Goal: Browse casually: Explore the website without a specific task or goal

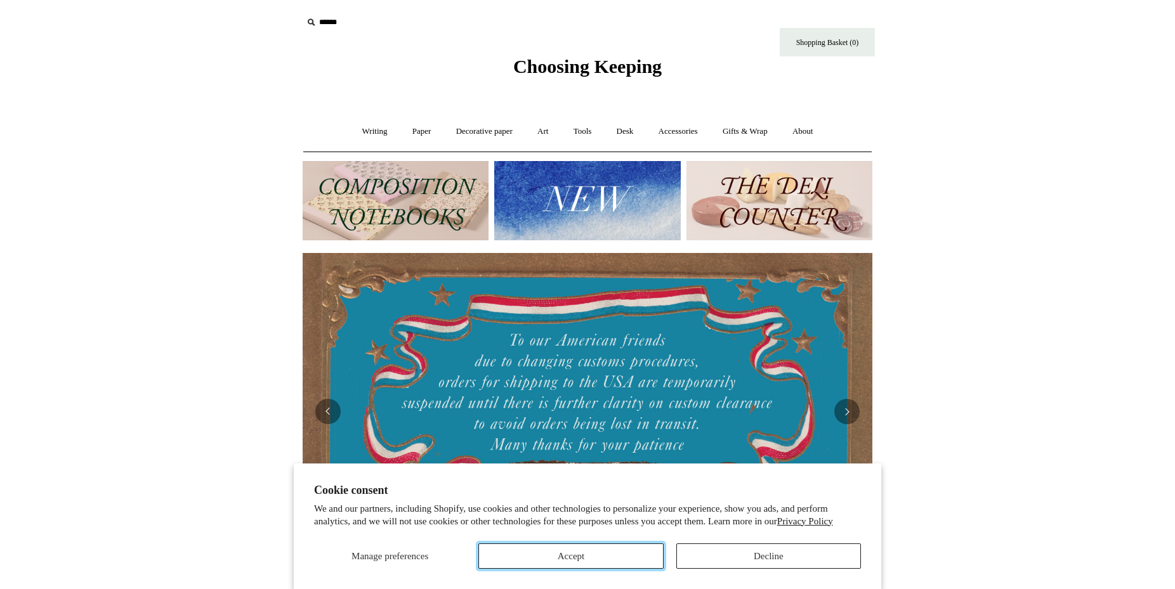
click at [604, 551] on button "Accept" at bounding box center [570, 556] width 185 height 25
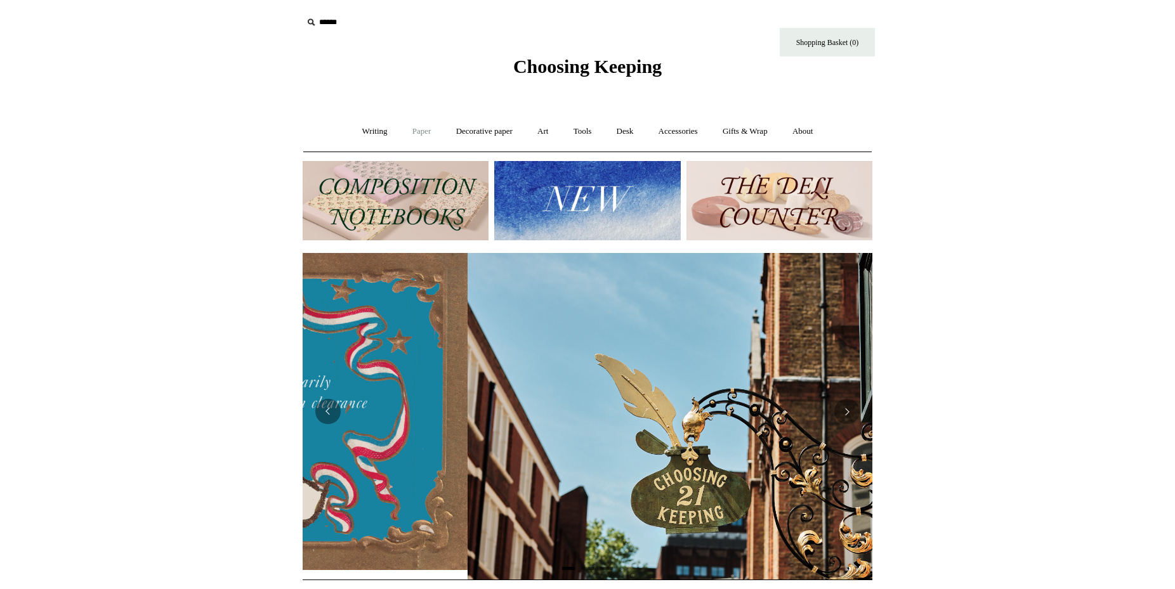
scroll to position [0, 570]
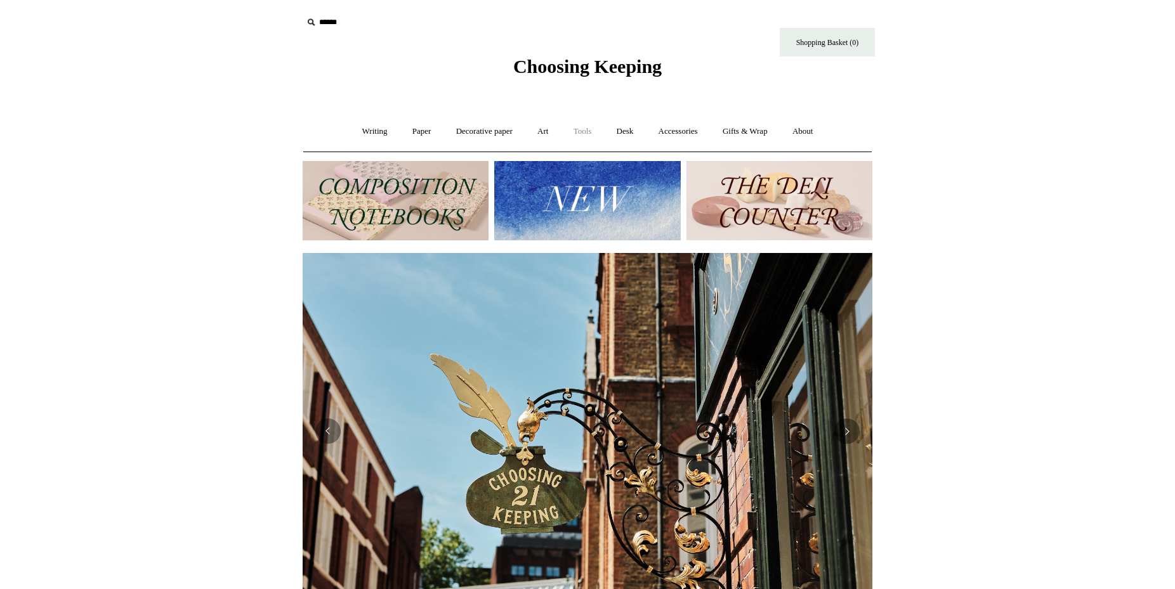
click at [580, 134] on link "Tools +" at bounding box center [582, 132] width 41 height 34
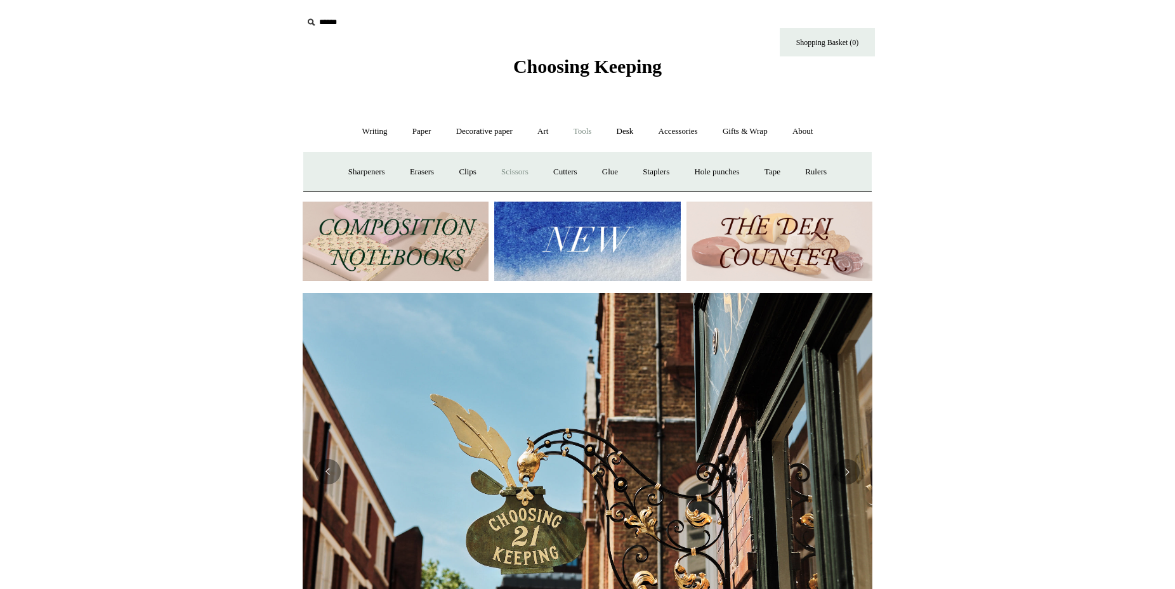
click at [520, 172] on link "Scissors" at bounding box center [515, 172] width 50 height 34
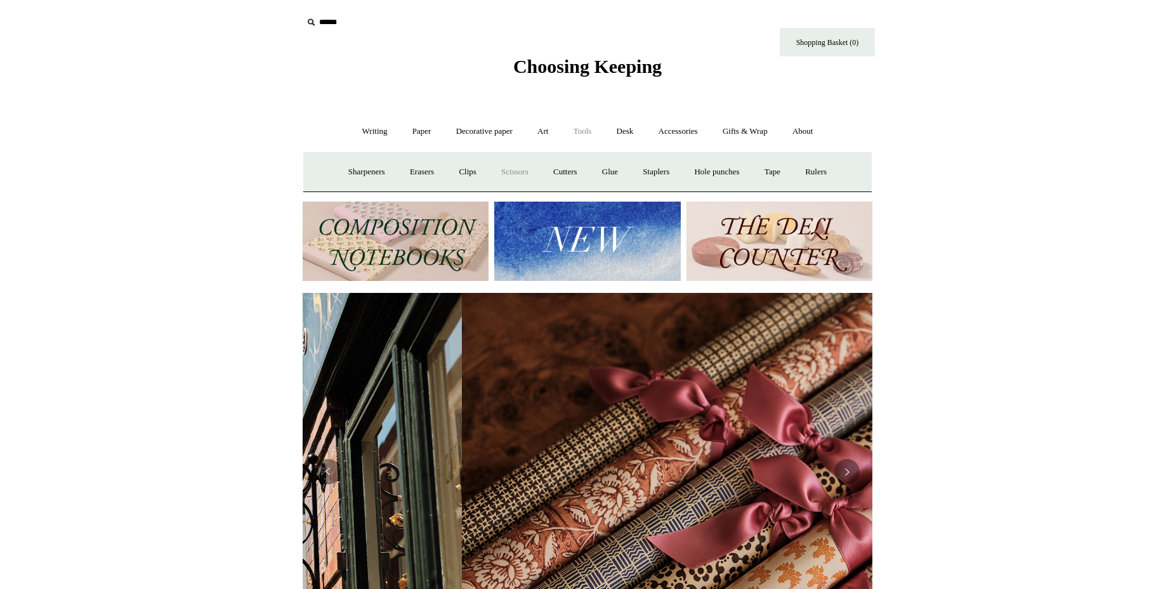
scroll to position [0, 1130]
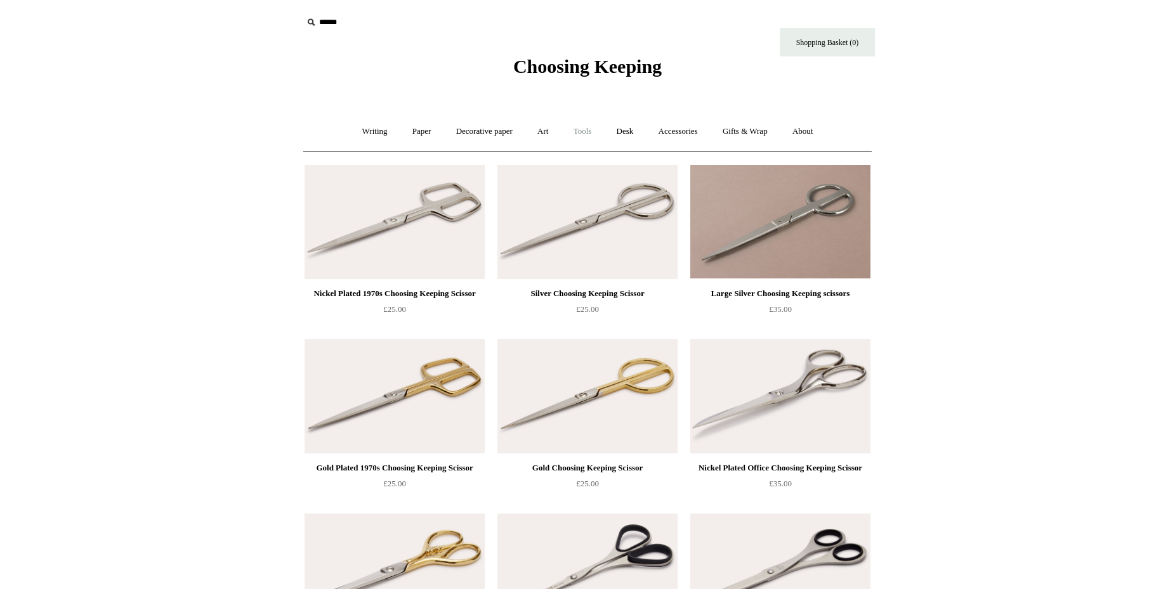
click at [588, 131] on link "Tools +" at bounding box center [582, 132] width 41 height 34
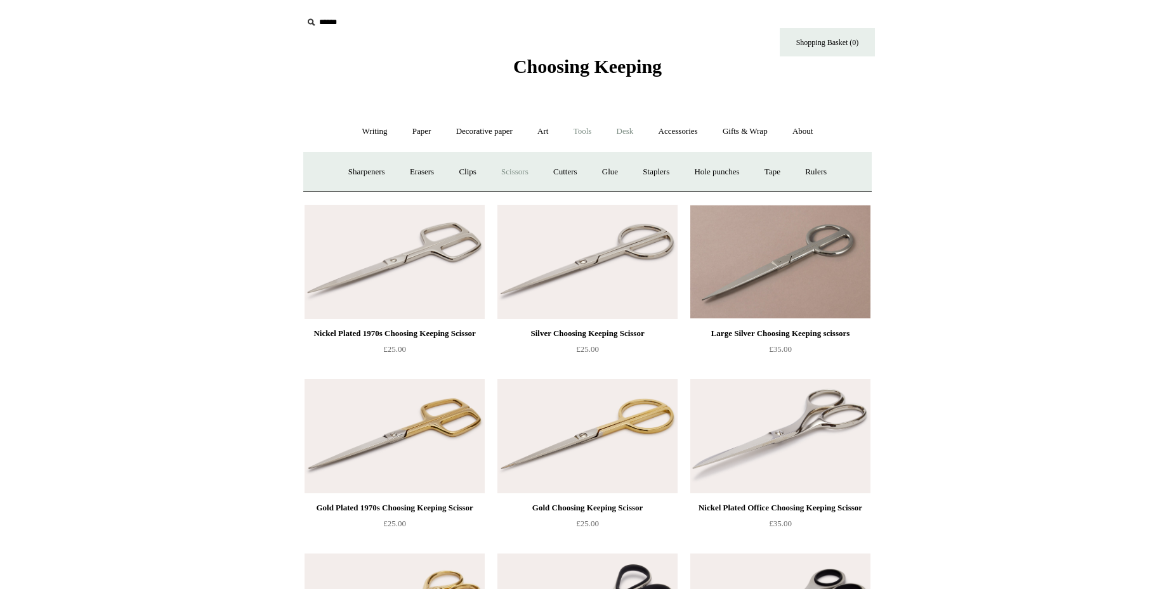
click at [612, 134] on link "Desk +" at bounding box center [625, 132] width 40 height 34
click at [410, 135] on link "Paper +" at bounding box center [422, 132] width 42 height 34
click at [403, 176] on link "Notebooks +" at bounding box center [410, 172] width 58 height 34
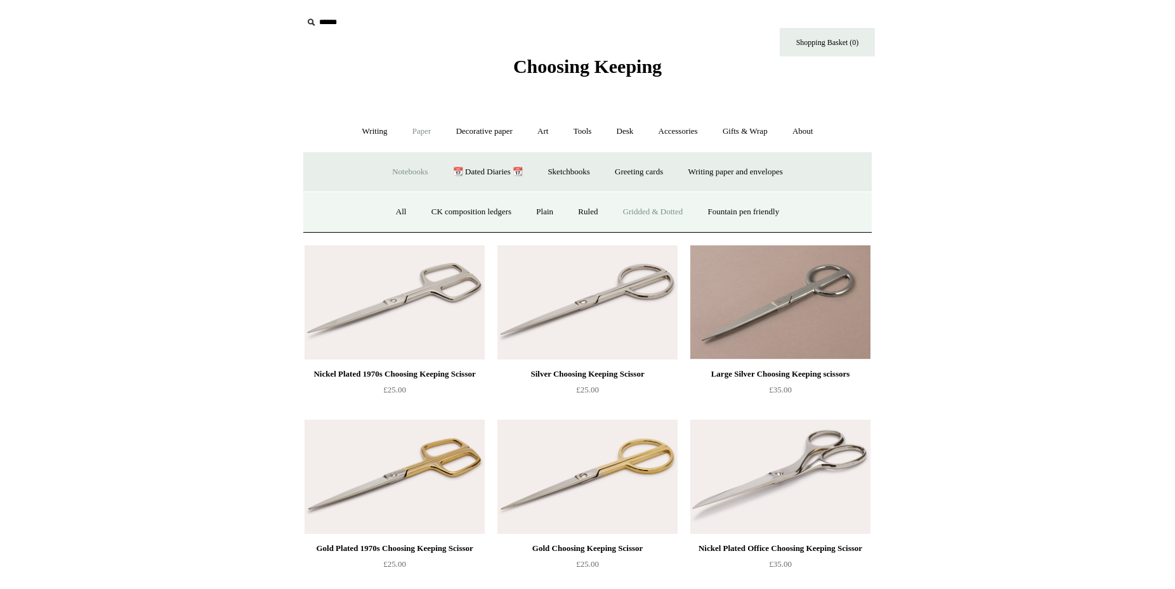
click at [664, 212] on link "Gridded & Dotted" at bounding box center [653, 212] width 83 height 34
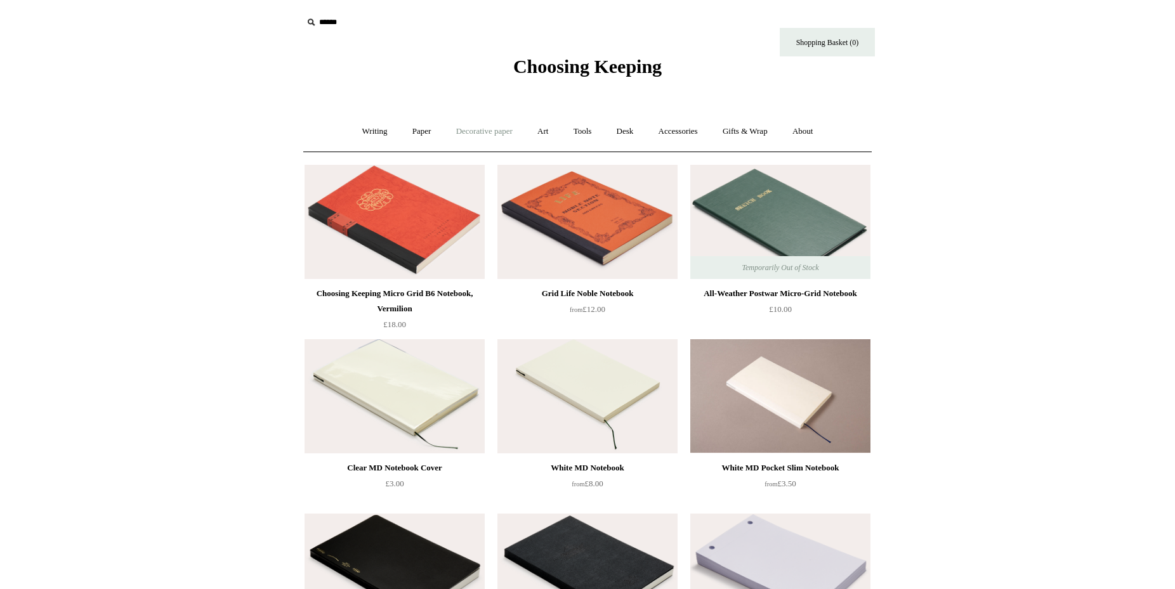
click at [482, 129] on link "Decorative paper +" at bounding box center [484, 132] width 79 height 34
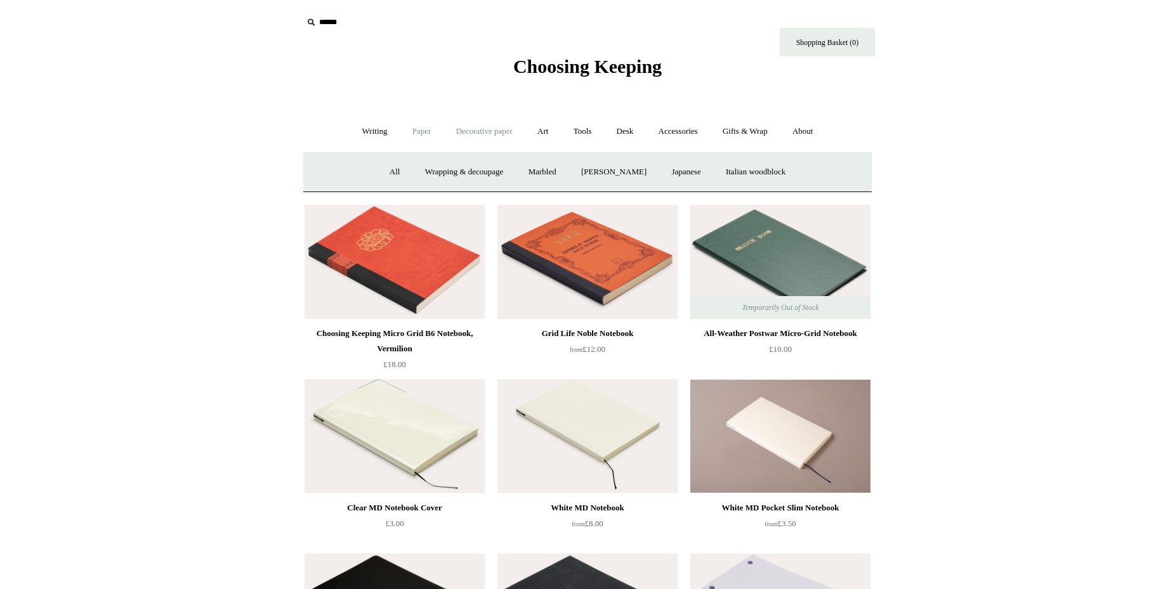
click at [425, 129] on link "Paper +" at bounding box center [422, 132] width 42 height 34
click at [742, 169] on link "Writing paper and envelopes +" at bounding box center [735, 172] width 117 height 34
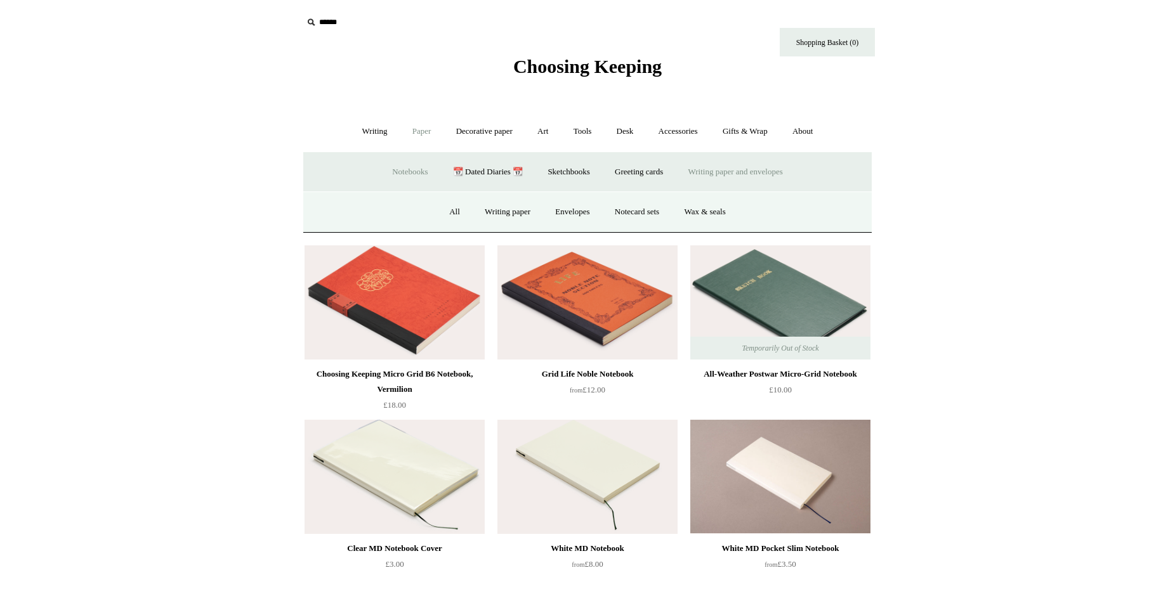
click at [410, 175] on link "Notebooks +" at bounding box center [410, 172] width 58 height 34
click at [762, 212] on link "Fountain pen friendly" at bounding box center [744, 212] width 95 height 34
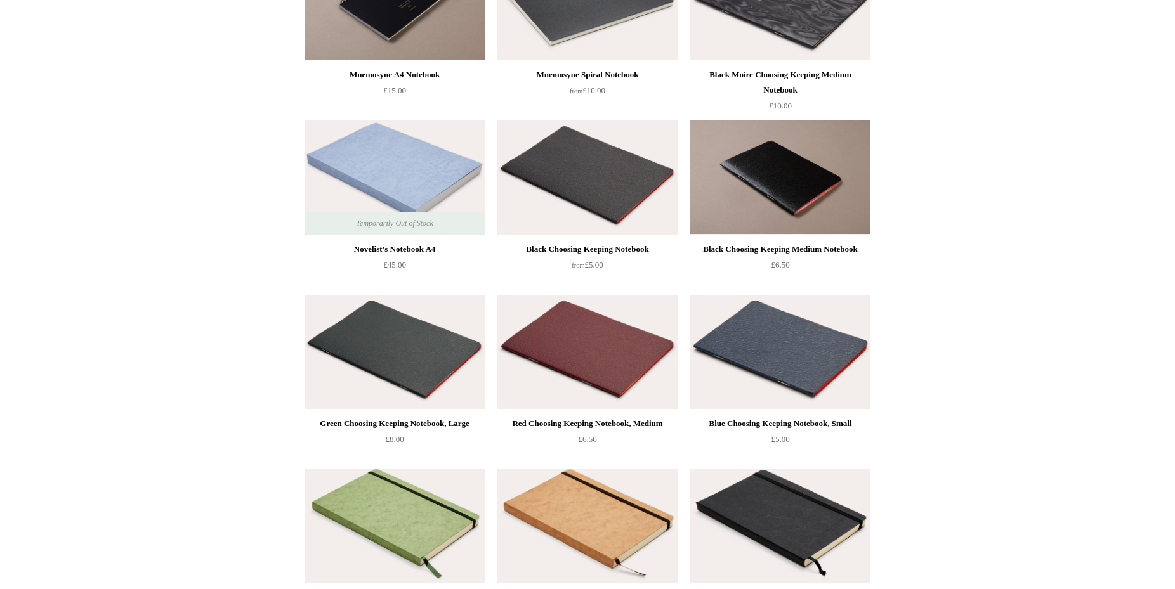
scroll to position [906, 0]
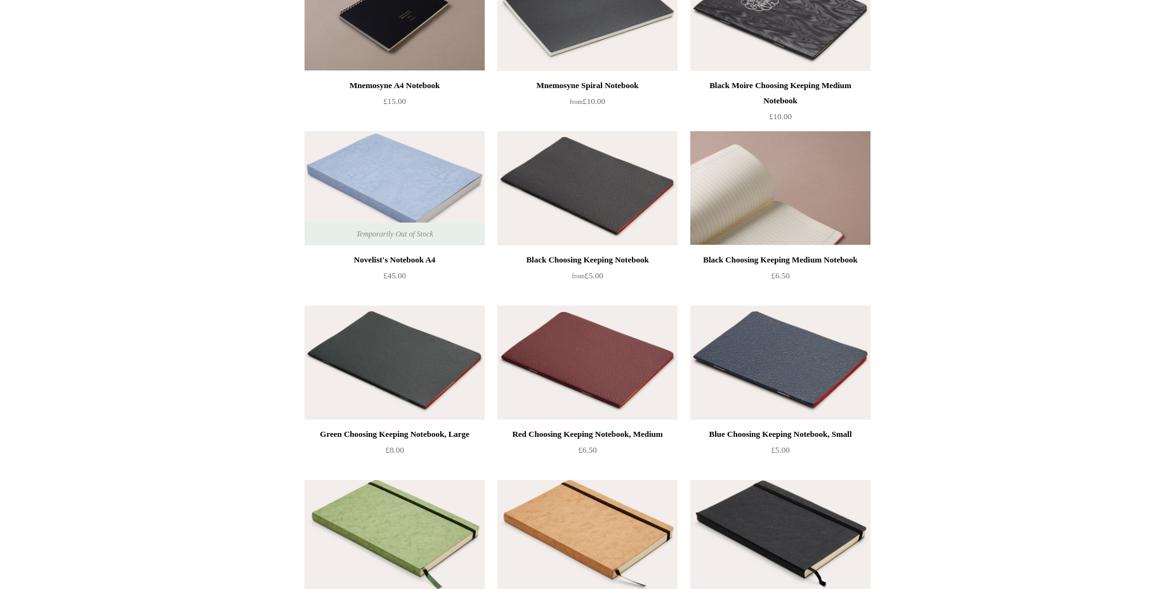
click at [794, 174] on img at bounding box center [780, 188] width 180 height 114
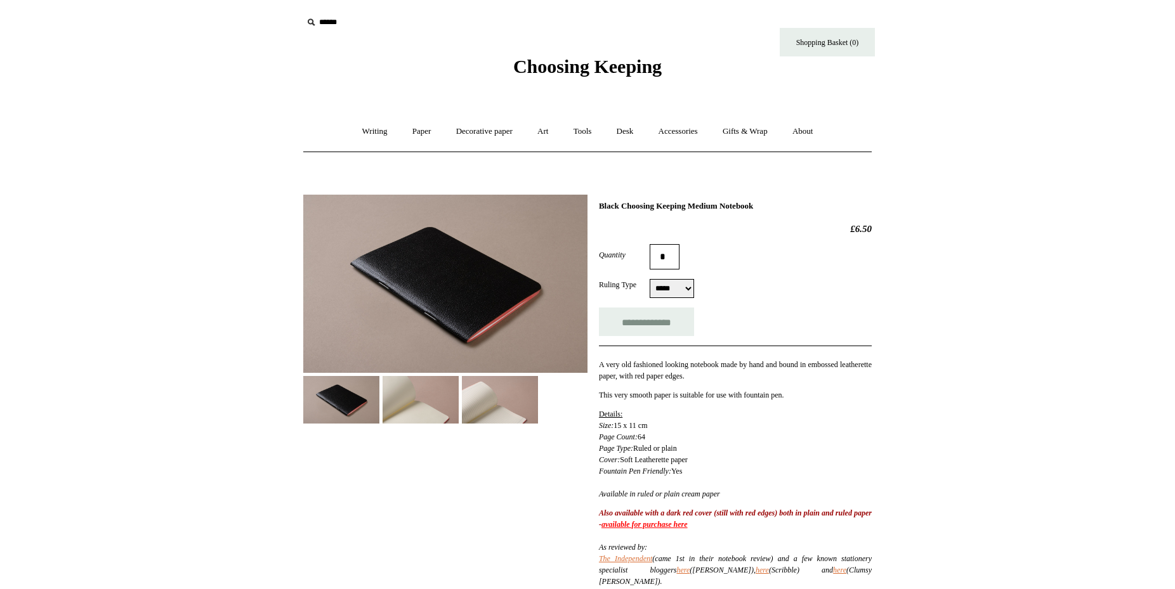
click at [382, 397] on div at bounding box center [445, 304] width 284 height 239
drag, startPoint x: 417, startPoint y: 392, endPoint x: 426, endPoint y: 402, distance: 13.5
click at [415, 392] on img at bounding box center [421, 400] width 76 height 48
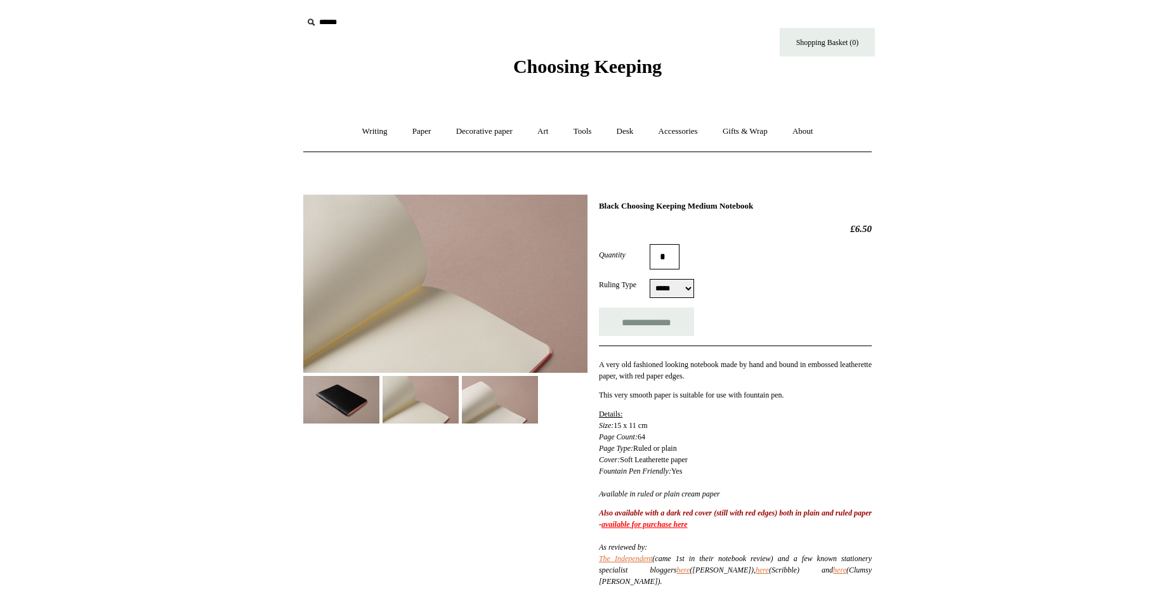
click at [488, 400] on img at bounding box center [500, 400] width 76 height 48
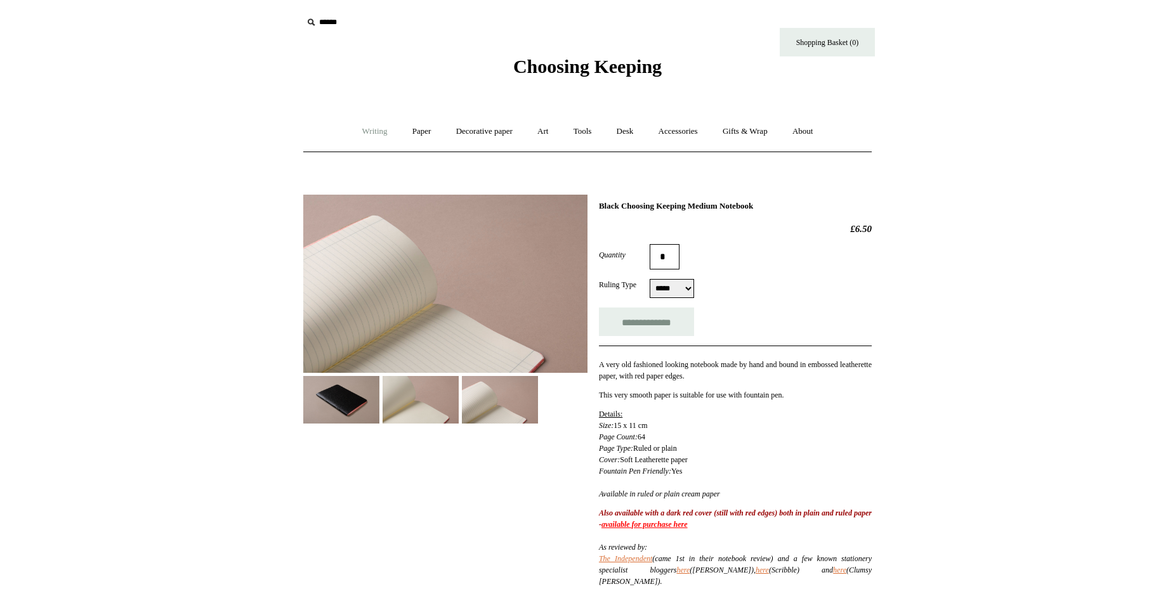
click at [371, 126] on link "Writing +" at bounding box center [375, 132] width 48 height 34
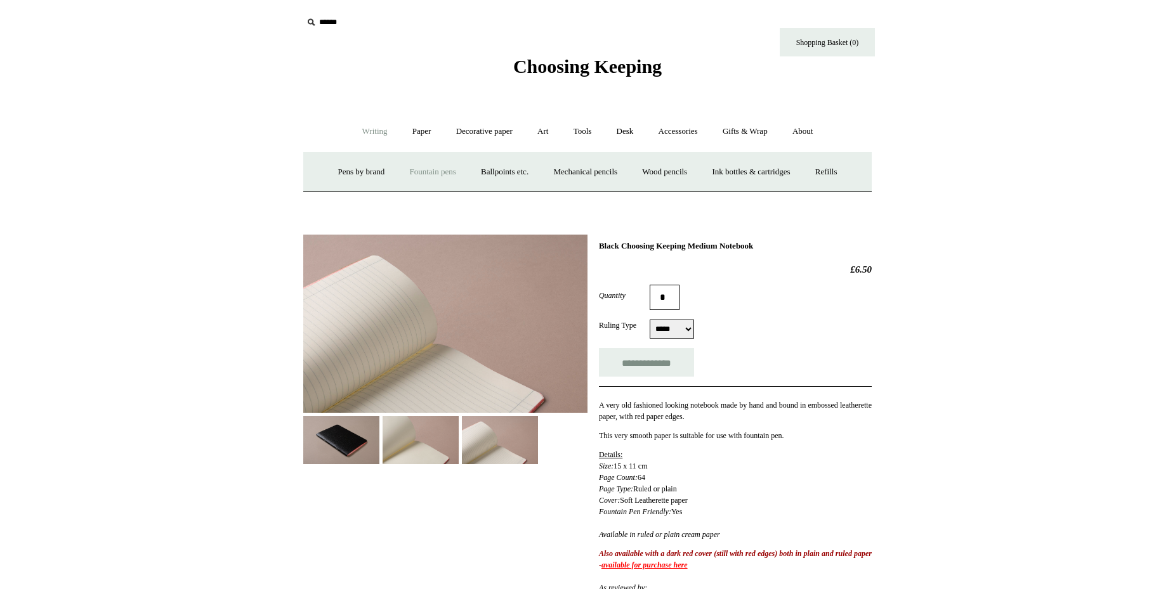
click at [436, 174] on link "Fountain pens +" at bounding box center [432, 172] width 69 height 34
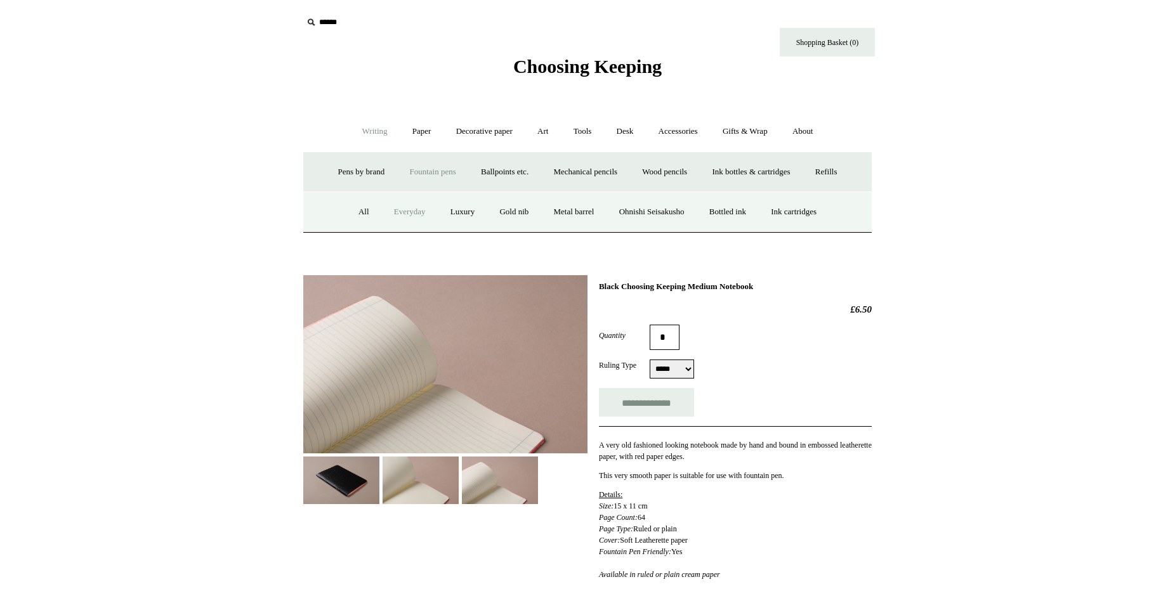
click at [402, 215] on link "Everyday" at bounding box center [410, 212] width 55 height 34
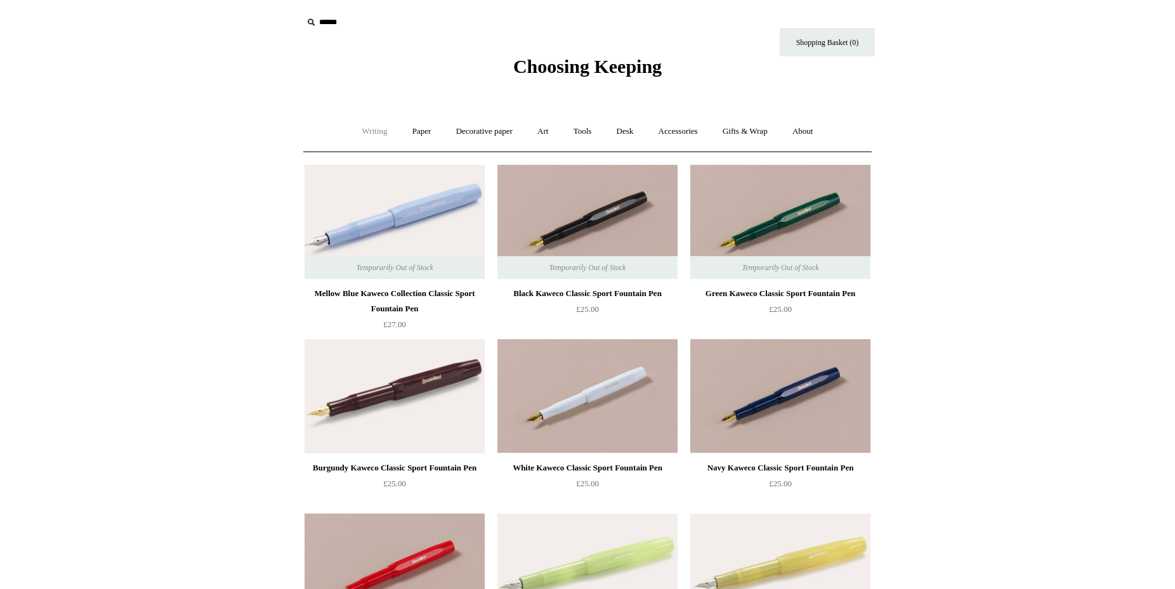
click at [368, 132] on link "Writing +" at bounding box center [375, 132] width 48 height 34
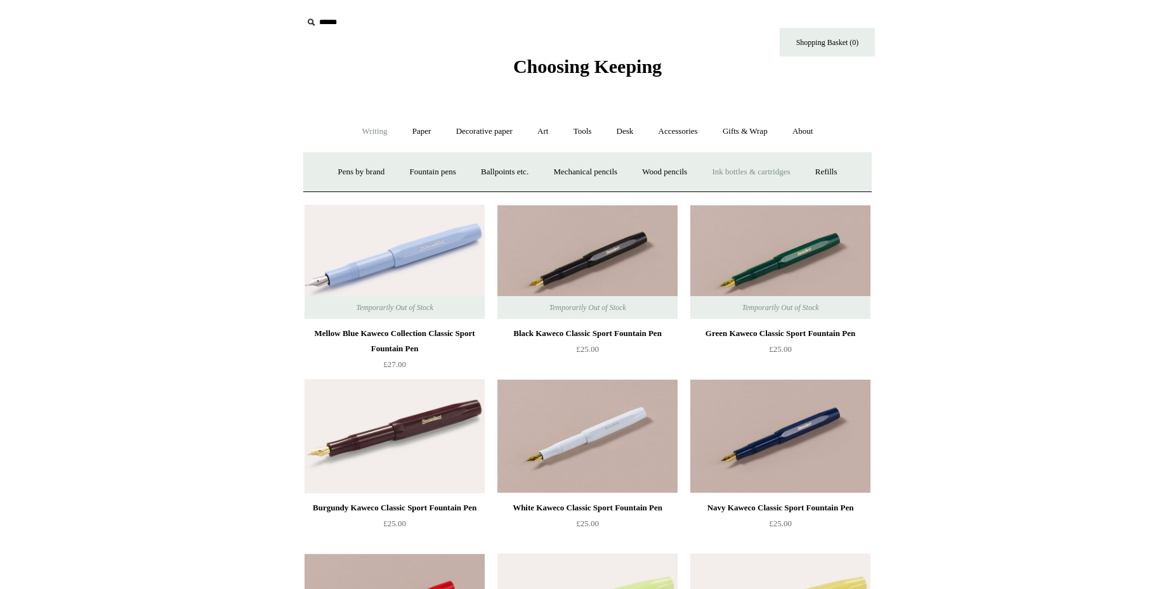
click at [764, 175] on link "Ink bottles & cartridges +" at bounding box center [750, 172] width 101 height 34
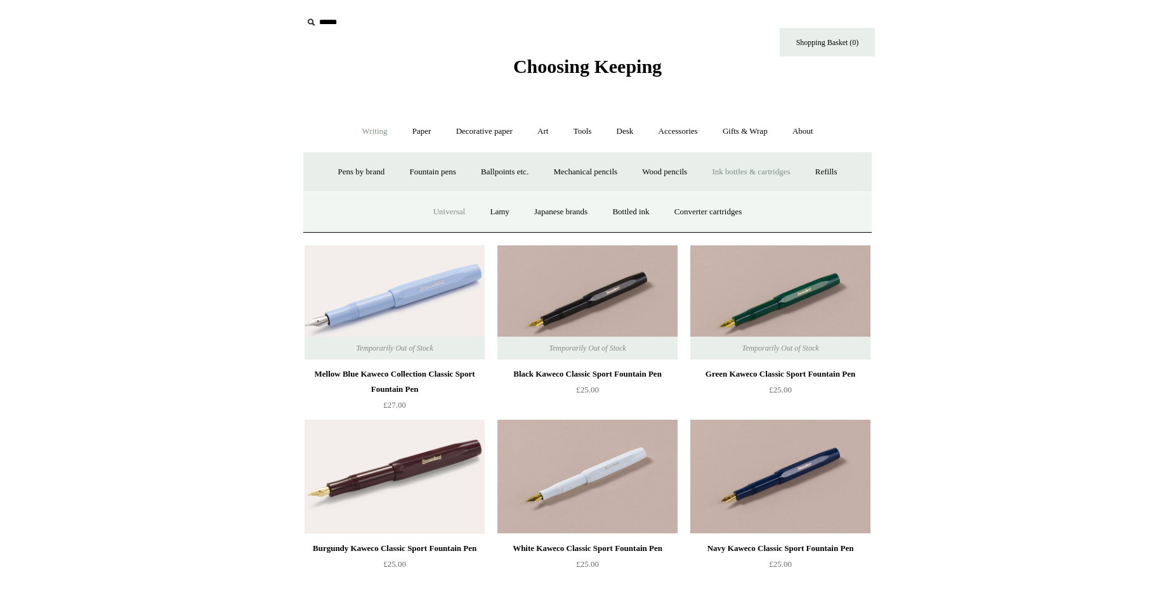
click at [458, 210] on link "Universal" at bounding box center [449, 212] width 55 height 34
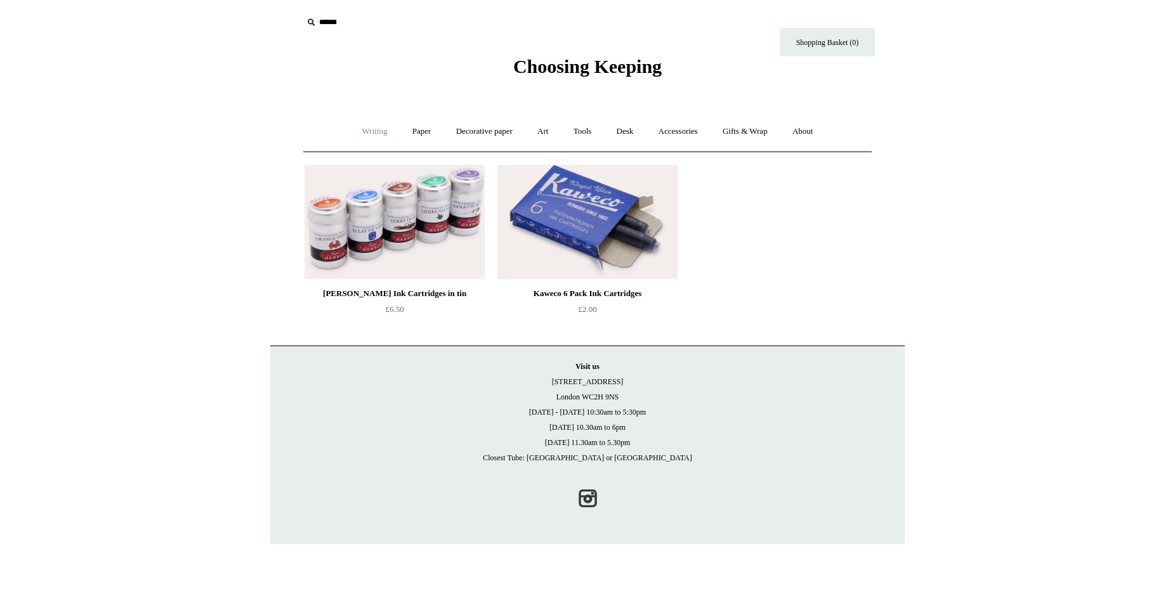
click at [358, 139] on link "Writing +" at bounding box center [375, 132] width 48 height 34
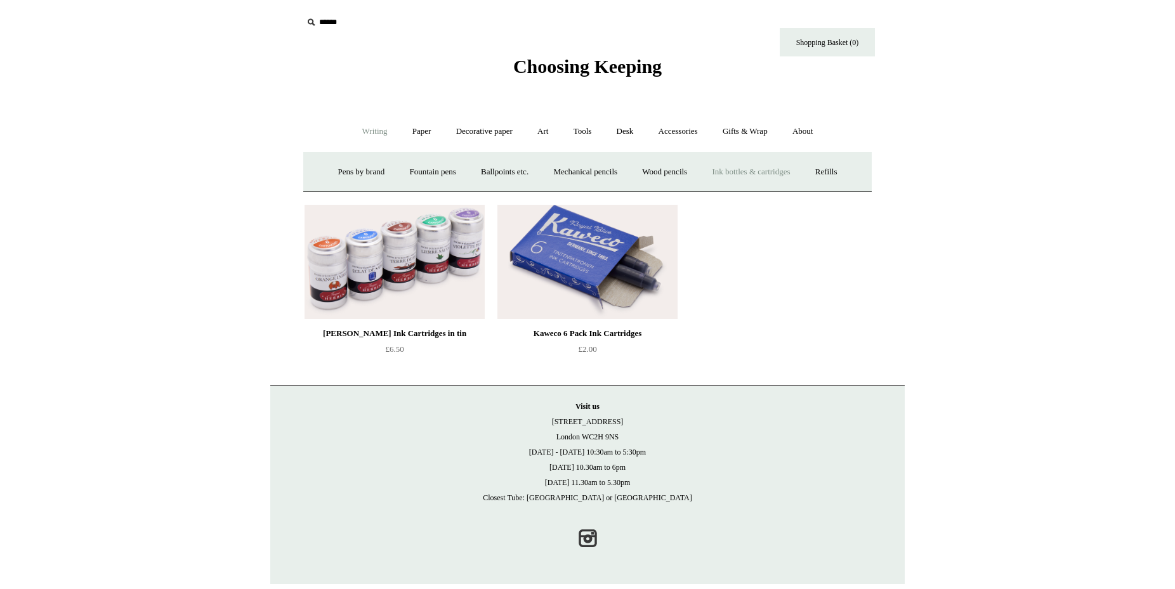
click at [742, 177] on link "Ink bottles & cartridges +" at bounding box center [750, 172] width 101 height 34
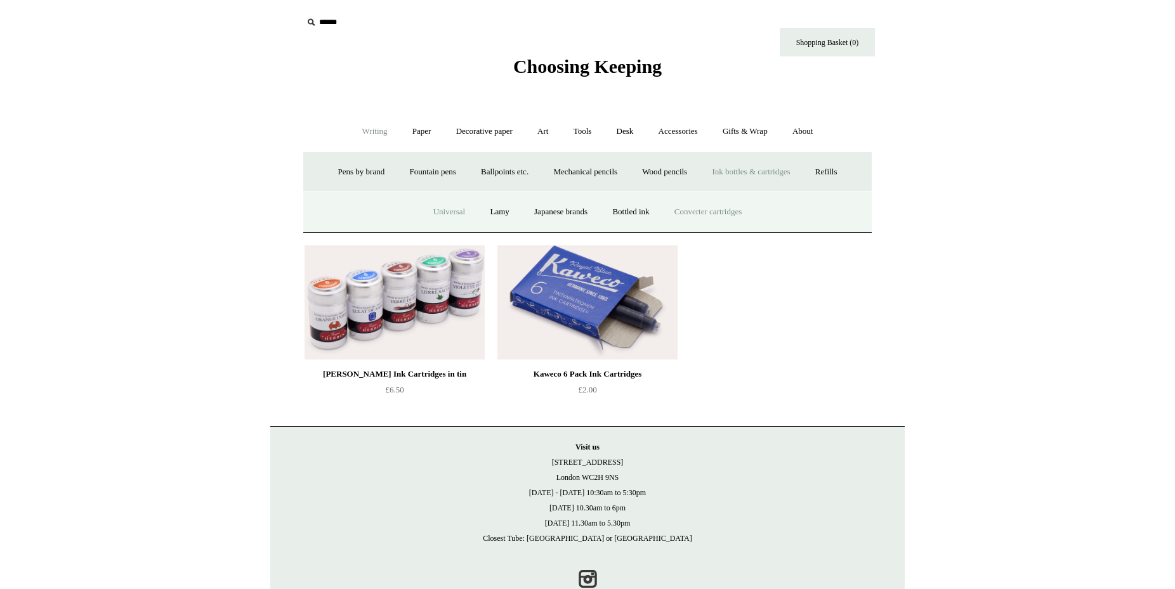
click at [690, 212] on link "Converter cartridges" at bounding box center [708, 212] width 90 height 34
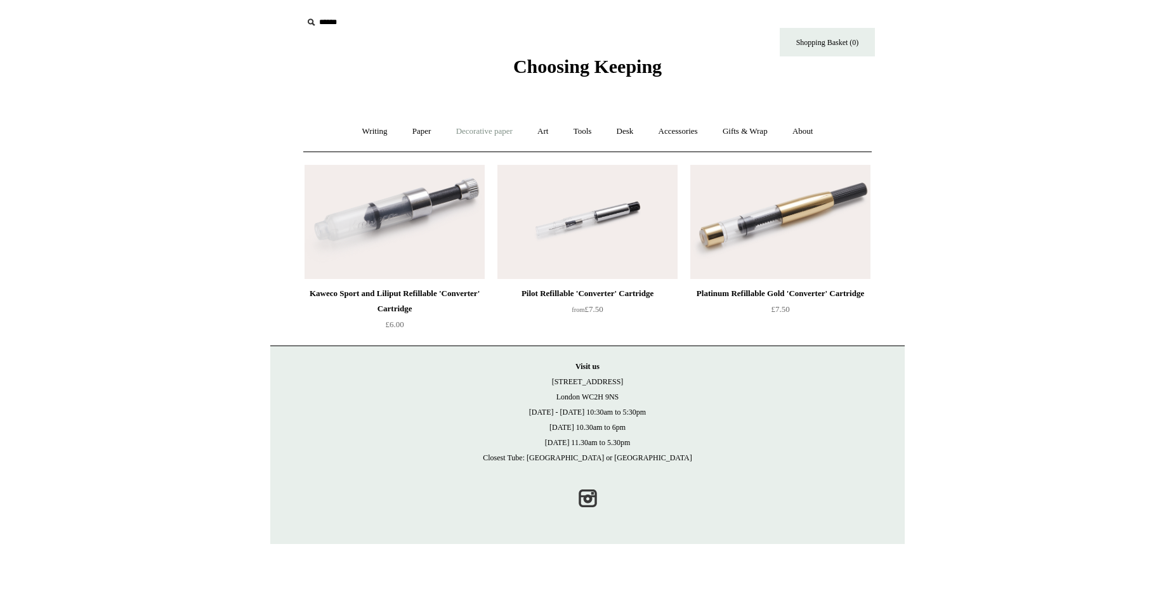
click at [510, 137] on link "Decorative paper +" at bounding box center [484, 132] width 79 height 34
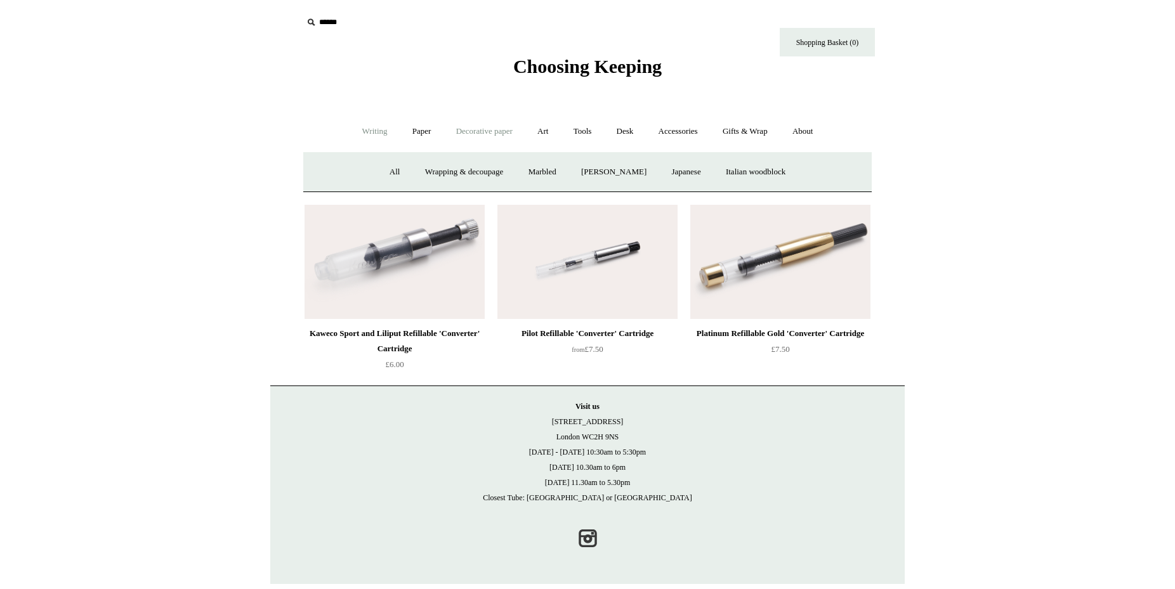
click at [366, 134] on link "Writing +" at bounding box center [375, 132] width 48 height 34
click at [729, 175] on link "Ink bottles & cartridges +" at bounding box center [750, 172] width 101 height 34
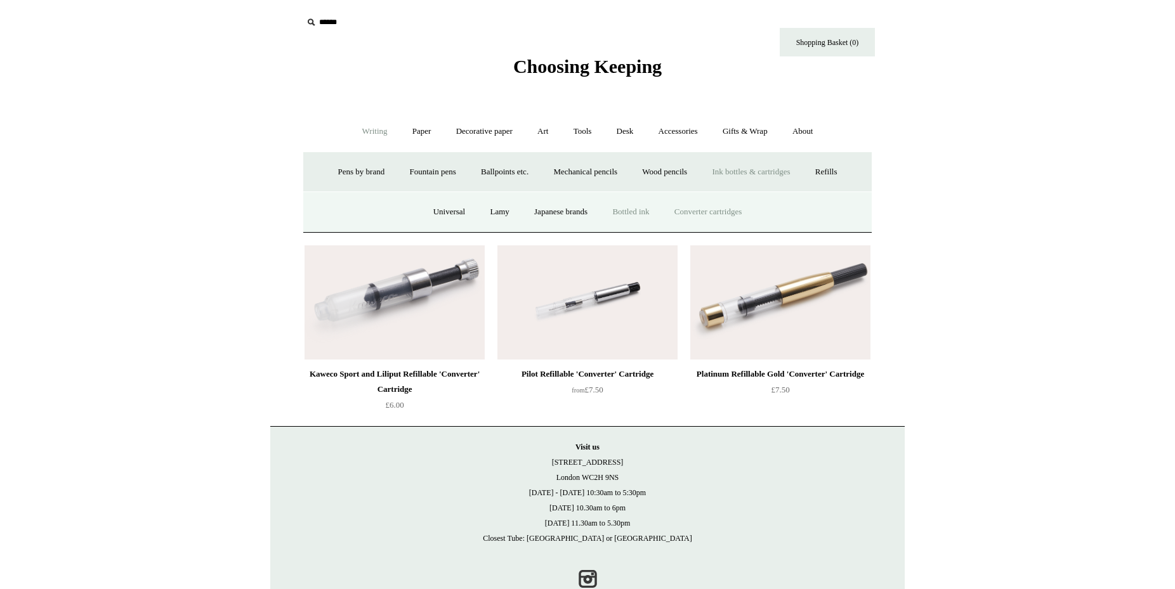
click at [615, 207] on link "Bottled ink" at bounding box center [631, 212] width 60 height 34
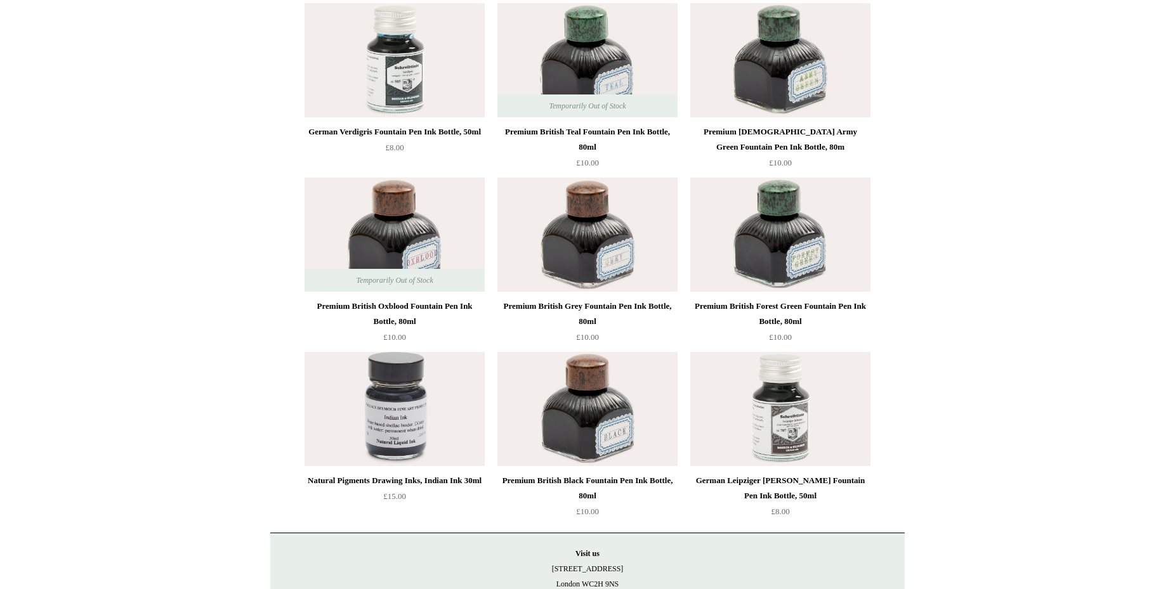
scroll to position [4839, 0]
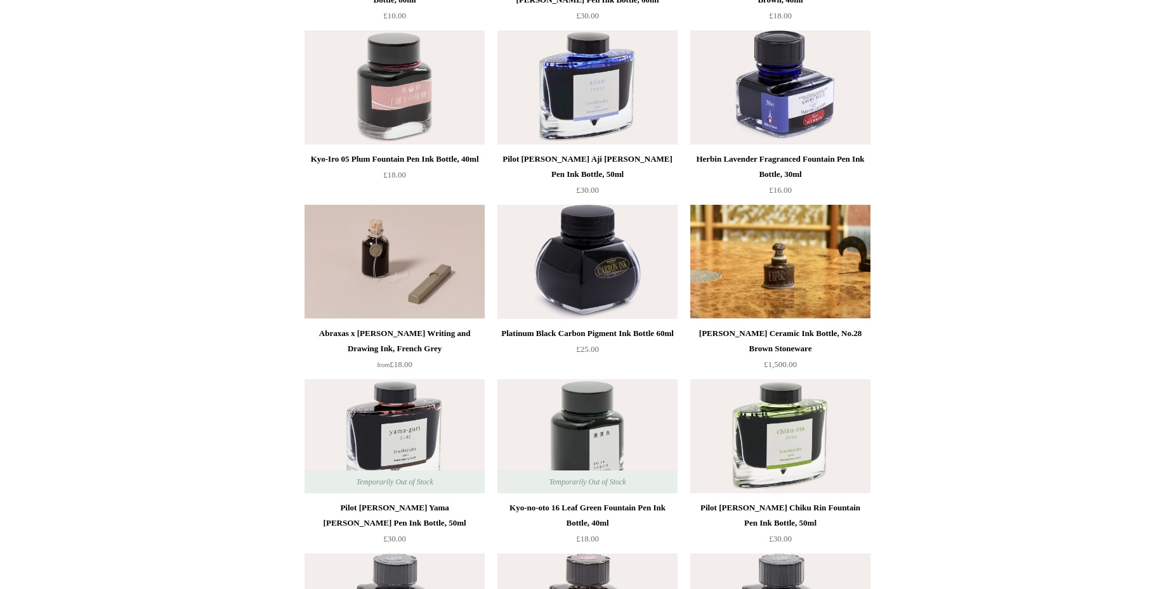
drag, startPoint x: 1011, startPoint y: 400, endPoint x: 1014, endPoint y: 36, distance: 364.8
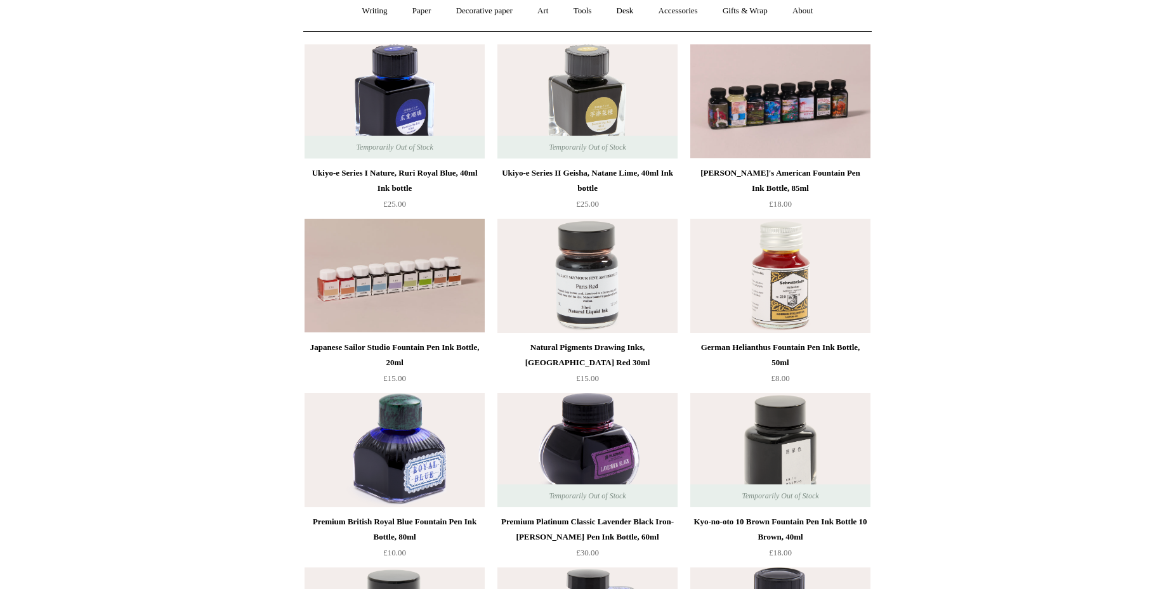
scroll to position [0, 0]
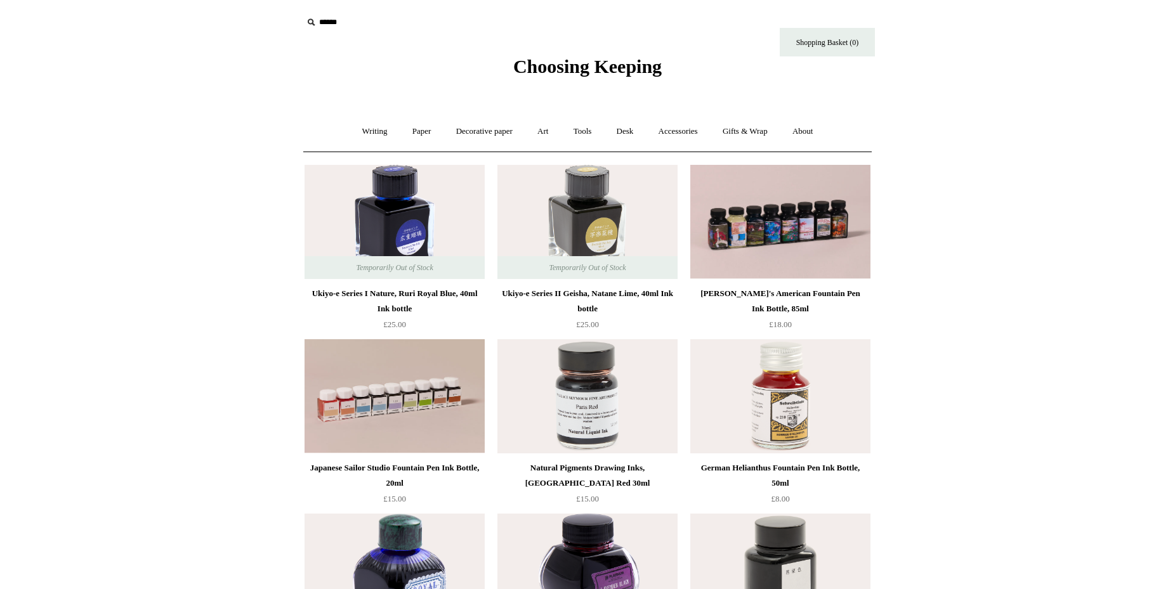
drag, startPoint x: 1037, startPoint y: 164, endPoint x: 1008, endPoint y: -63, distance: 228.9
click at [384, 134] on link "Writing +" at bounding box center [375, 132] width 48 height 34
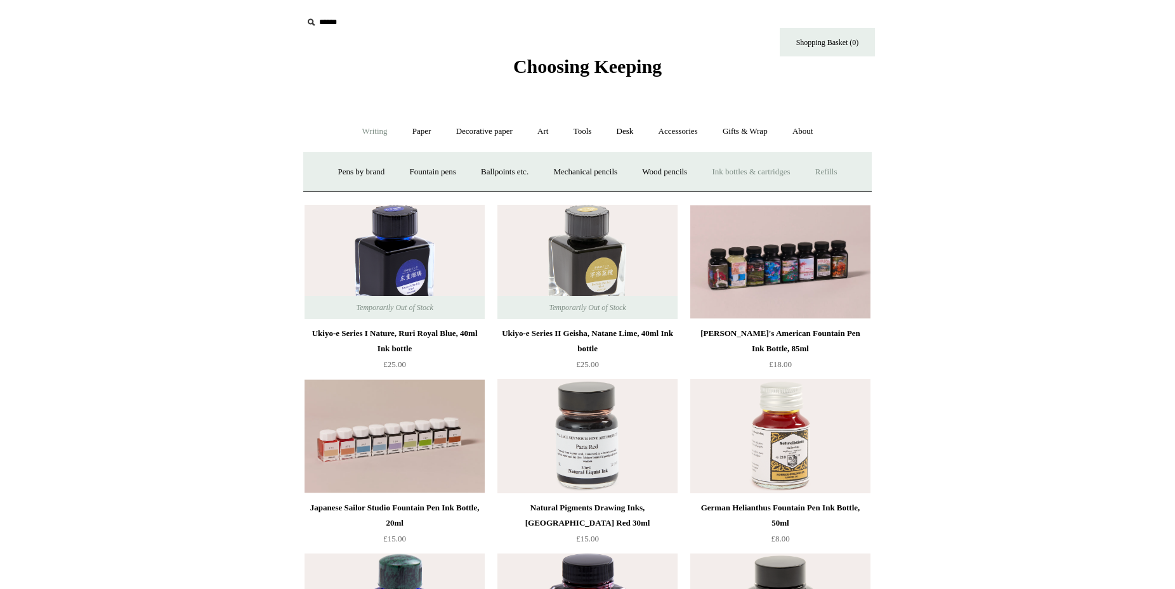
click at [841, 164] on link "Refills +" at bounding box center [826, 172] width 45 height 34
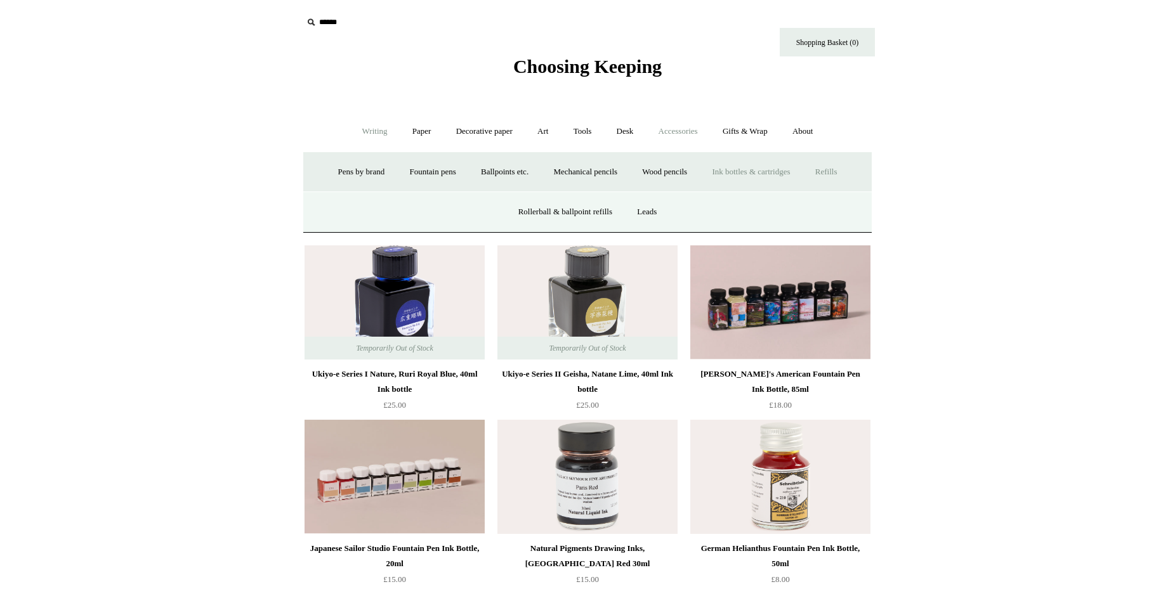
click at [686, 128] on link "Accessories +" at bounding box center [678, 132] width 62 height 34
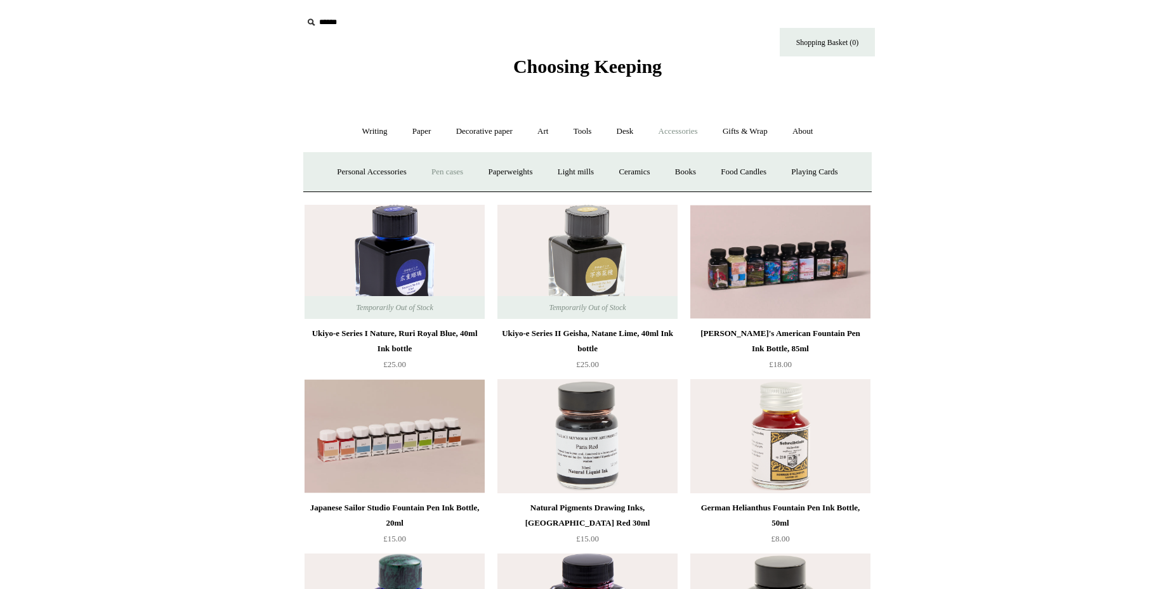
click at [448, 167] on link "Pen cases" at bounding box center [447, 172] width 55 height 34
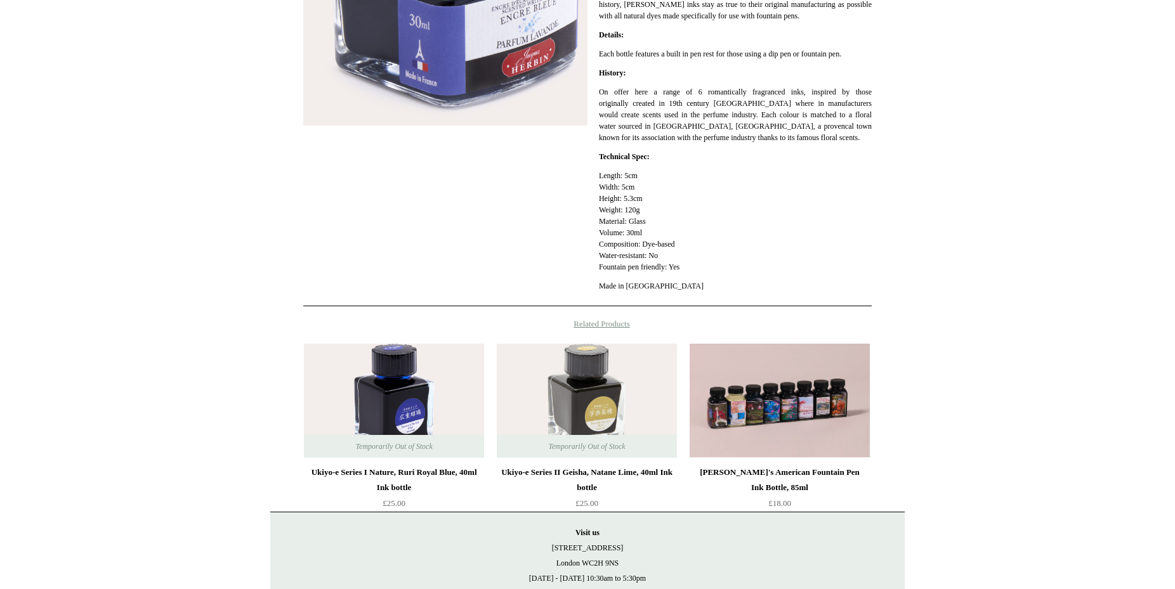
scroll to position [347, 0]
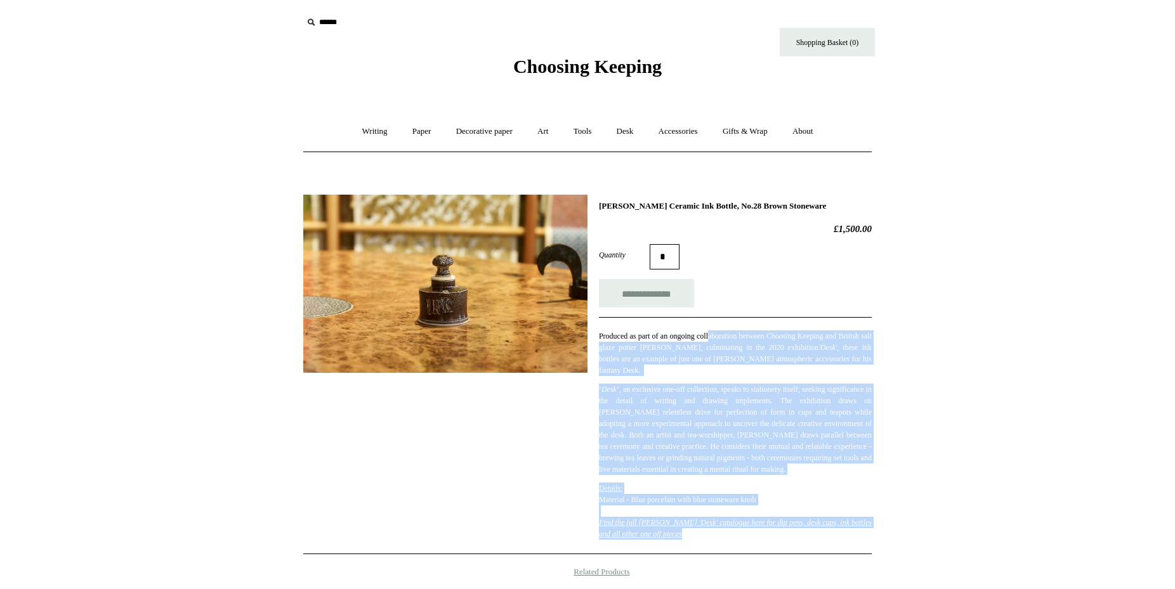
drag, startPoint x: 728, startPoint y: 340, endPoint x: 875, endPoint y: 478, distance: 202.4
click at [875, 478] on div "**********" at bounding box center [587, 472] width 634 height 575
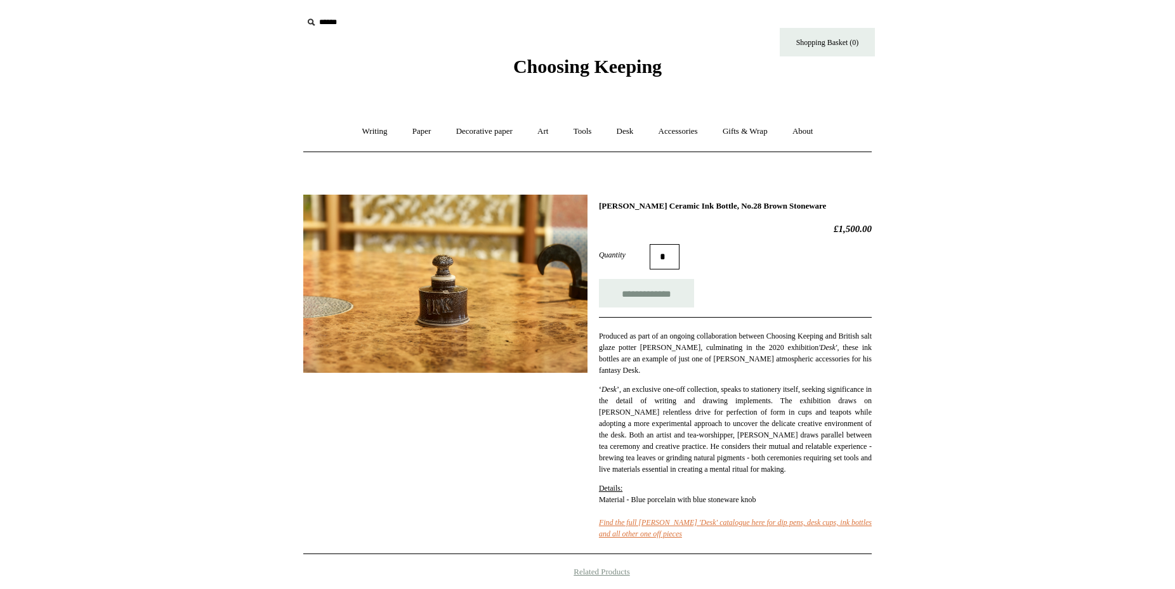
click at [964, 365] on html "Menu Choosing Keeping * Shipping Information Shopping Basket (0) * ⤺ + +" at bounding box center [587, 479] width 1175 height 958
click at [443, 308] on img at bounding box center [445, 284] width 284 height 178
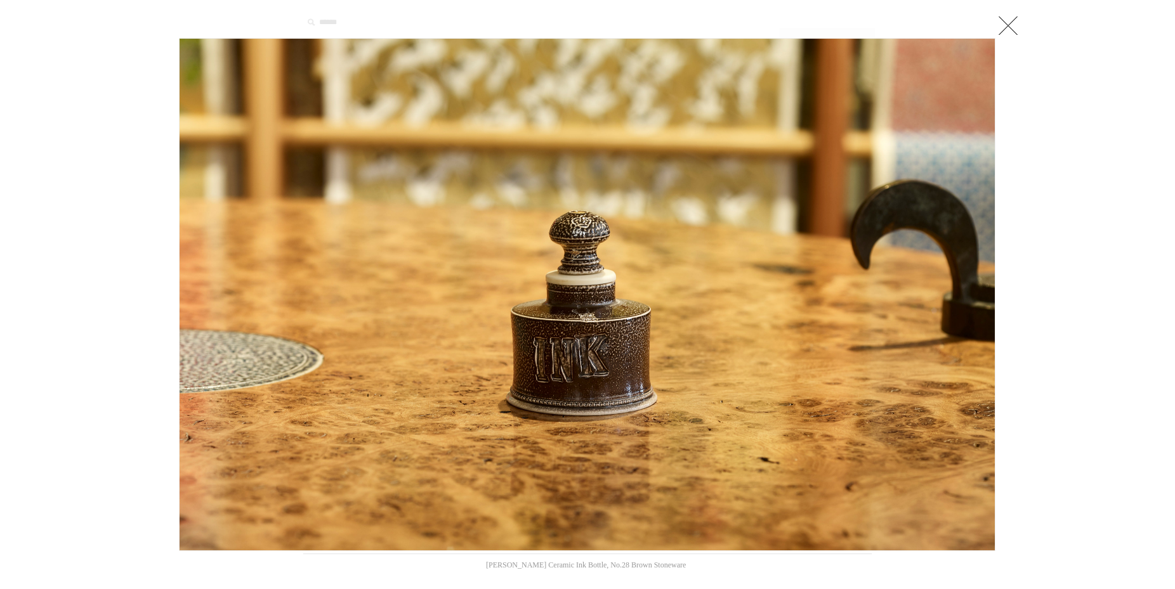
click at [1049, 259] on div at bounding box center [587, 485] width 1175 height 971
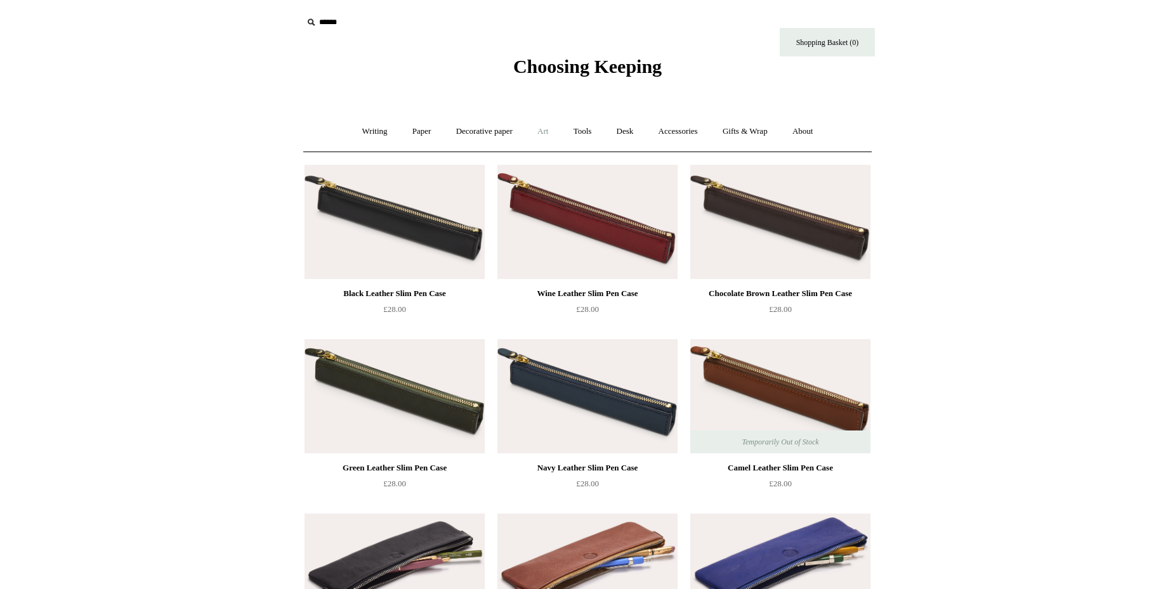
click at [551, 129] on link "Art +" at bounding box center [543, 132] width 34 height 34
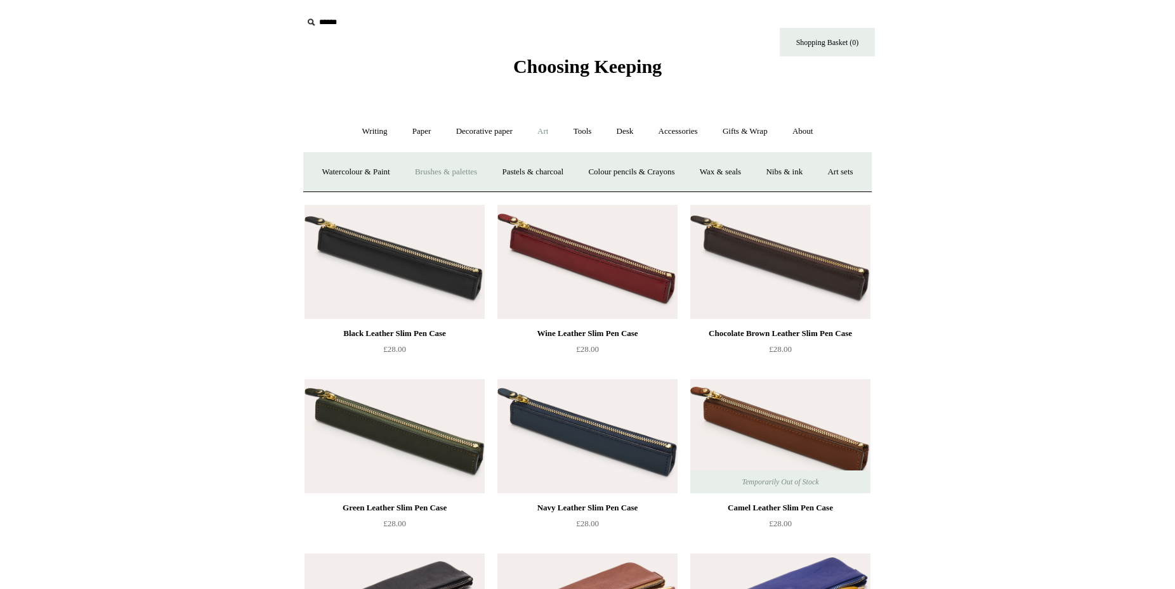
click at [483, 178] on link "Brushes & palettes" at bounding box center [445, 172] width 85 height 34
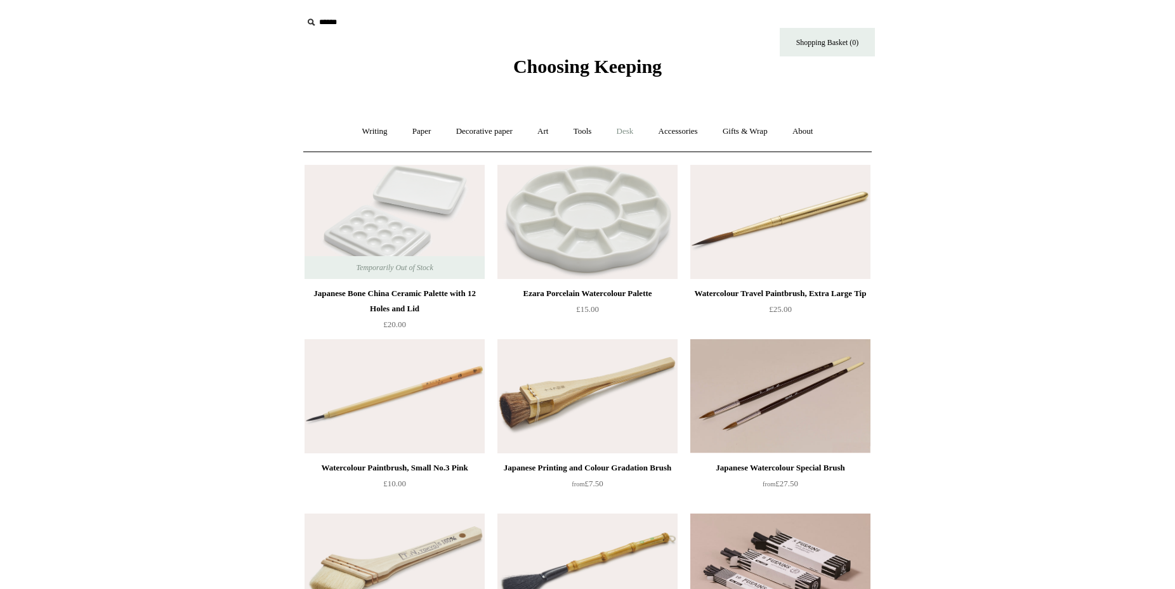
click at [631, 129] on link "Desk +" at bounding box center [625, 132] width 40 height 34
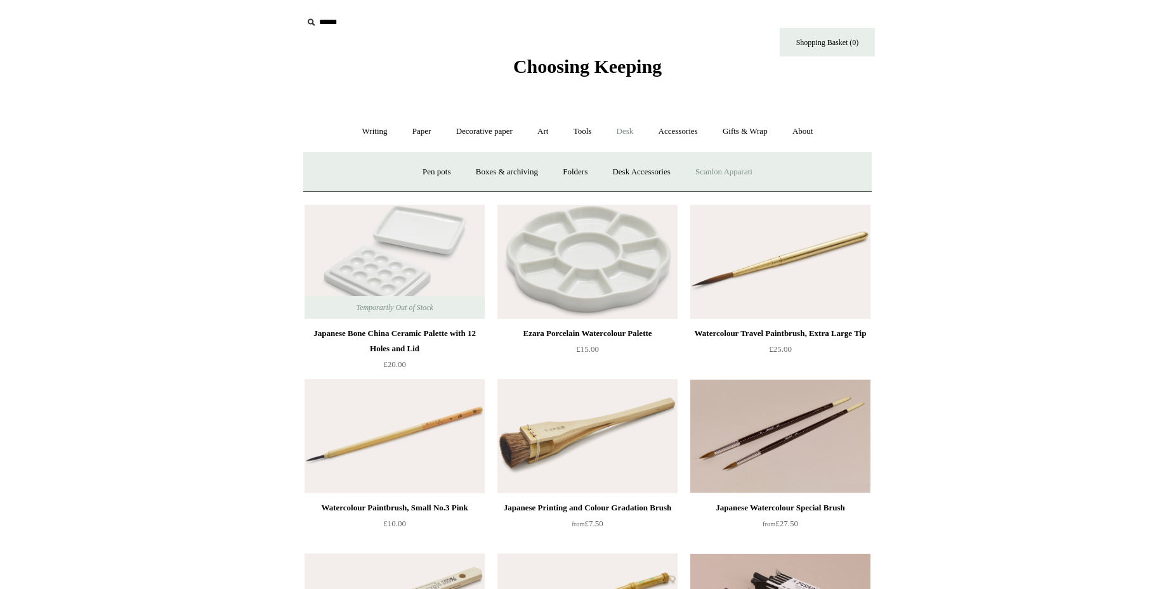
drag, startPoint x: 761, startPoint y: 166, endPoint x: 754, endPoint y: 161, distance: 7.7
click at [759, 164] on link "Scanlon Apparati" at bounding box center [724, 172] width 80 height 34
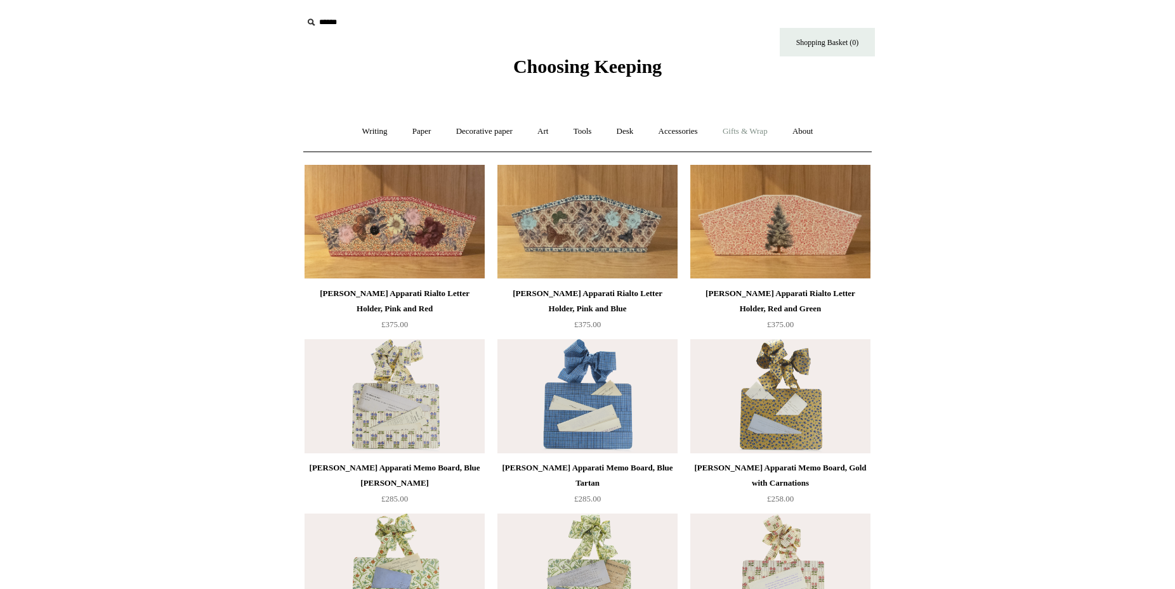
click at [738, 138] on link "Gifts & Wrap +" at bounding box center [745, 132] width 68 height 34
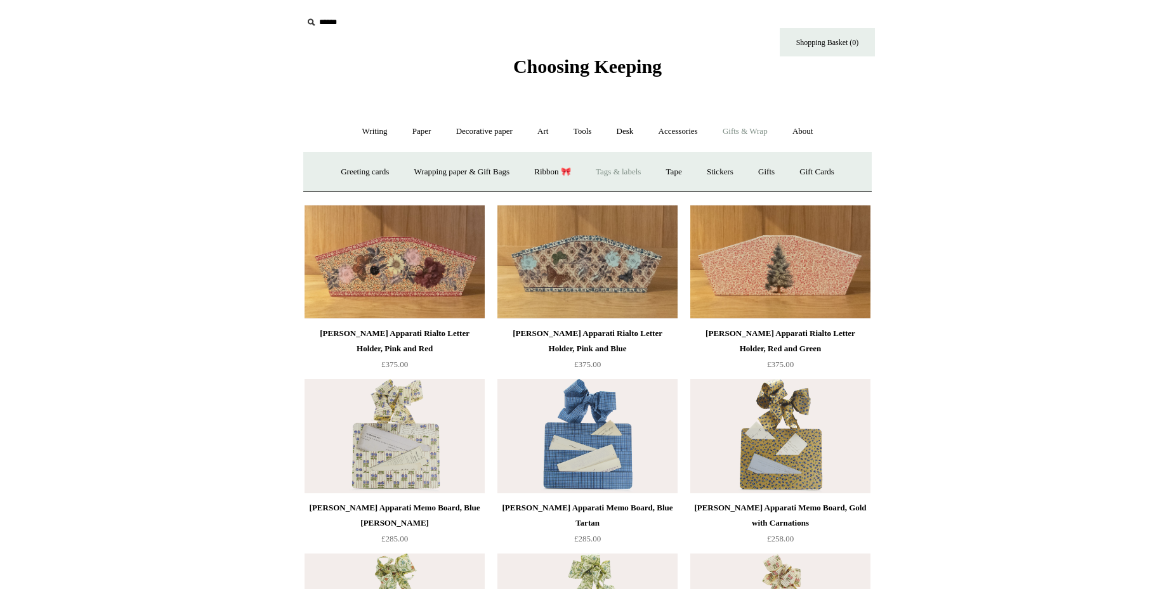
click at [650, 164] on link "Tags & labels" at bounding box center [618, 172] width 68 height 34
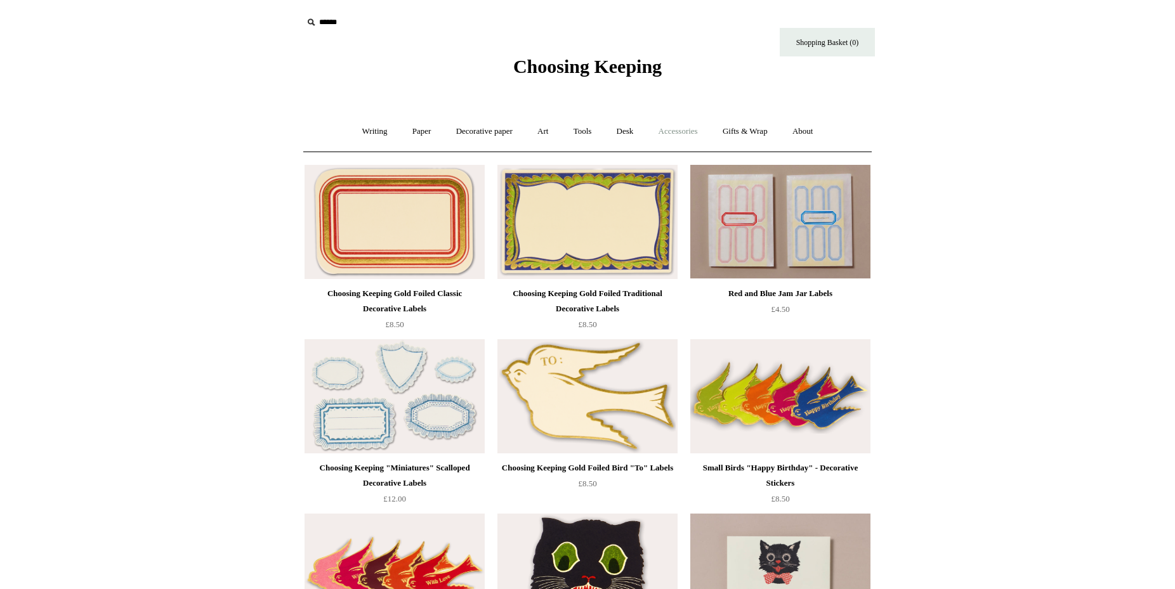
click at [693, 121] on link "Accessories +" at bounding box center [678, 132] width 62 height 34
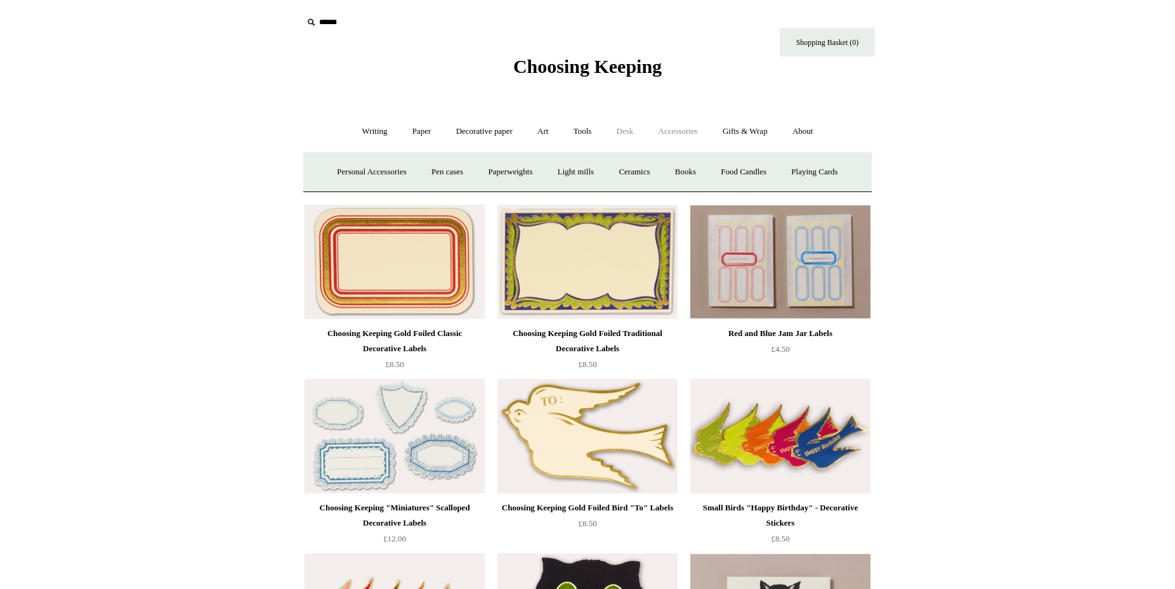
click at [620, 124] on link "Desk +" at bounding box center [625, 132] width 40 height 34
click at [423, 173] on link "Pen pots" at bounding box center [436, 172] width 51 height 34
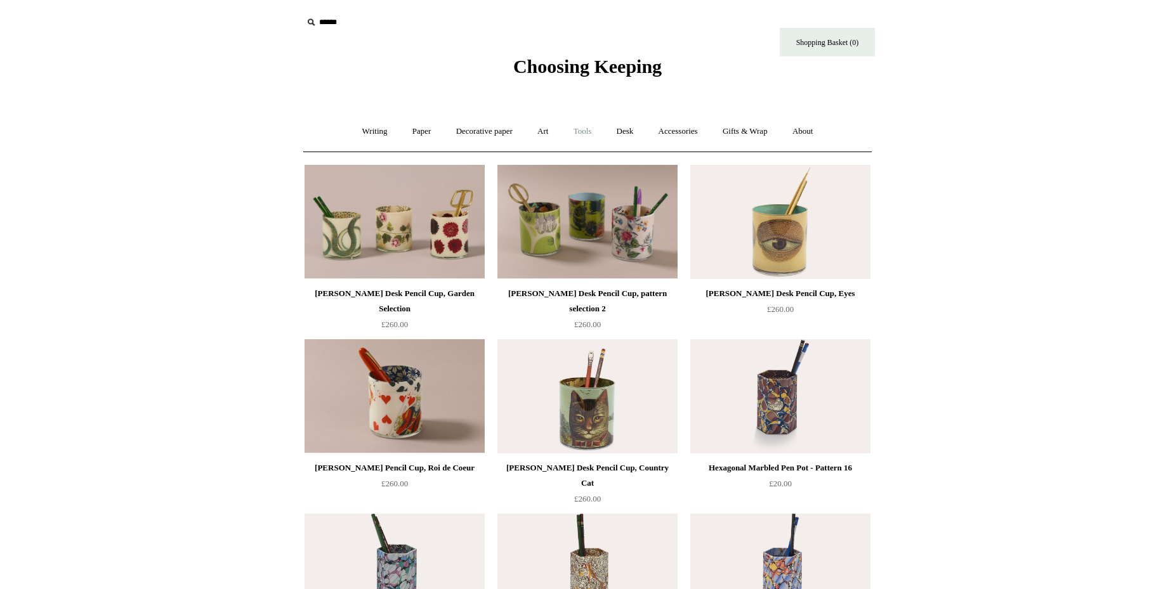
click at [573, 123] on link "Tools +" at bounding box center [582, 132] width 41 height 34
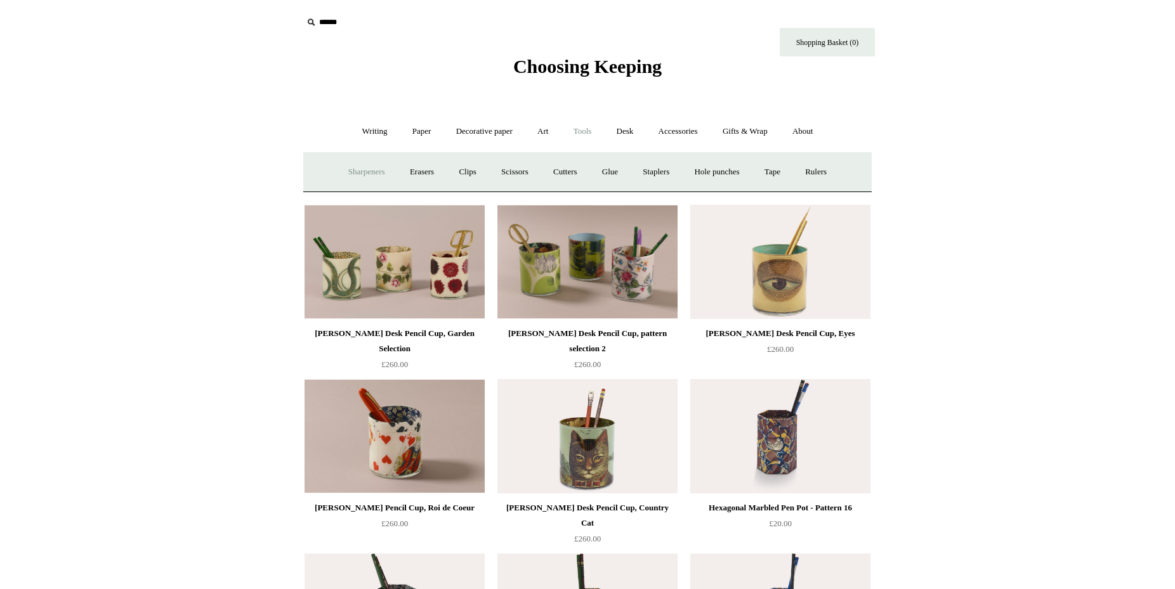
click at [352, 160] on link "Sharpeners" at bounding box center [367, 172] width 60 height 34
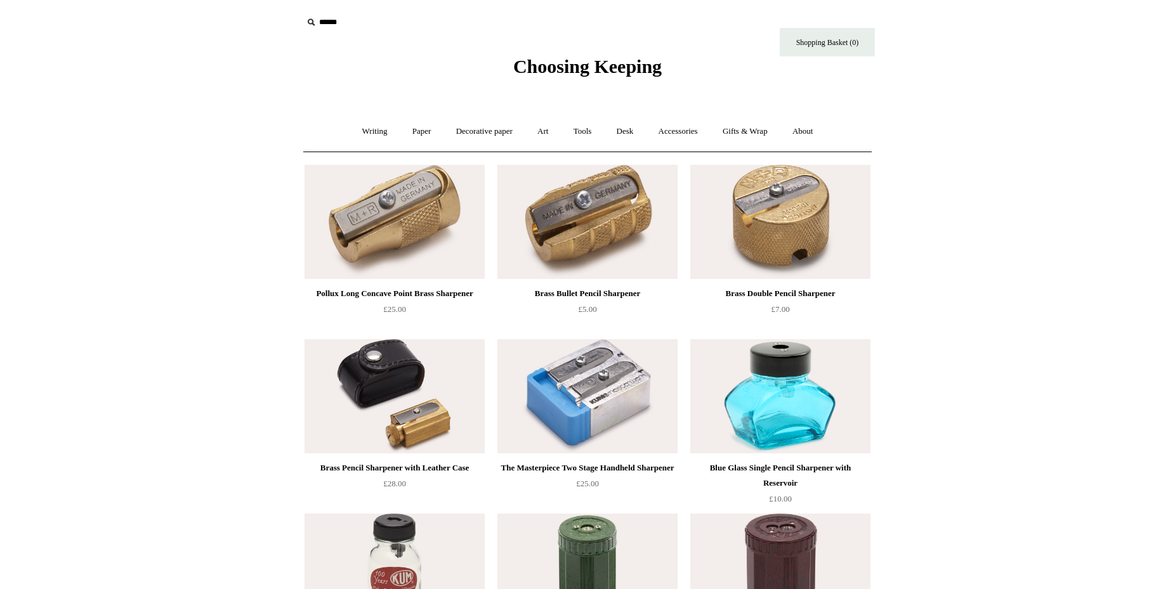
click at [645, 199] on img at bounding box center [587, 222] width 180 height 114
click at [586, 131] on link "Tools +" at bounding box center [582, 132] width 41 height 34
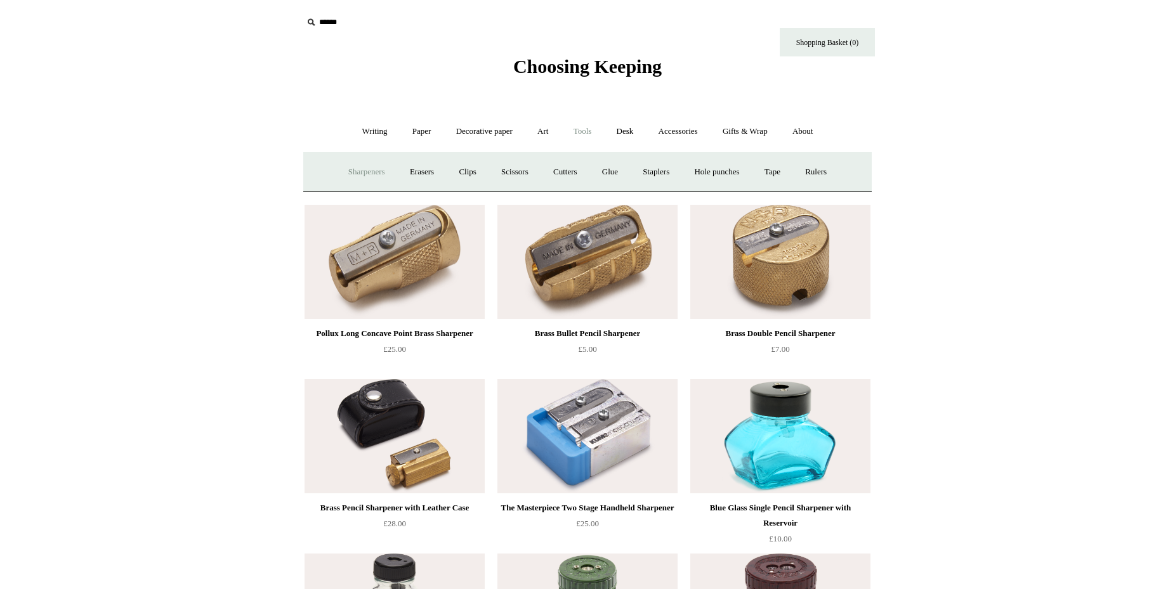
click at [766, 310] on img at bounding box center [780, 262] width 180 height 114
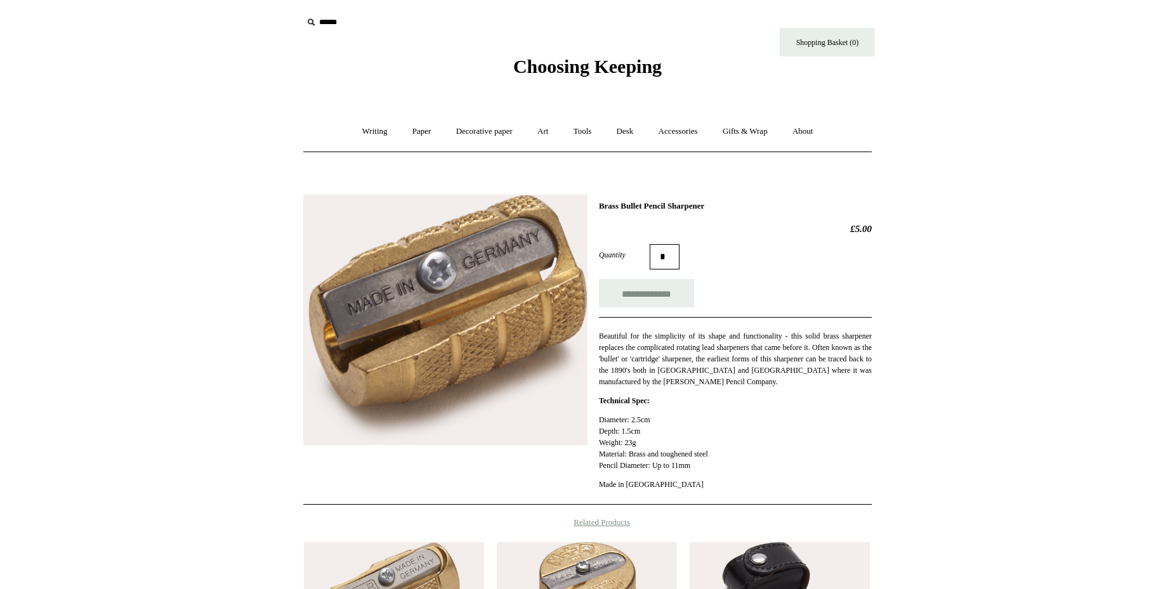
click at [477, 271] on img at bounding box center [445, 320] width 284 height 251
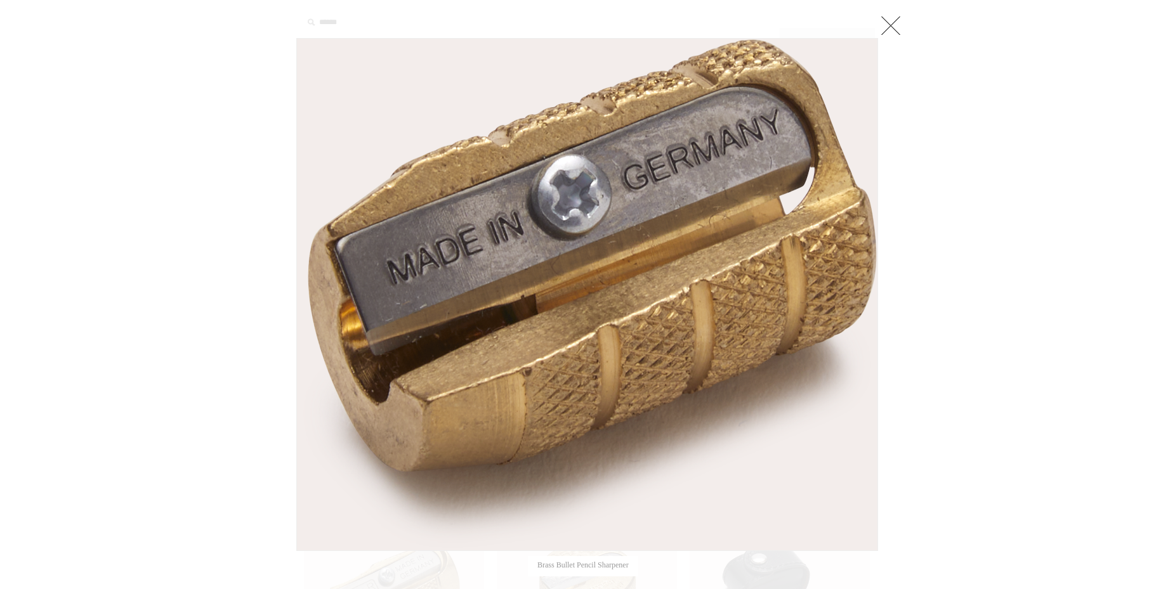
click at [661, 209] on img at bounding box center [587, 295] width 580 height 512
click at [884, 23] on link at bounding box center [890, 25] width 25 height 25
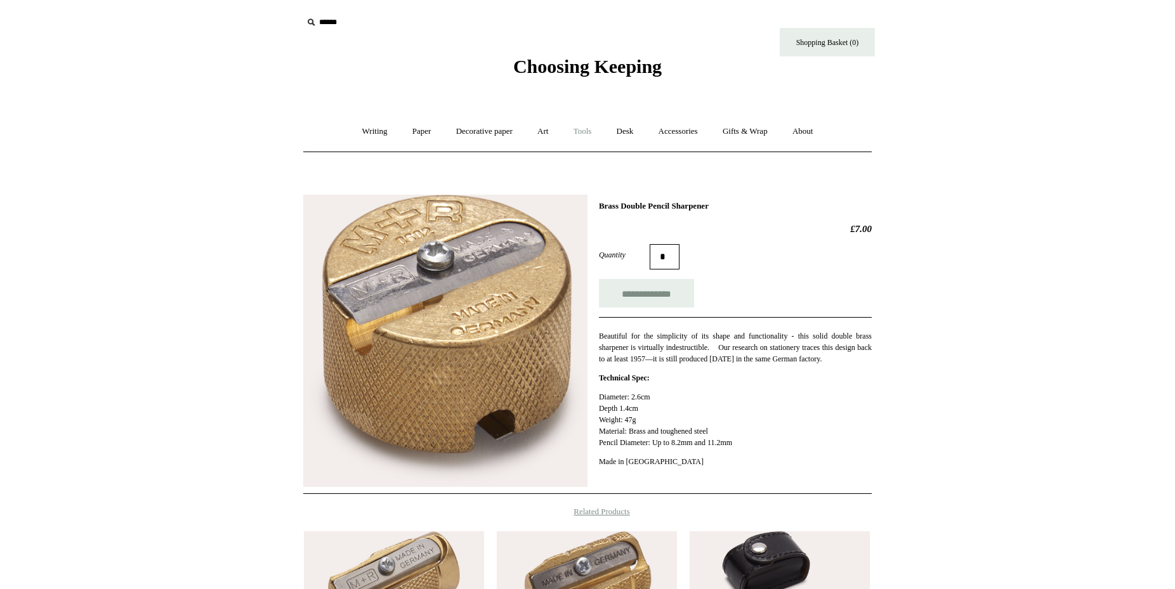
click at [579, 133] on link "Tools +" at bounding box center [582, 132] width 41 height 34
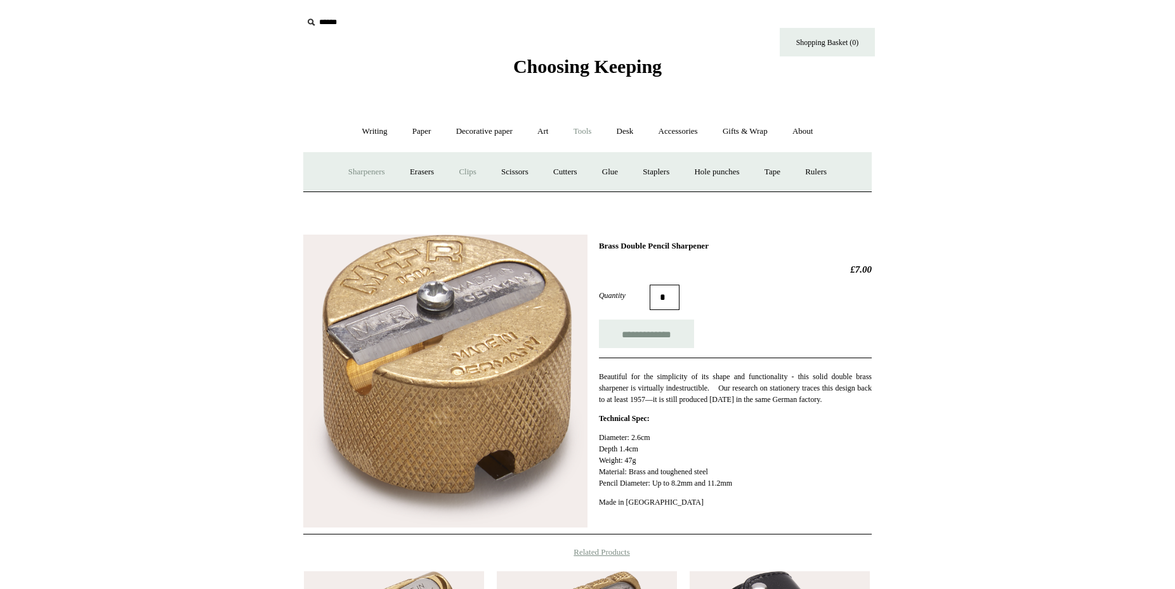
click at [468, 172] on link "Clips +" at bounding box center [467, 172] width 40 height 34
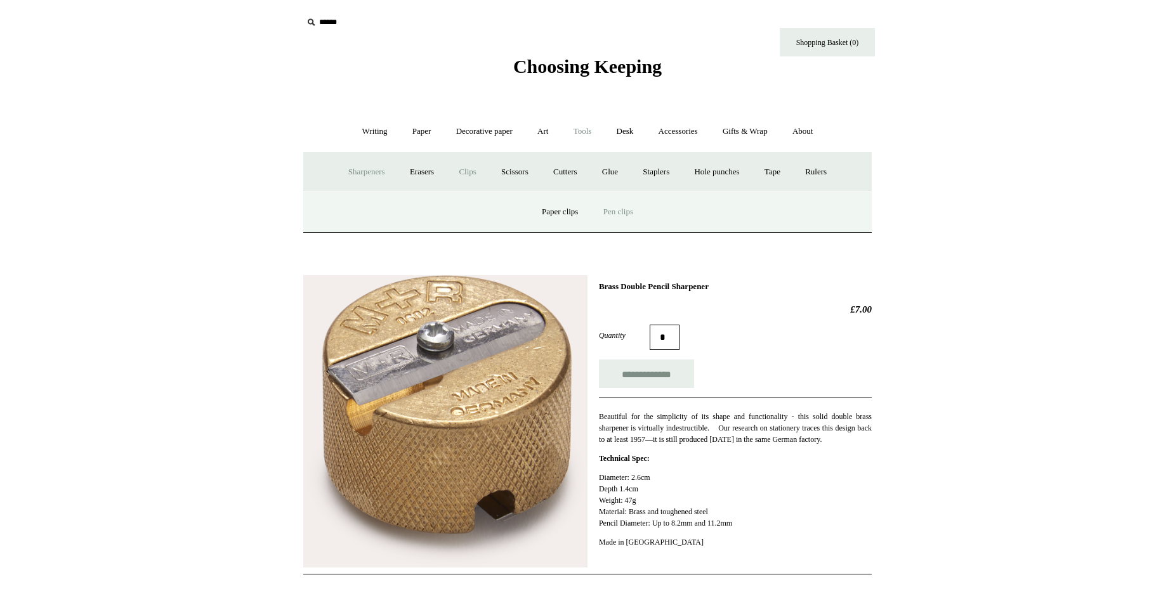
click at [599, 217] on link "Pen clips" at bounding box center [618, 212] width 53 height 34
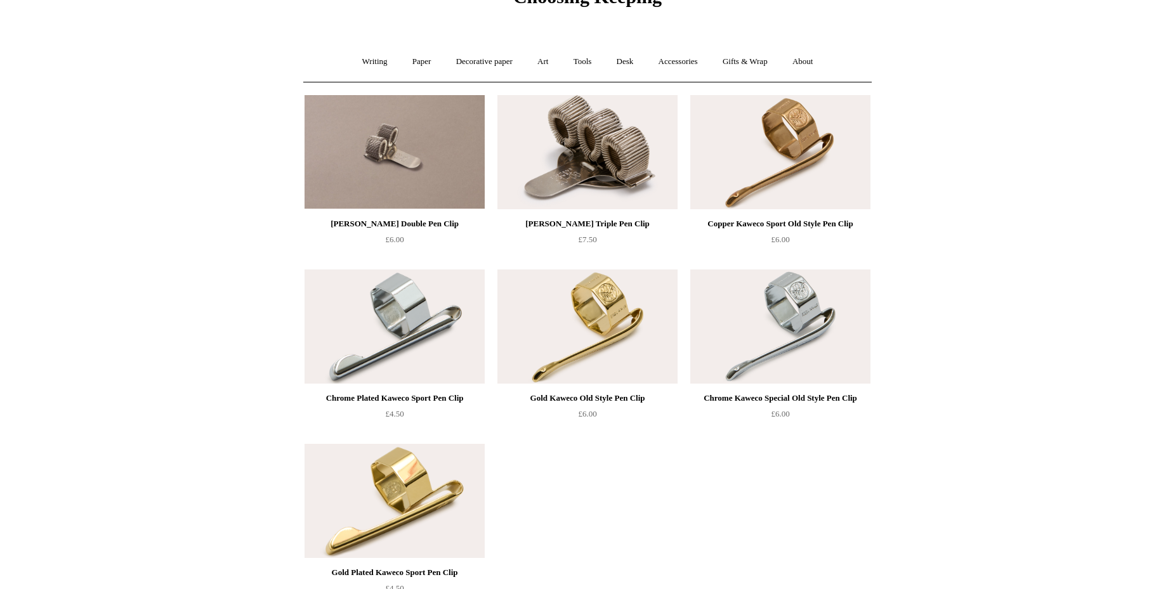
scroll to position [65, 0]
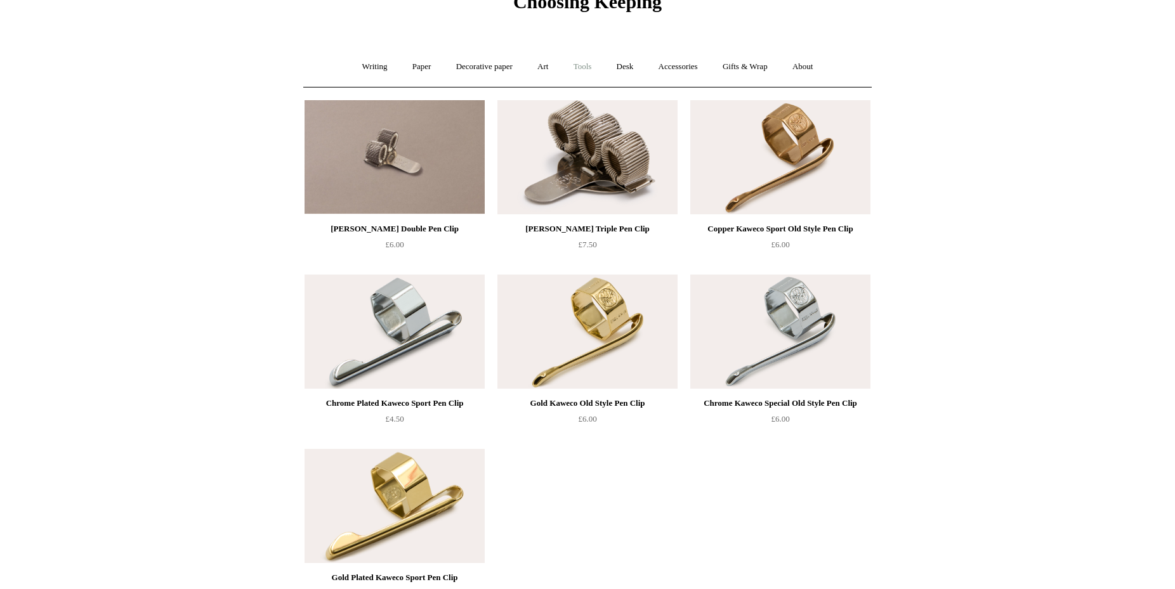
click at [596, 62] on link "Tools +" at bounding box center [582, 67] width 41 height 34
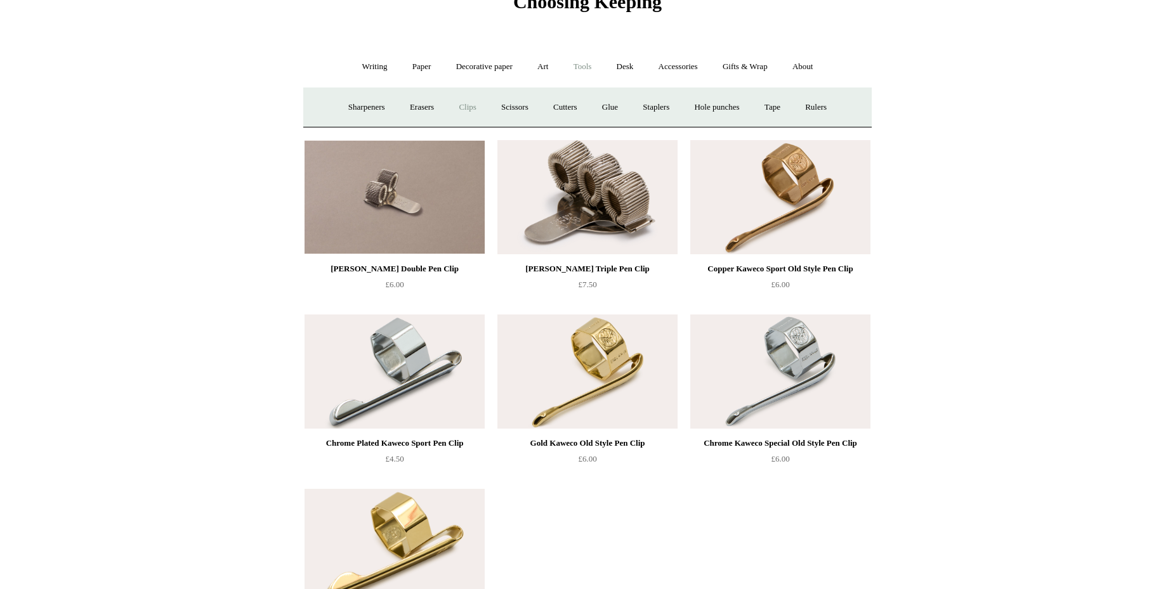
click at [468, 110] on link "Clips +" at bounding box center [467, 108] width 40 height 34
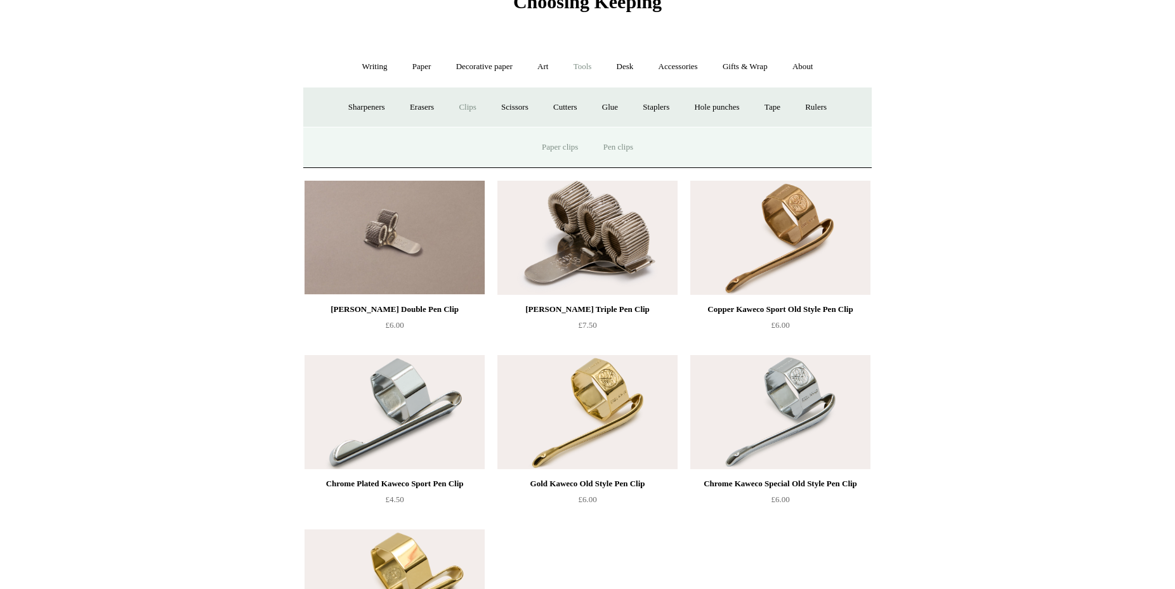
click at [550, 152] on link "Paper clips" at bounding box center [559, 148] width 59 height 34
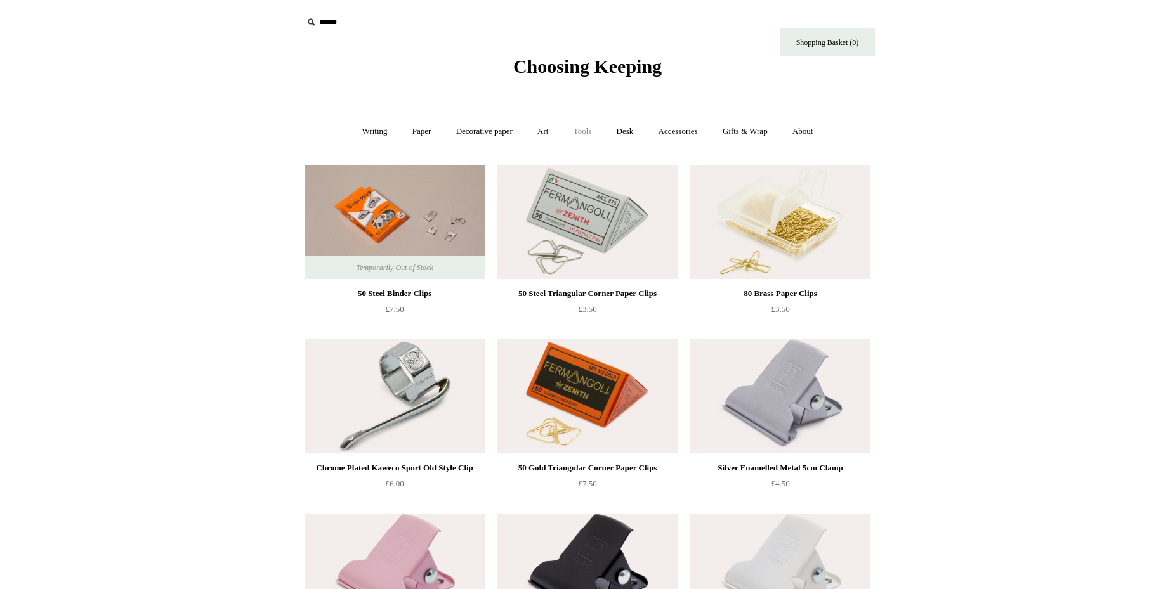
click at [573, 128] on link "Tools +" at bounding box center [582, 132] width 41 height 34
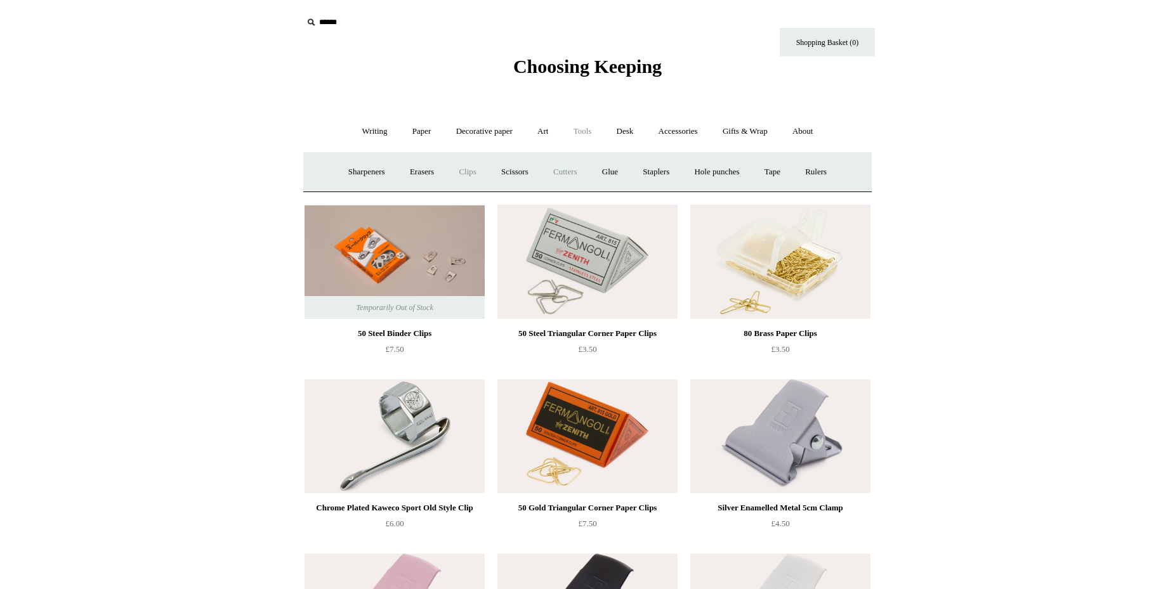
click at [566, 167] on link "Cutters" at bounding box center [565, 172] width 47 height 34
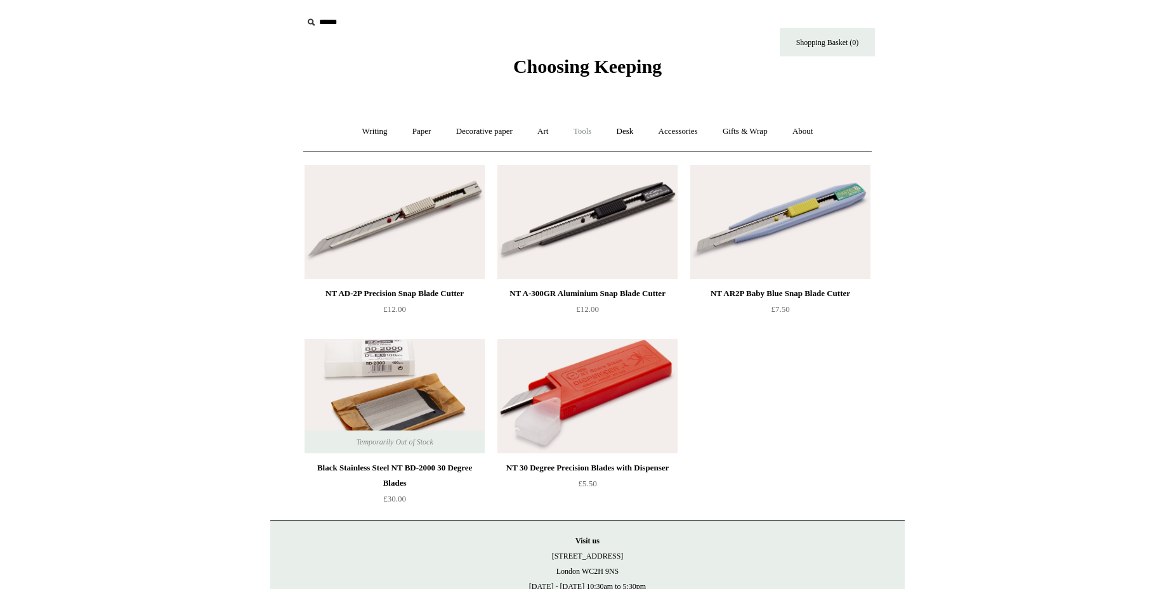
click at [589, 133] on link "Tools +" at bounding box center [582, 132] width 41 height 34
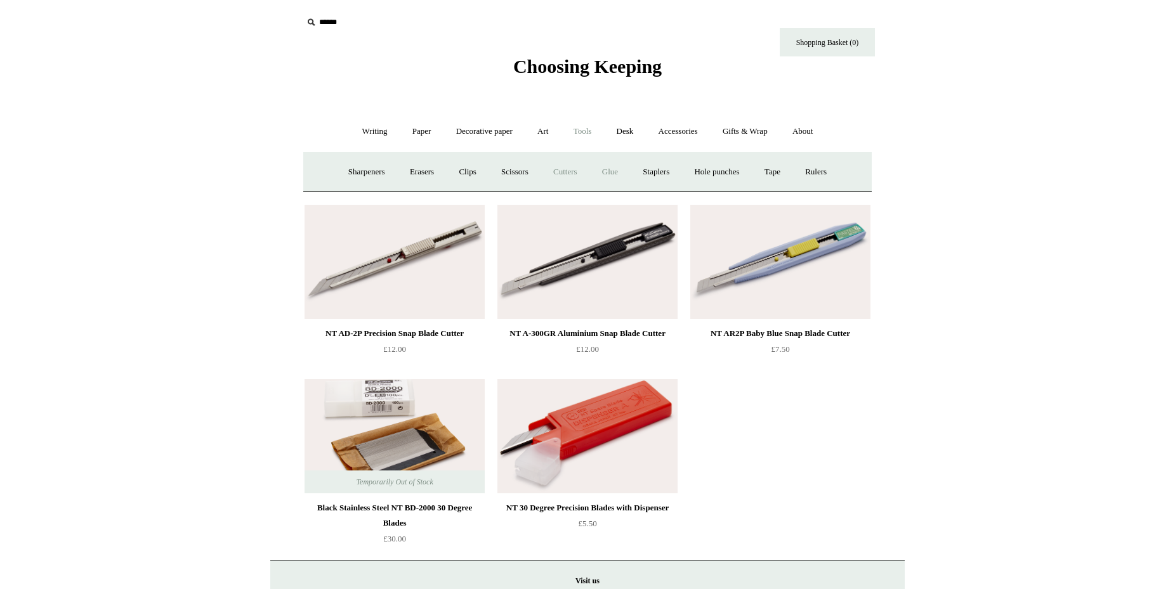
click at [613, 169] on link "Glue" at bounding box center [610, 172] width 39 height 34
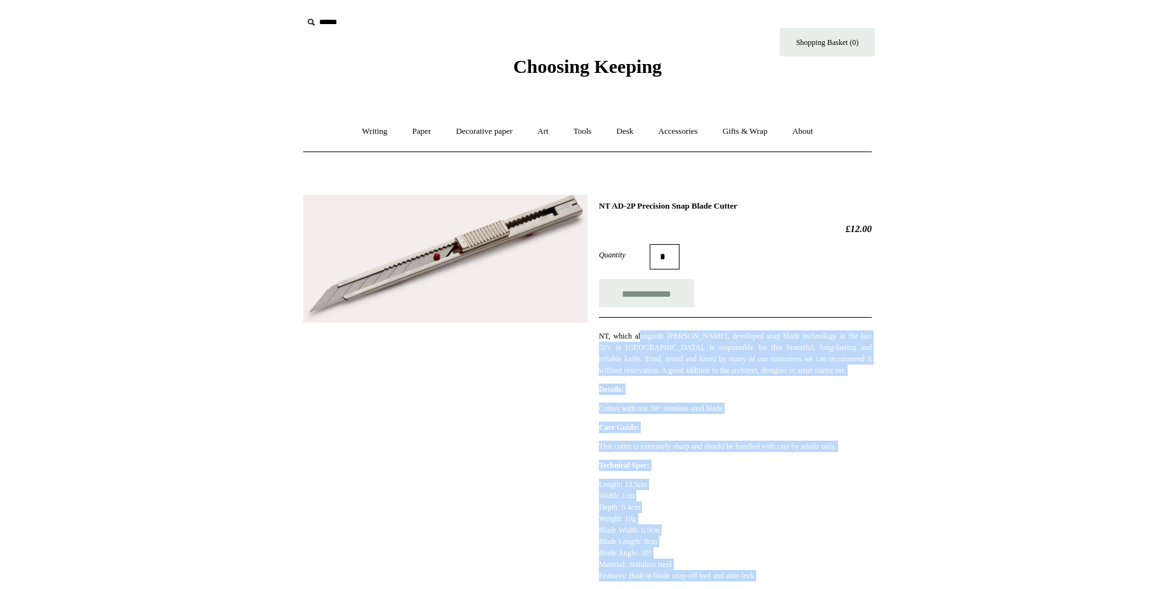
drag, startPoint x: 644, startPoint y: 336, endPoint x: 896, endPoint y: 343, distance: 251.9
click at [896, 343] on div "**********" at bounding box center [587, 503] width 634 height 636
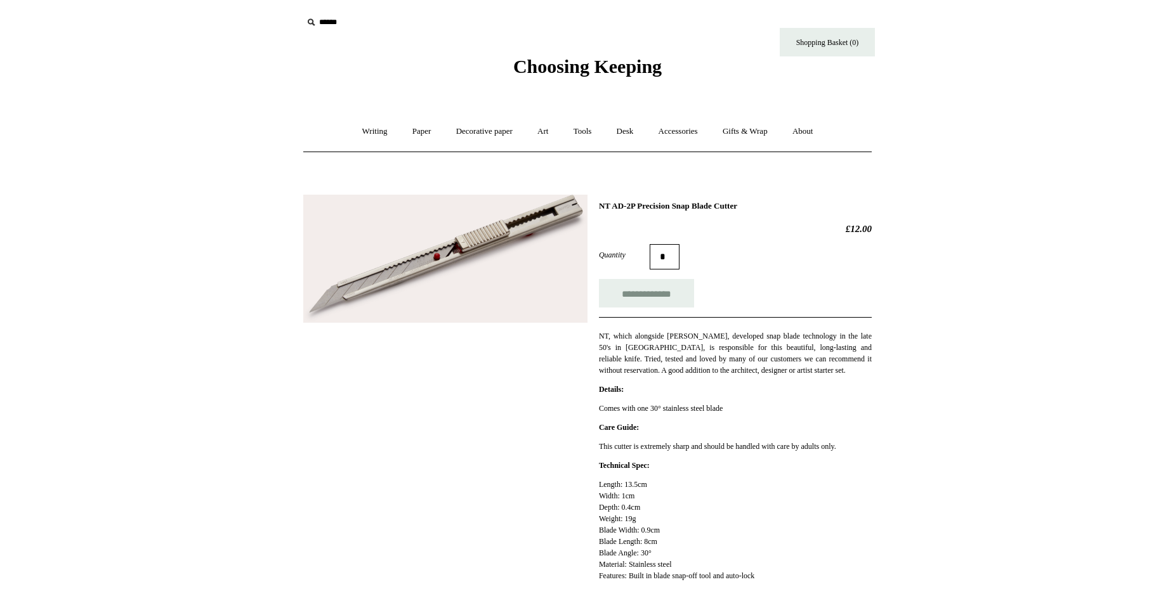
click at [894, 356] on div "**********" at bounding box center [587, 503] width 634 height 636
drag, startPoint x: 774, startPoint y: 362, endPoint x: 849, endPoint y: 377, distance: 76.9
click at [849, 376] on p "NT, which alongside Olfa, developed snap blade technology in the late 50's in J…" at bounding box center [735, 353] width 273 height 46
click at [864, 381] on div "**********" at bounding box center [735, 405] width 273 height 408
click at [680, 413] on p "Comes with one 30° stainless steel blade" at bounding box center [735, 408] width 273 height 11
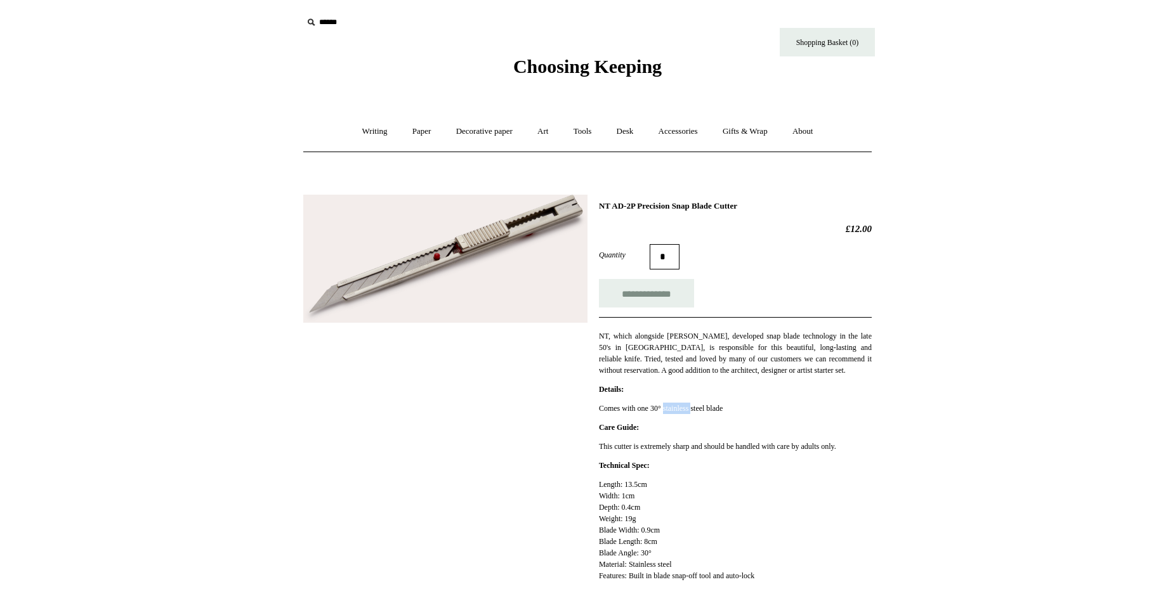
click at [680, 413] on p "Comes with one 30° stainless steel blade" at bounding box center [735, 408] width 273 height 11
click at [360, 277] on img at bounding box center [445, 259] width 284 height 129
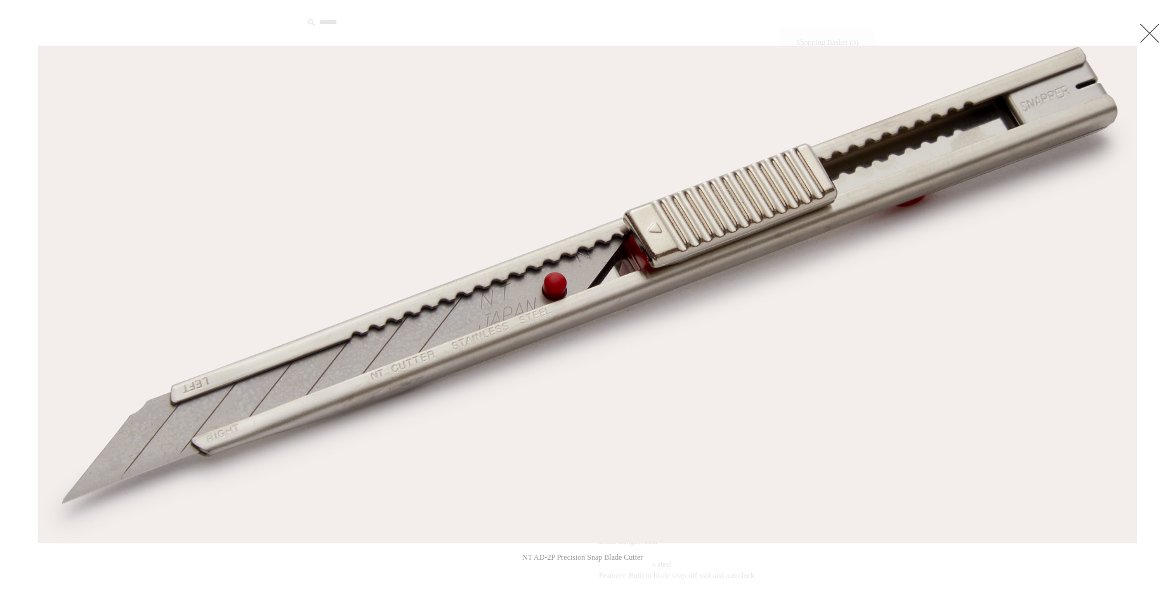
click at [1156, 31] on link at bounding box center [1149, 32] width 25 height 25
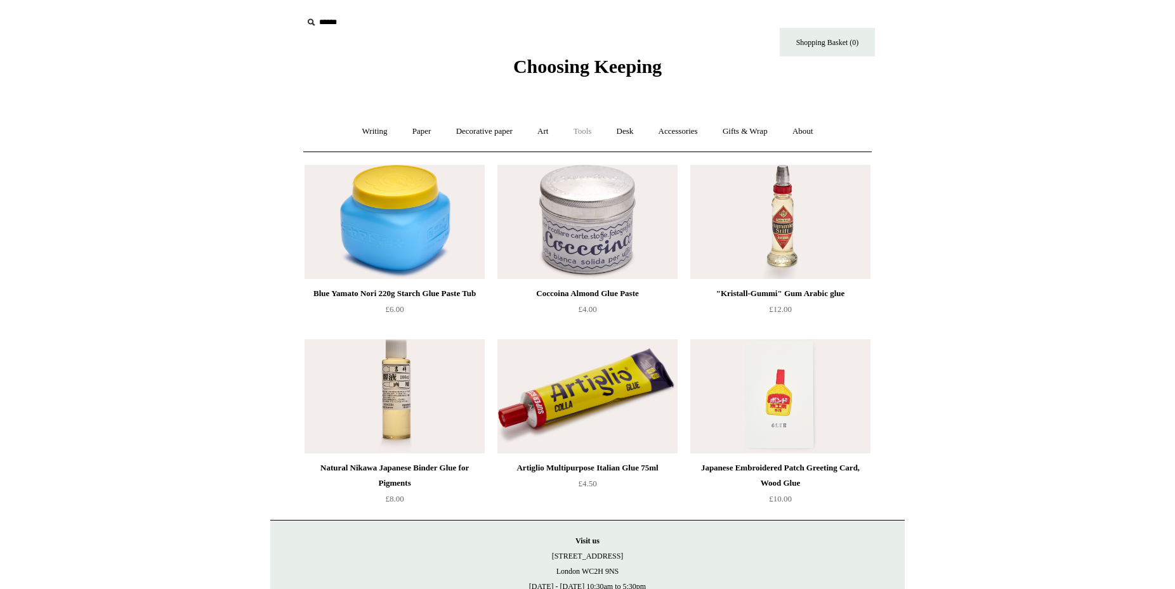
click at [580, 129] on link "Tools +" at bounding box center [582, 132] width 41 height 34
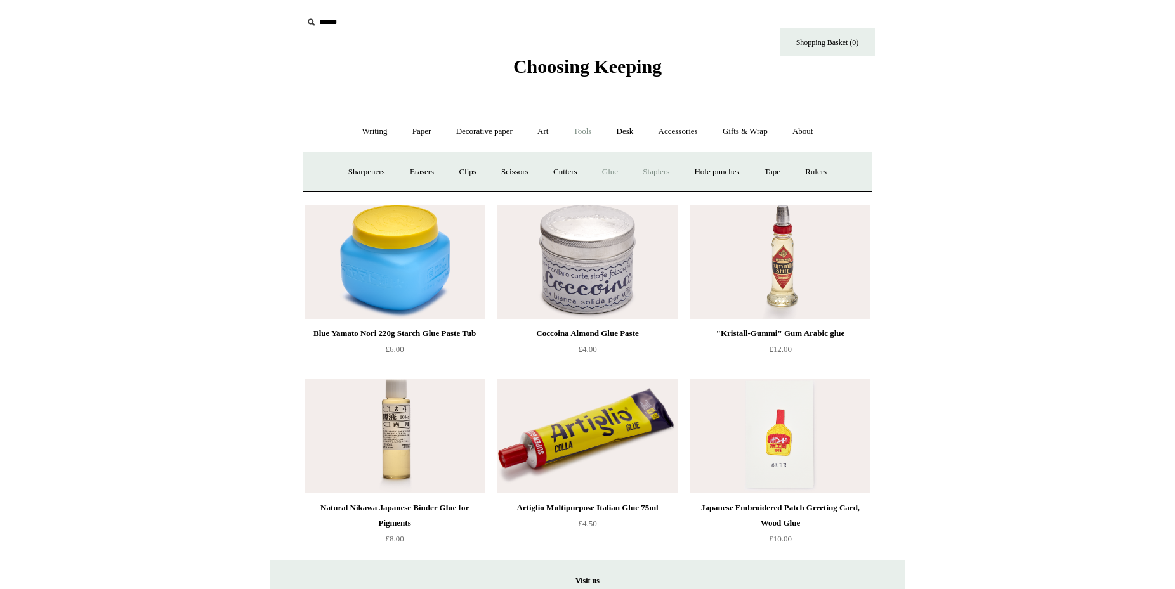
click at [669, 171] on link "Staplers +" at bounding box center [655, 172] width 49 height 34
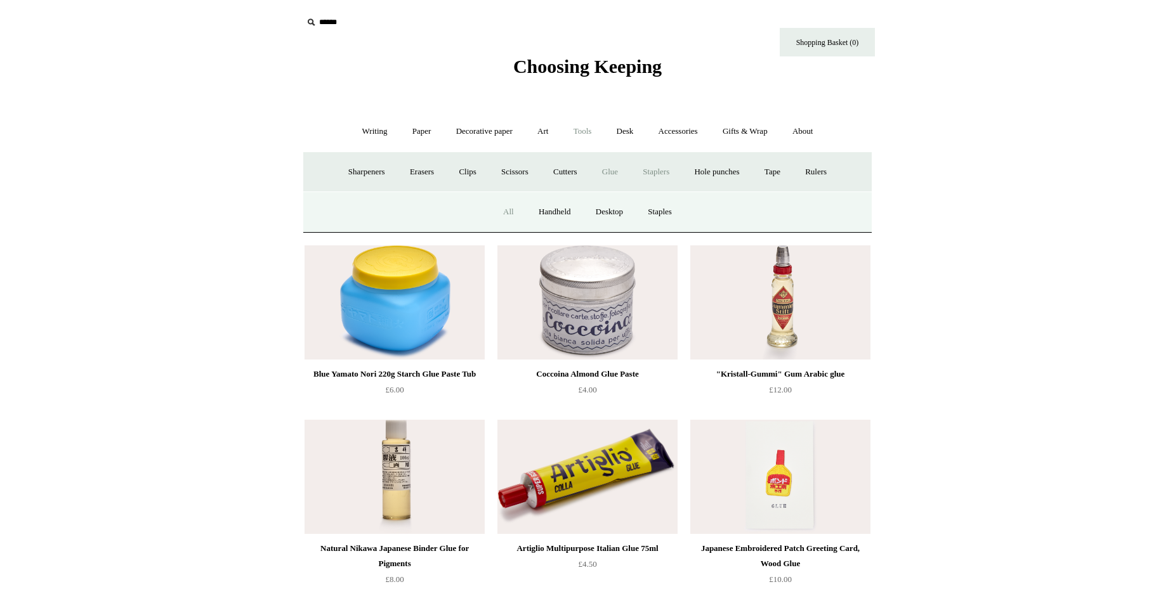
click at [507, 210] on link "All" at bounding box center [509, 212] width 34 height 34
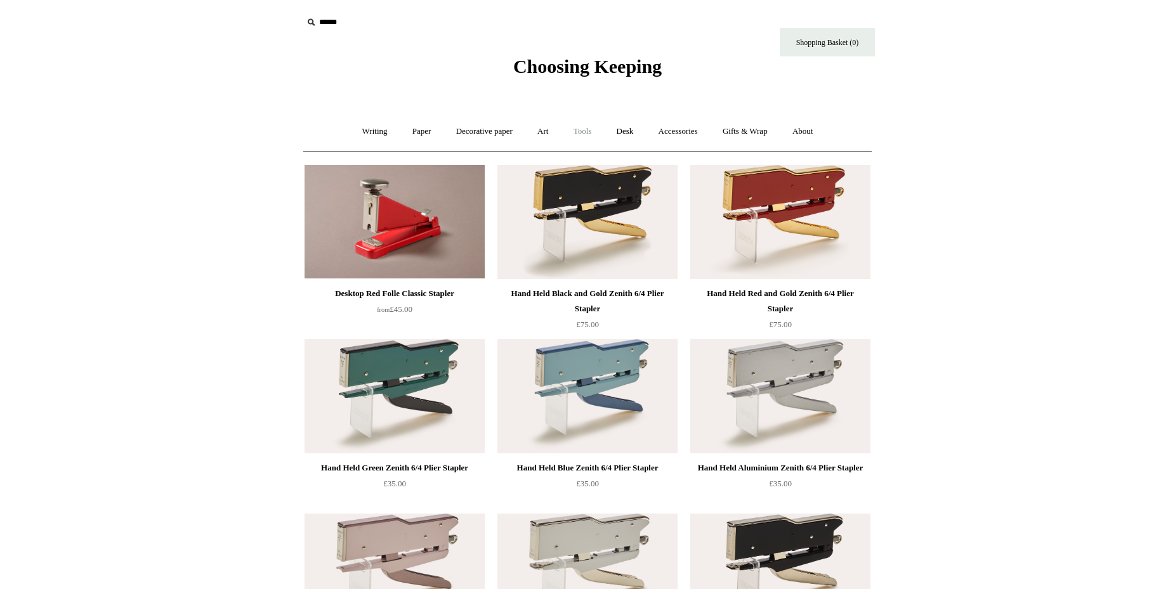
click at [586, 137] on link "Tools +" at bounding box center [582, 132] width 41 height 34
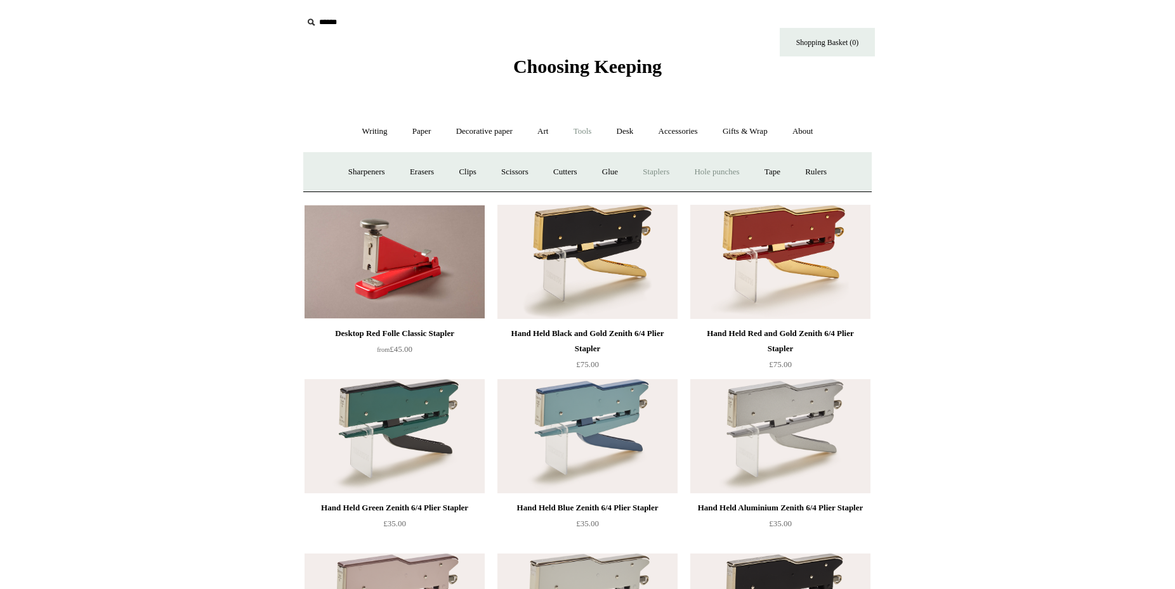
click at [710, 178] on link "Hole punches" at bounding box center [717, 172] width 68 height 34
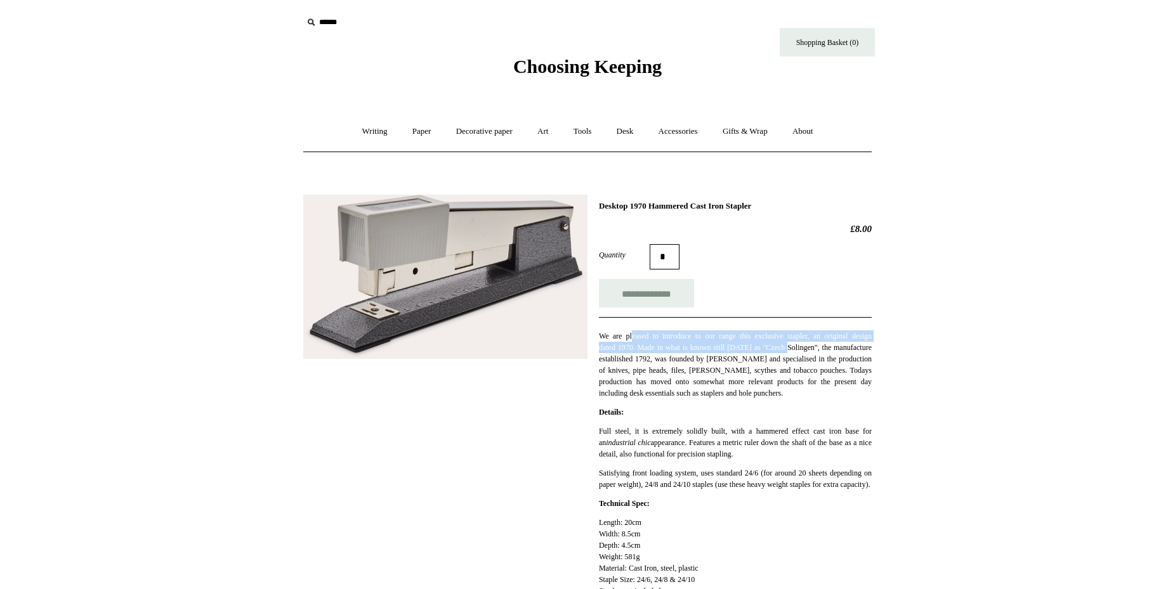
drag, startPoint x: 632, startPoint y: 342, endPoint x: 805, endPoint y: 345, distance: 173.2
click at [820, 350] on p "We are pleased to introduce to our range this exclusive stapler, an original de…" at bounding box center [735, 364] width 273 height 69
click at [802, 346] on p "We are pleased to introduce to our range this exclusive stapler, an original de…" at bounding box center [735, 364] width 273 height 69
click at [759, 341] on p "We are pleased to introduce to our range this exclusive stapler, an original de…" at bounding box center [735, 364] width 273 height 69
click at [761, 341] on p "We are pleased to introduce to our range this exclusive stapler, an original de…" at bounding box center [735, 364] width 273 height 69
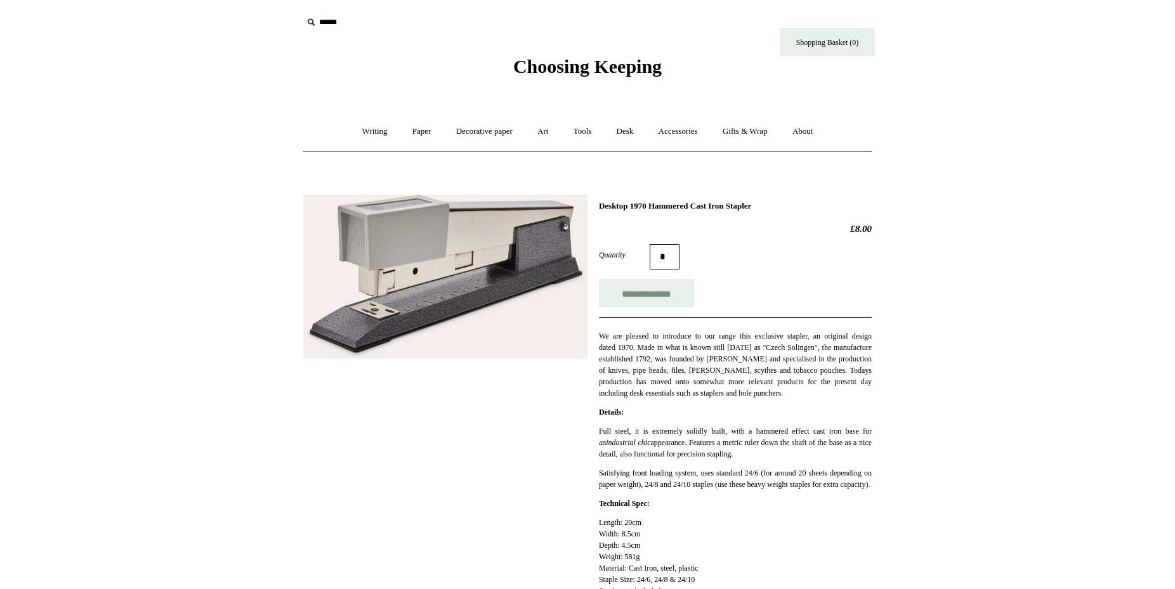
click at [715, 360] on p "We are pleased to introduce to our range this exclusive stapler, an original de…" at bounding box center [735, 364] width 273 height 69
click at [715, 362] on p "We are pleased to introduce to our range this exclusive stapler, an original de…" at bounding box center [735, 364] width 273 height 69
click at [743, 362] on p "We are pleased to introduce to our range this exclusive stapler, an original de…" at bounding box center [735, 364] width 273 height 69
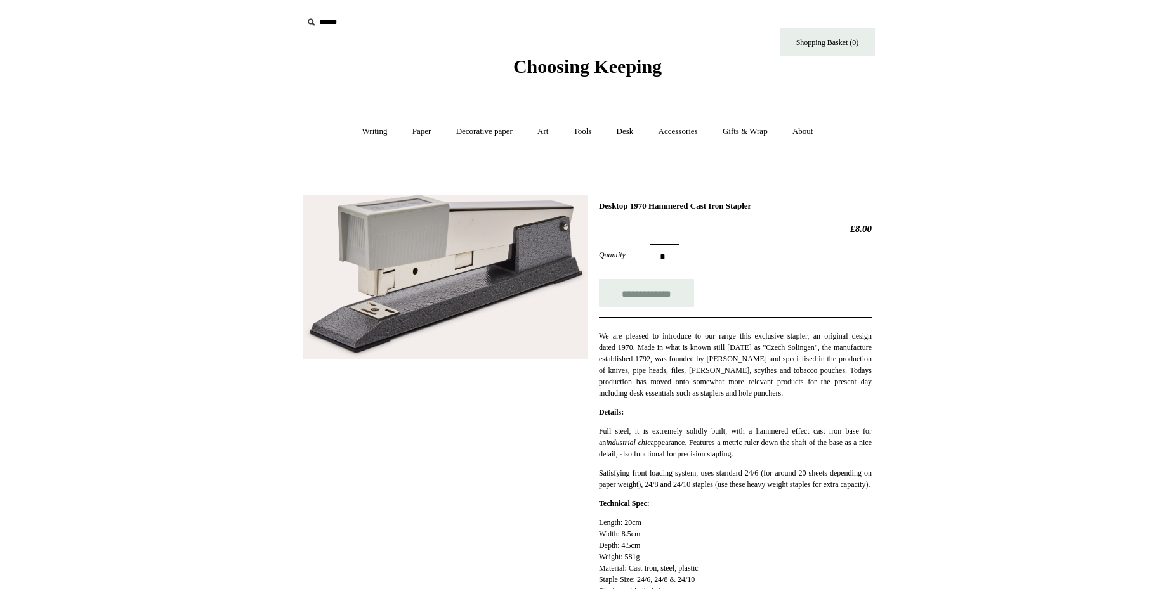
click at [748, 367] on p "We are pleased to introduce to our range this exclusive stapler, an original de…" at bounding box center [735, 364] width 273 height 69
click at [753, 381] on p "We are pleased to introduce to our range this exclusive stapler, an original de…" at bounding box center [735, 364] width 273 height 69
click at [759, 391] on p "We are pleased to introduce to our range this exclusive stapler, an original de…" at bounding box center [735, 364] width 273 height 69
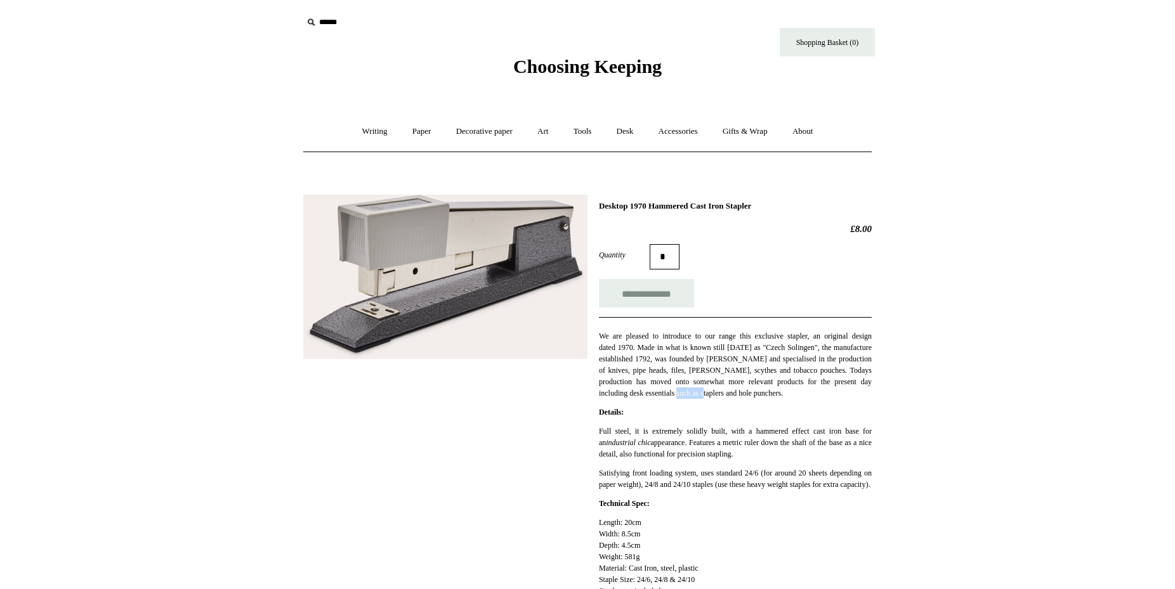
click at [759, 392] on p "We are pleased to introduce to our range this exclusive stapler, an original de…" at bounding box center [735, 364] width 273 height 69
click at [824, 435] on p "Full steel, it is extremely solidly built, with a hammered effect cast iron bas…" at bounding box center [735, 443] width 273 height 34
click at [805, 438] on p "Full steel, it is extremely solidly built, with a hammered effect cast iron bas…" at bounding box center [735, 443] width 273 height 34
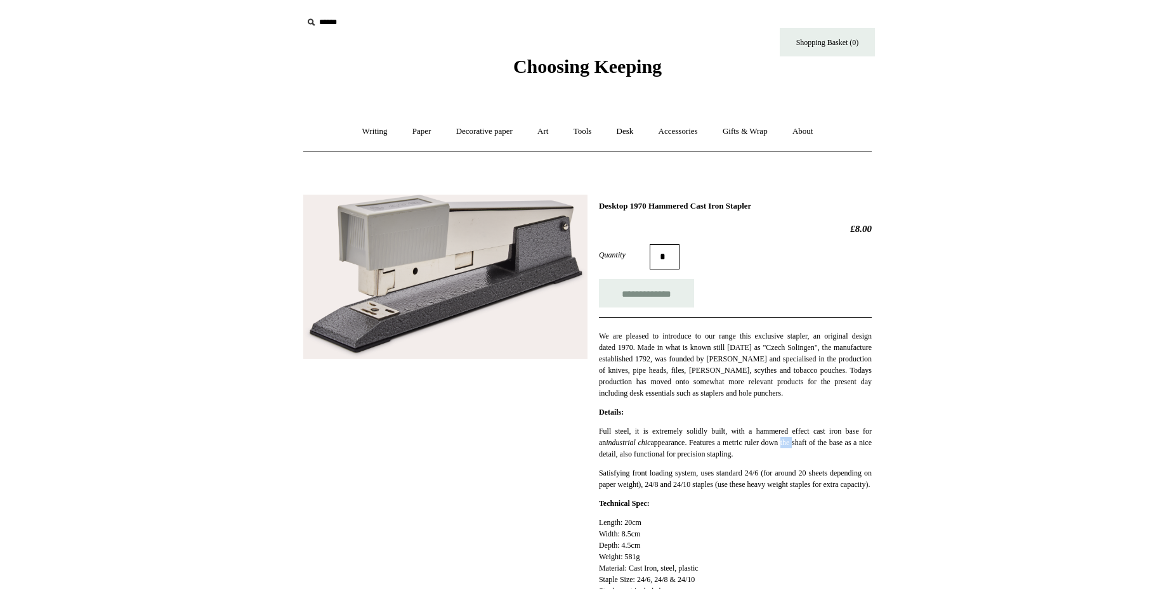
click at [804, 438] on p "Full steel, it is extremely solidly built, with a hammered effect cast iron bas…" at bounding box center [735, 443] width 273 height 34
click at [843, 476] on p "Satisfying front loading system, uses standard 24/6 (for around 20 sheets depen…" at bounding box center [735, 479] width 273 height 23
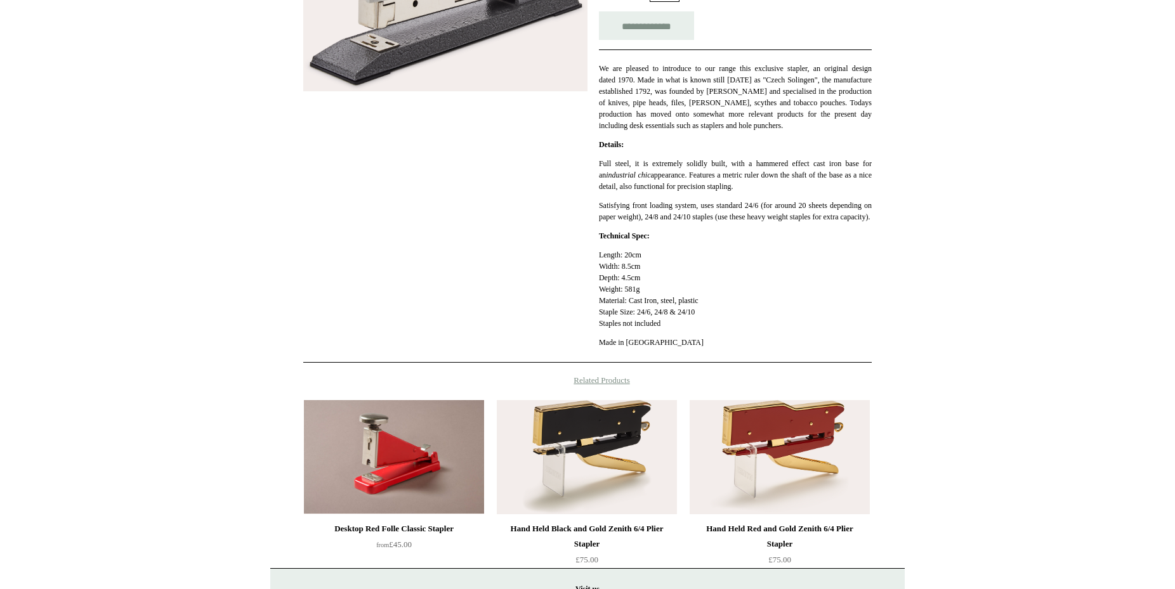
scroll to position [324, 0]
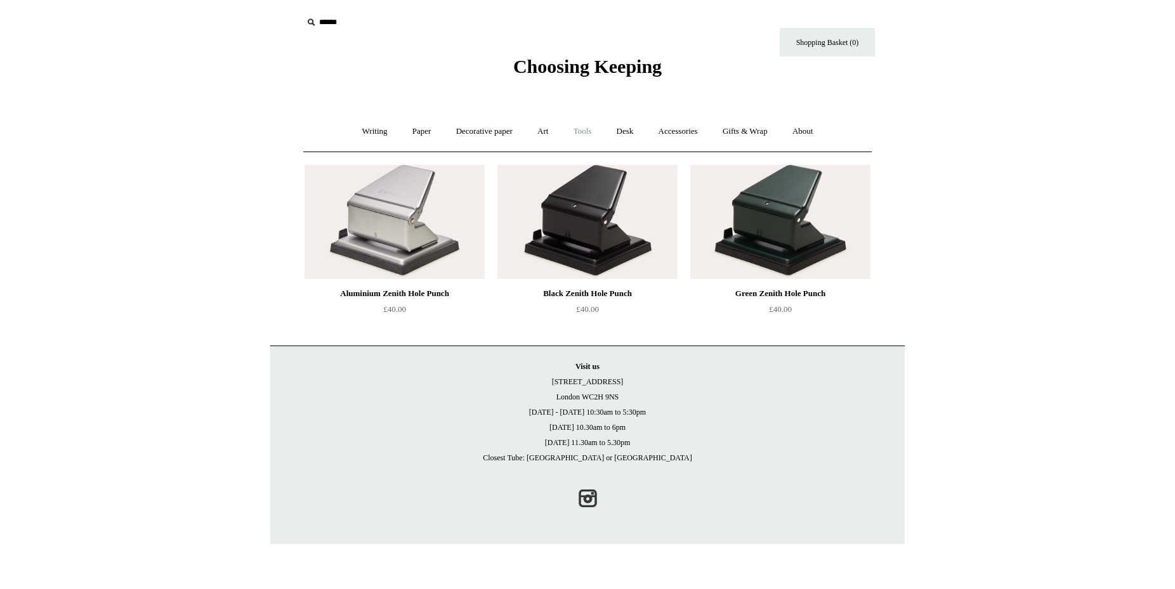
click at [581, 135] on link "Tools +" at bounding box center [582, 132] width 41 height 34
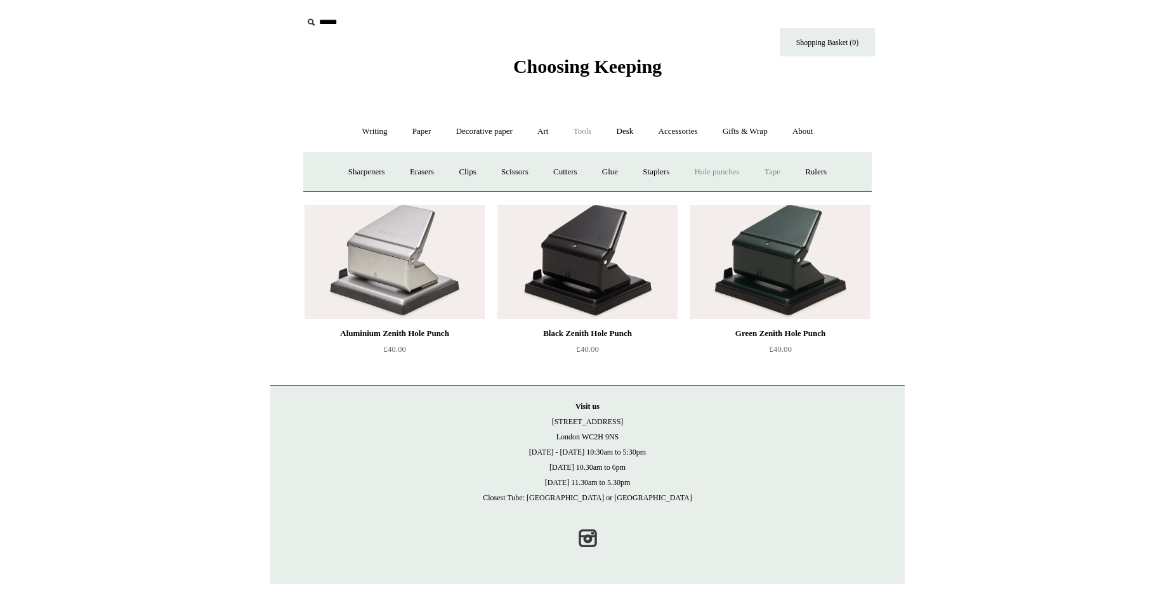
click at [780, 170] on link "Tape +" at bounding box center [772, 172] width 39 height 34
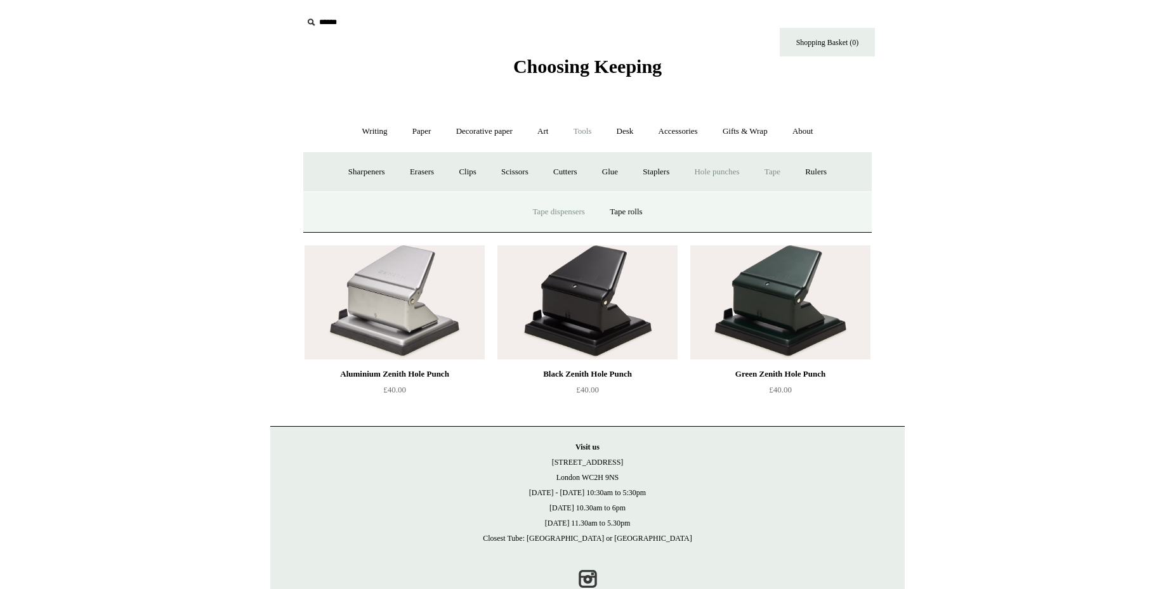
click at [579, 216] on link "Tape dispensers" at bounding box center [558, 212] width 75 height 34
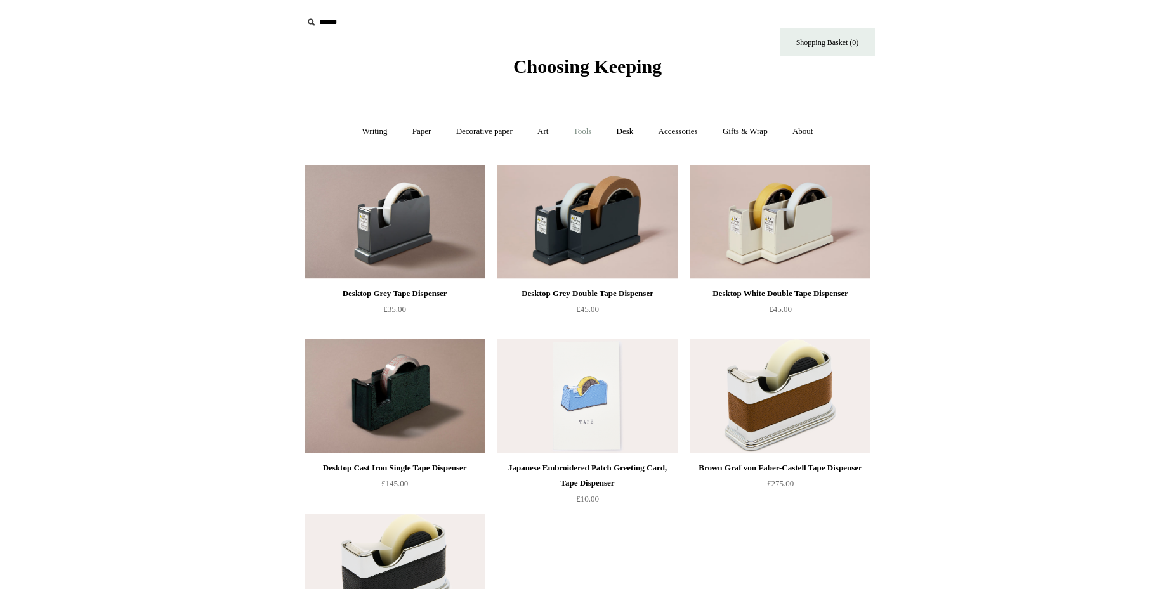
click at [586, 134] on link "Tools +" at bounding box center [582, 132] width 41 height 34
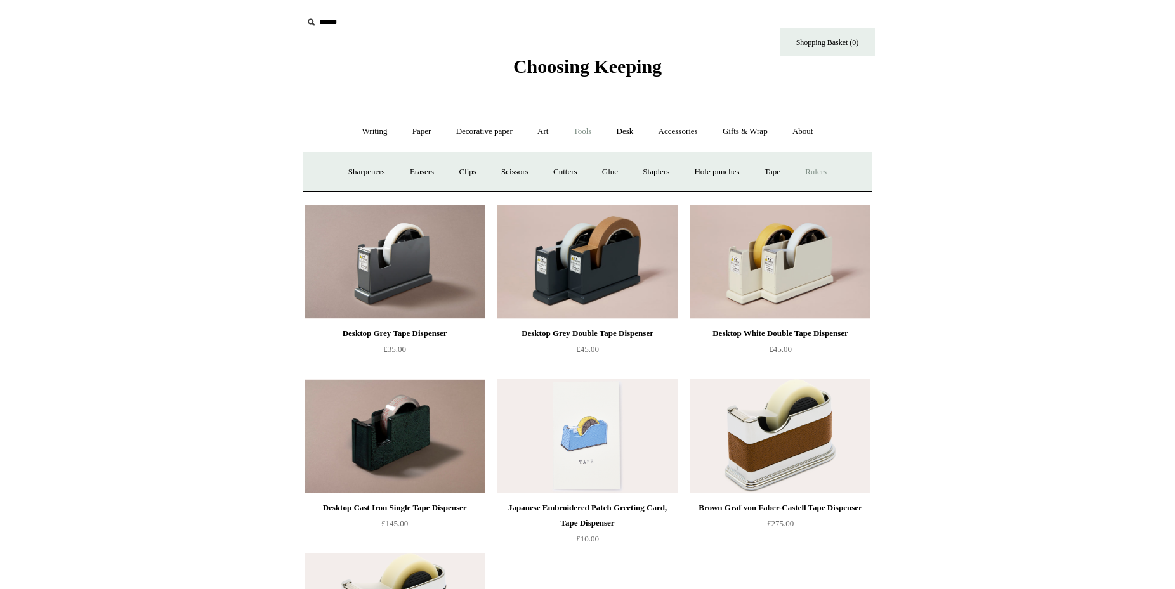
click at [837, 172] on link "Rulers" at bounding box center [816, 172] width 44 height 34
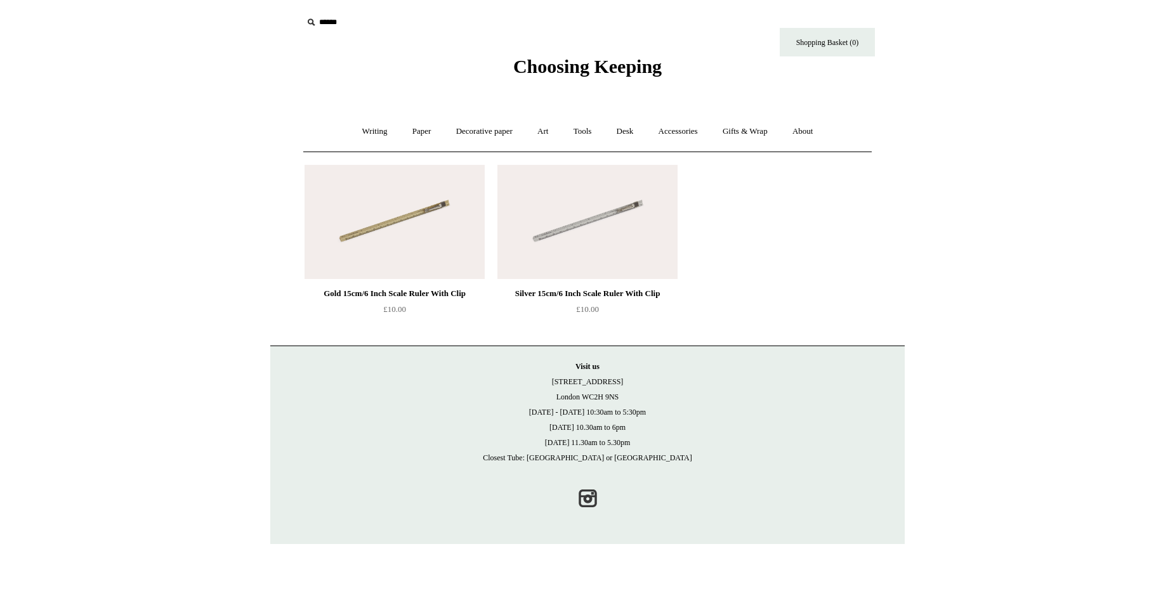
click at [401, 218] on img at bounding box center [394, 222] width 180 height 114
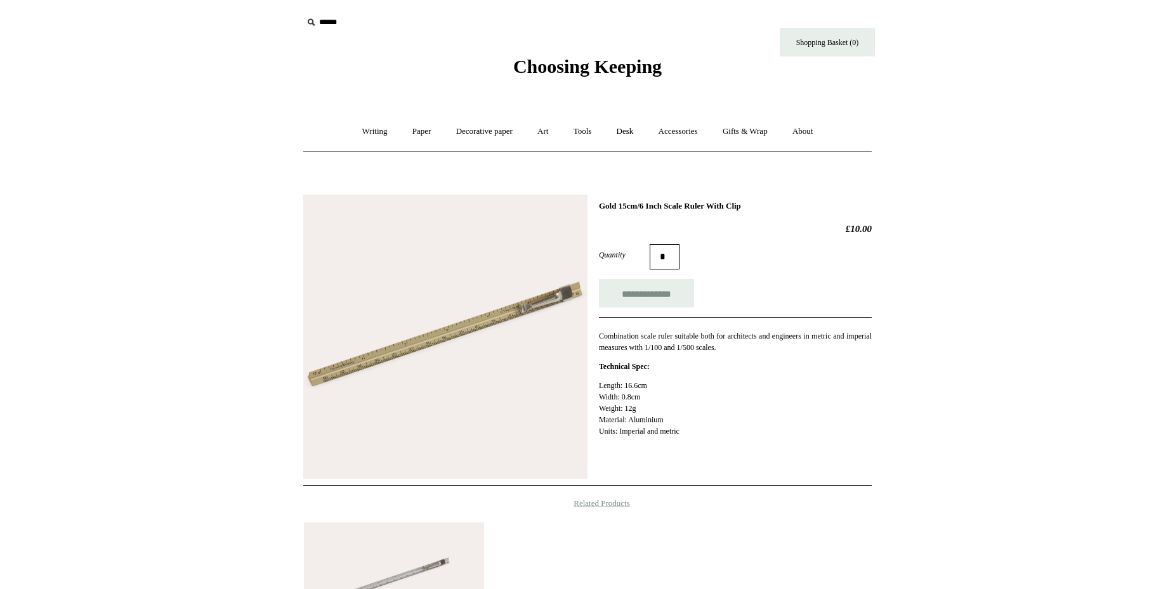
click at [480, 313] on img at bounding box center [445, 337] width 284 height 284
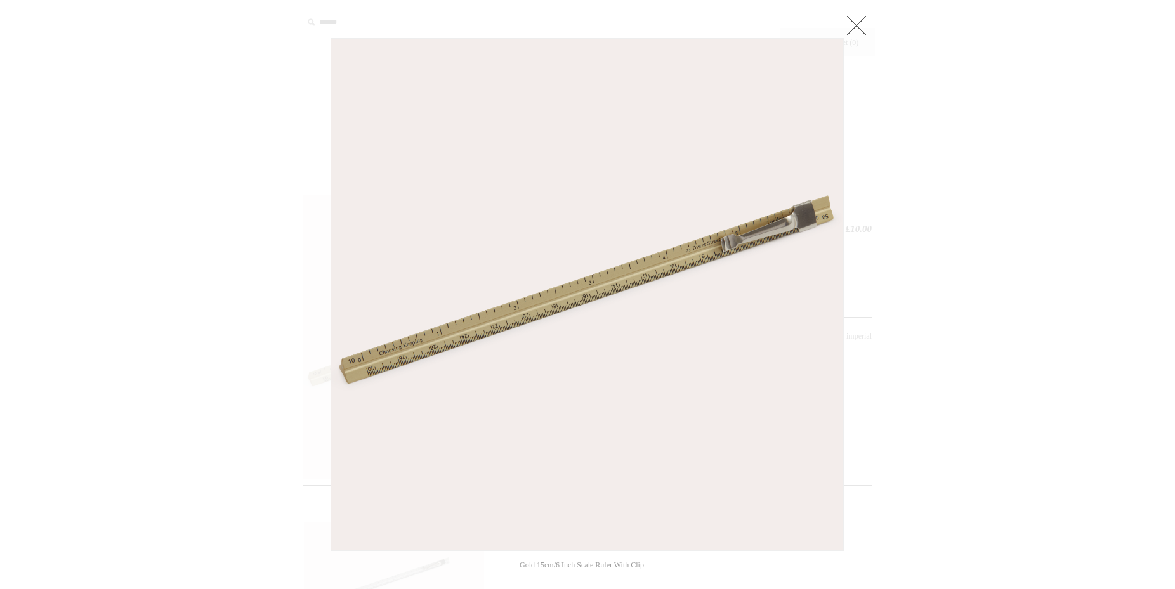
click at [572, 275] on img at bounding box center [587, 295] width 512 height 512
click at [866, 237] on div at bounding box center [587, 445] width 1175 height 890
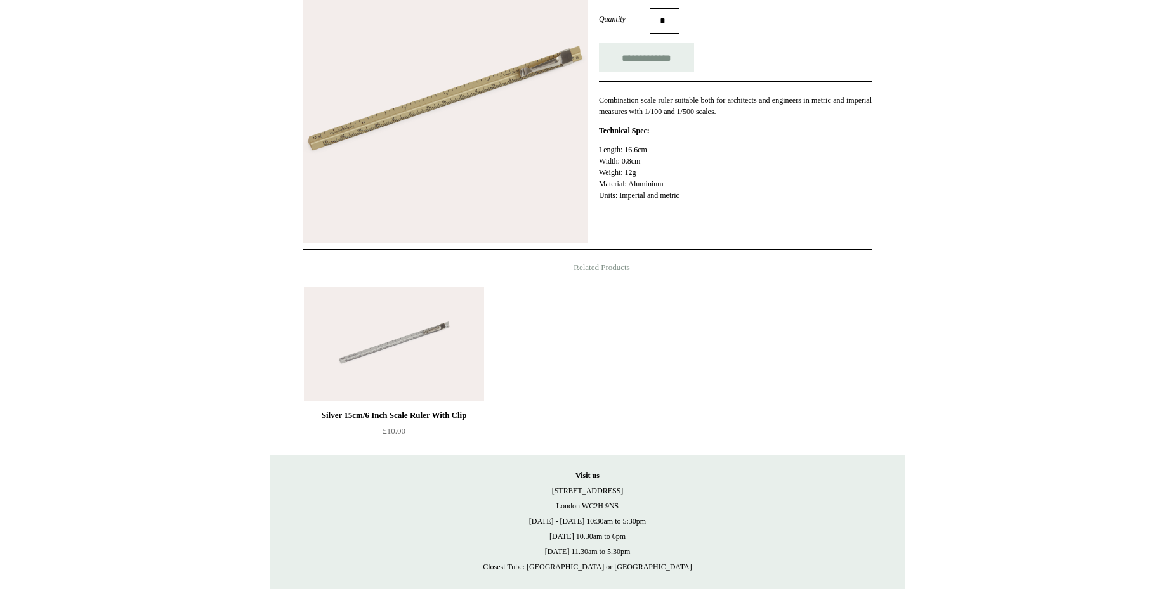
scroll to position [259, 0]
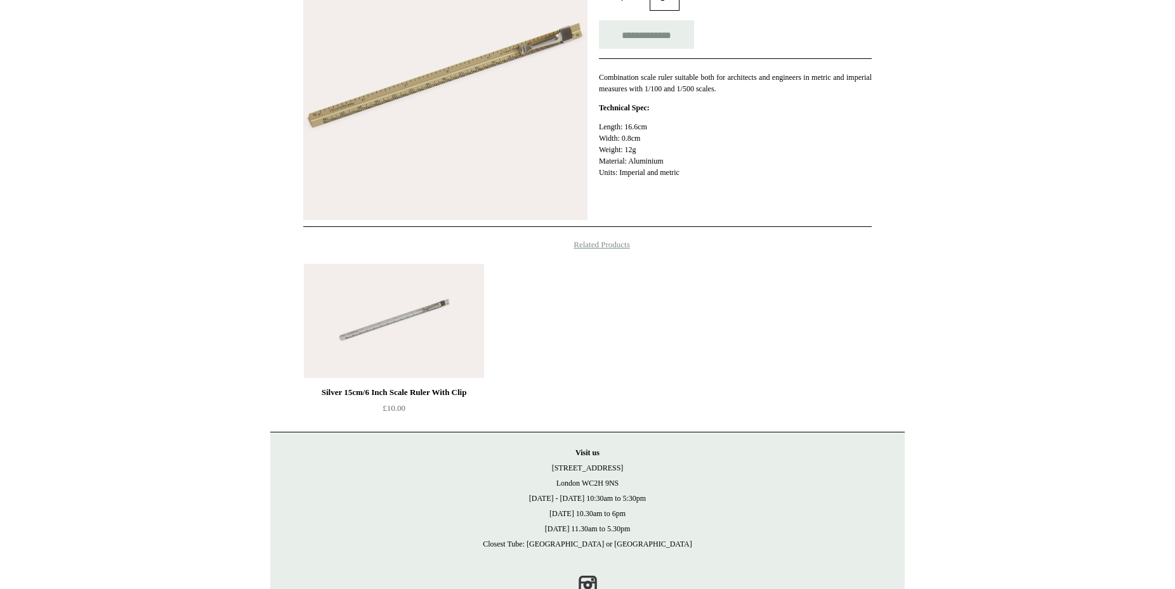
click at [419, 305] on img at bounding box center [394, 321] width 180 height 114
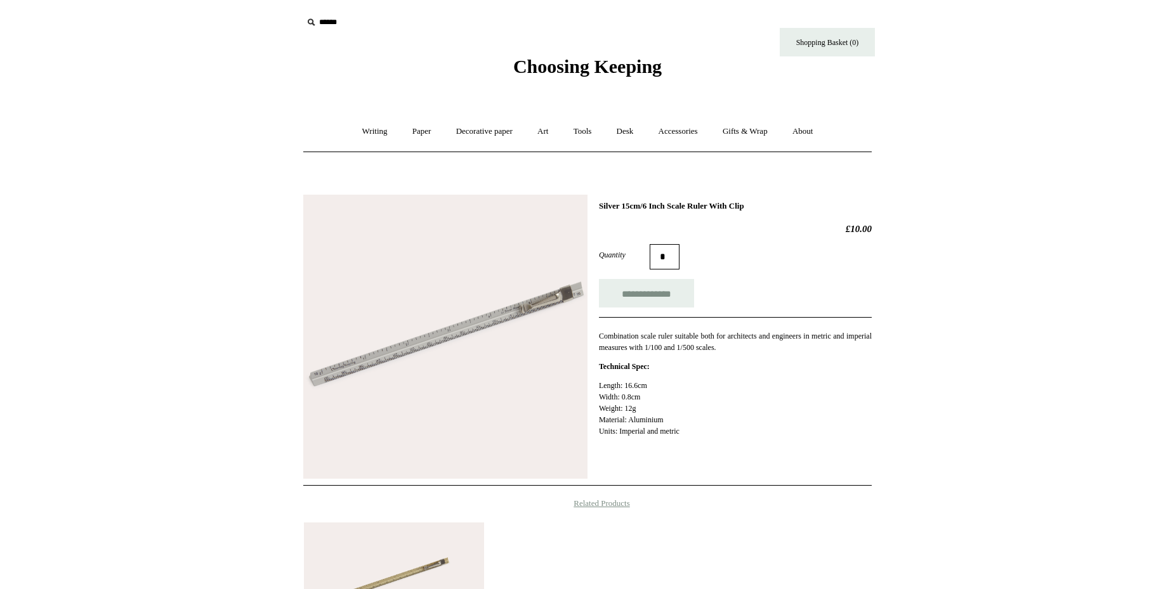
click at [439, 325] on img at bounding box center [445, 337] width 284 height 284
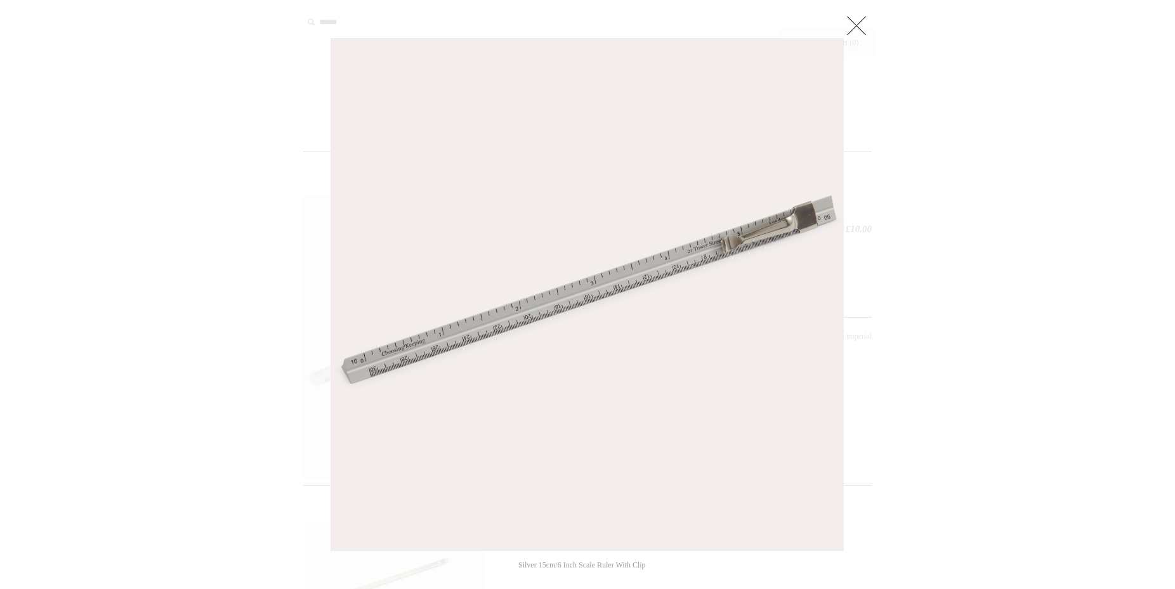
click at [915, 332] on div at bounding box center [587, 445] width 1175 height 890
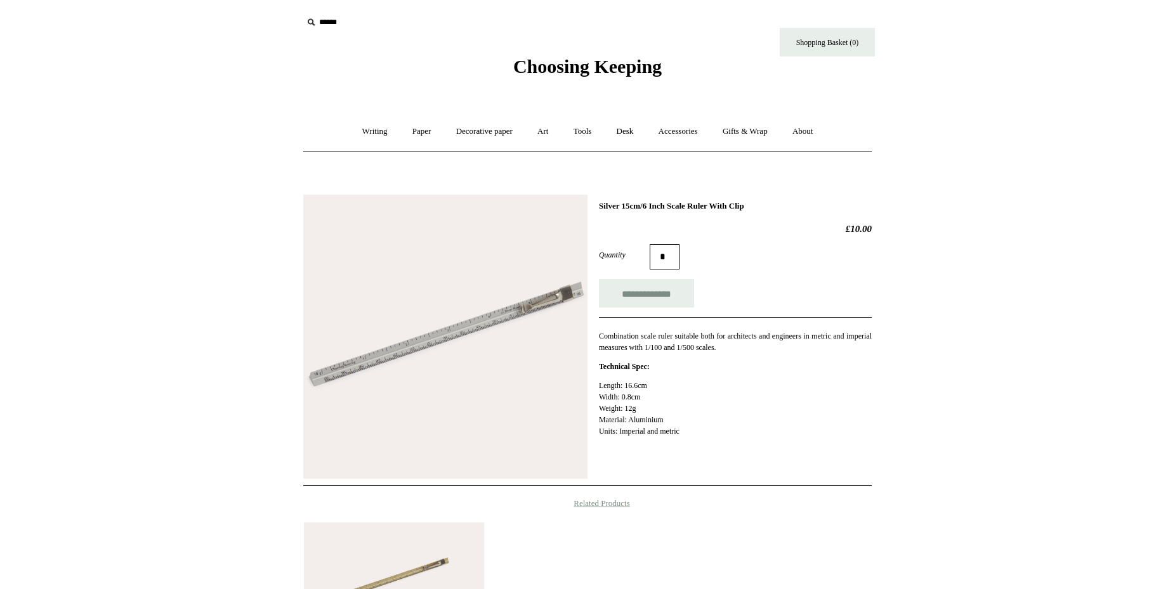
click at [842, 340] on p "Combination scale ruler suitable both for architects and engineers in metric an…" at bounding box center [735, 341] width 273 height 23
click at [431, 319] on img at bounding box center [445, 337] width 284 height 284
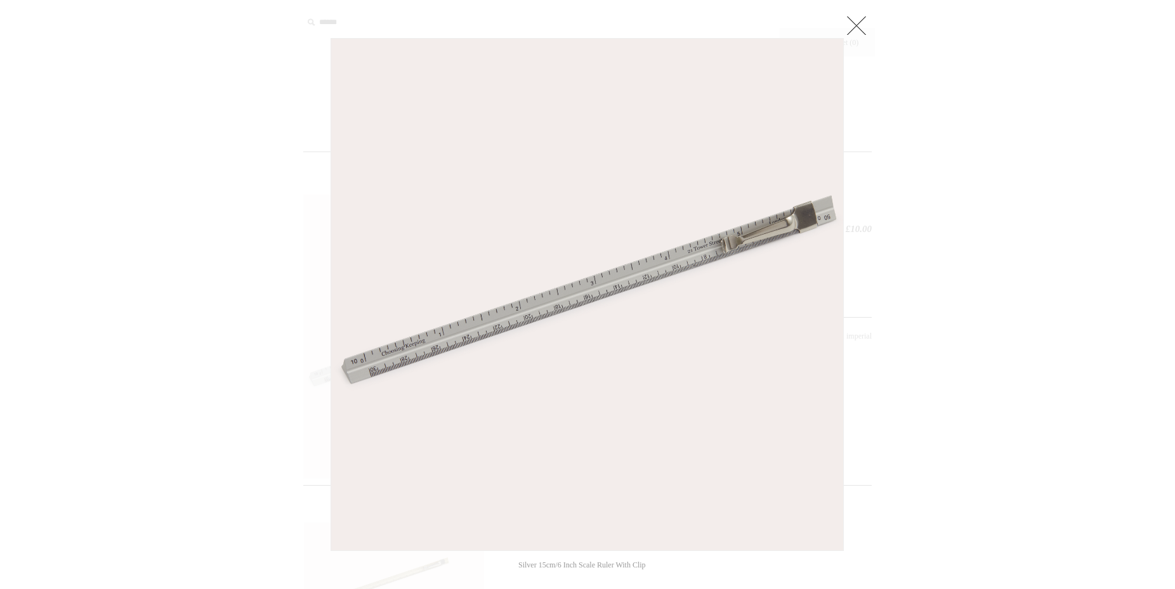
click at [579, 306] on img at bounding box center [587, 295] width 512 height 512
click at [1105, 292] on div at bounding box center [587, 445] width 1175 height 890
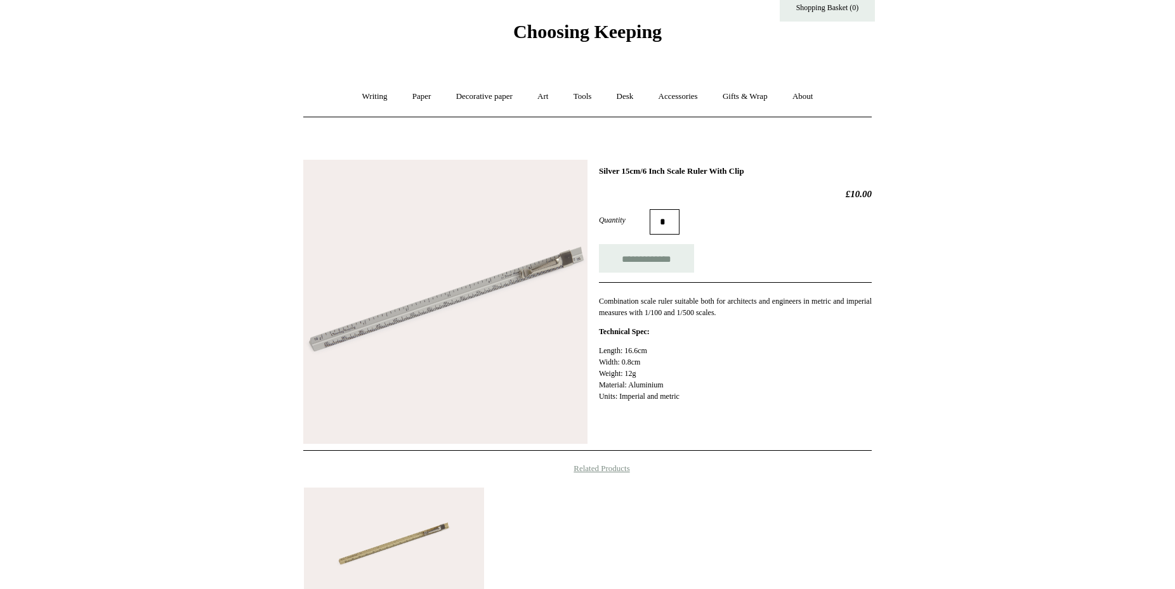
scroll to position [194, 0]
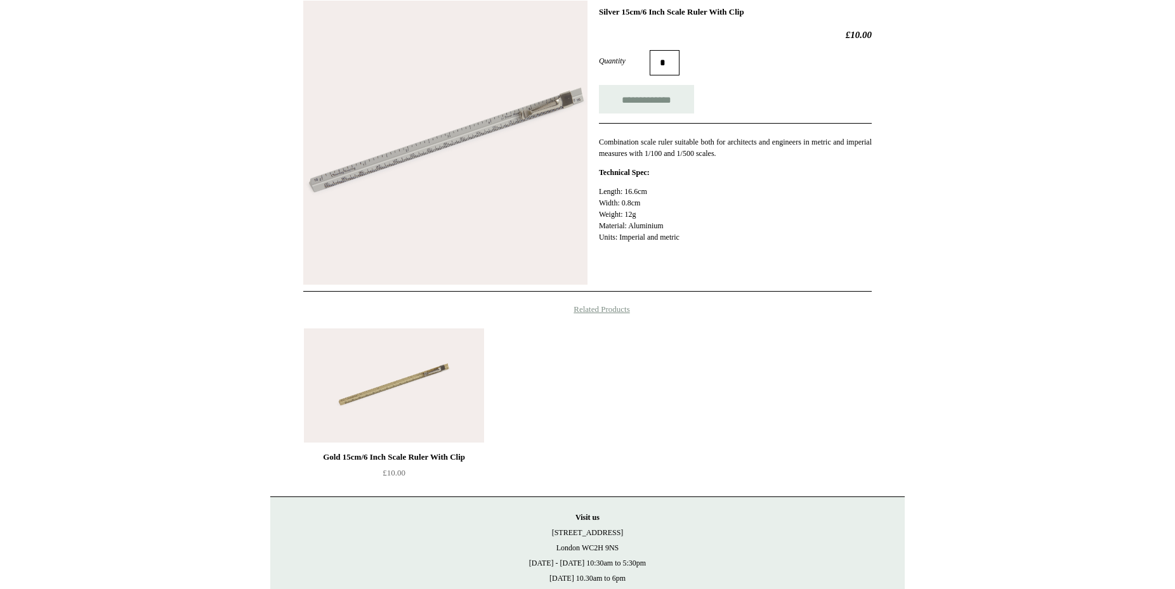
click at [360, 388] on img at bounding box center [394, 386] width 180 height 114
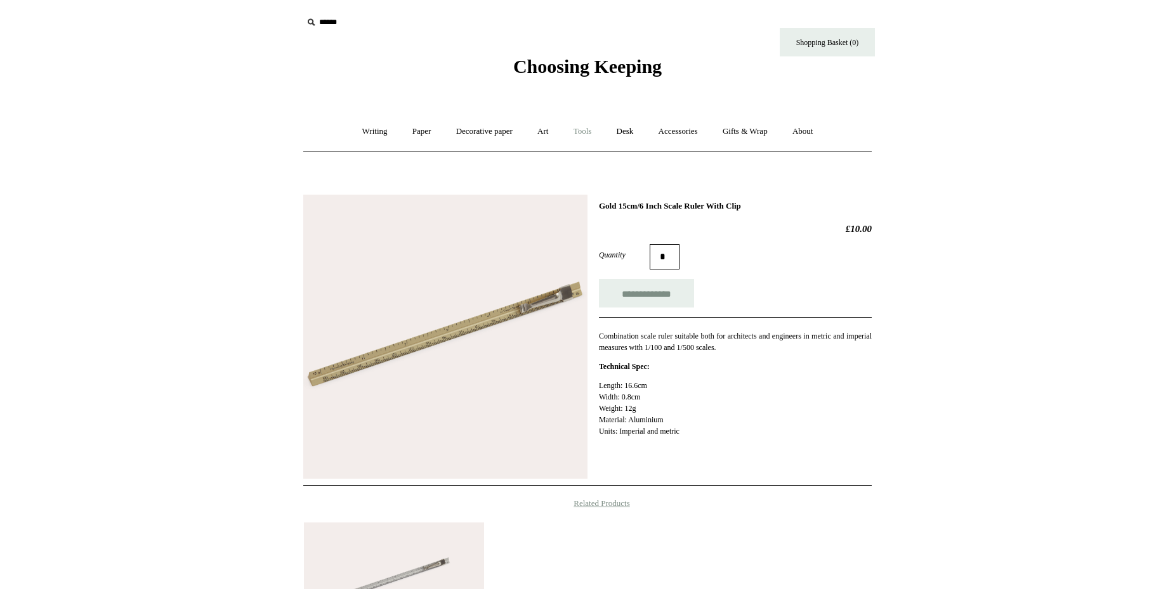
click at [599, 132] on link "Tools +" at bounding box center [582, 132] width 41 height 34
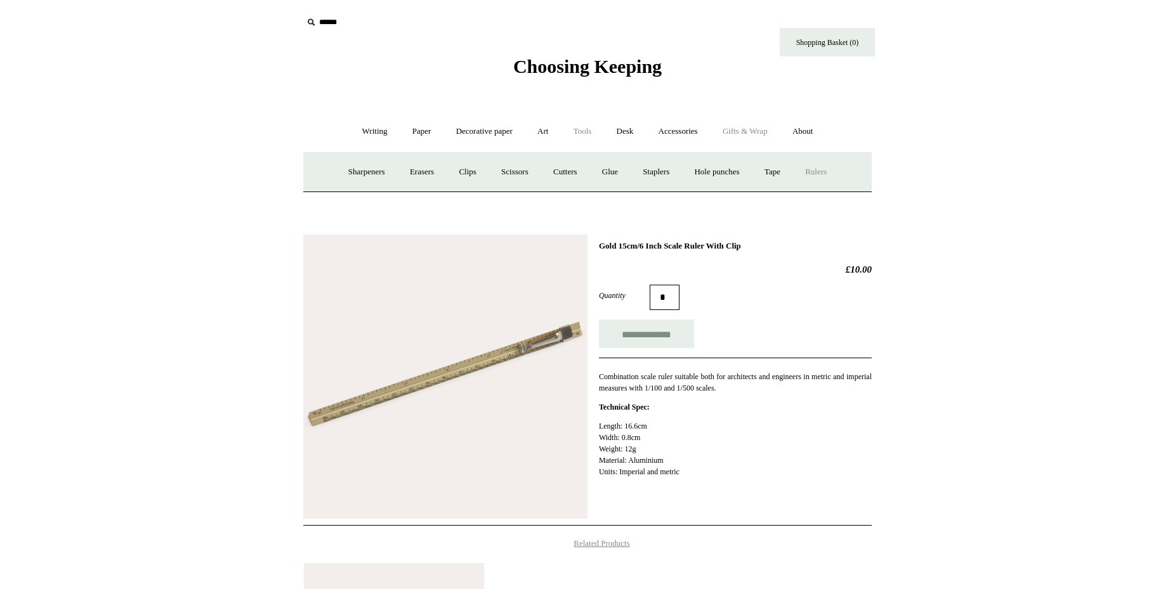
click at [745, 128] on link "Gifts & Wrap +" at bounding box center [745, 132] width 68 height 34
click at [670, 130] on link "Accessories +" at bounding box center [678, 132] width 62 height 34
click at [376, 170] on link "Personal Accessories +" at bounding box center [371, 172] width 92 height 34
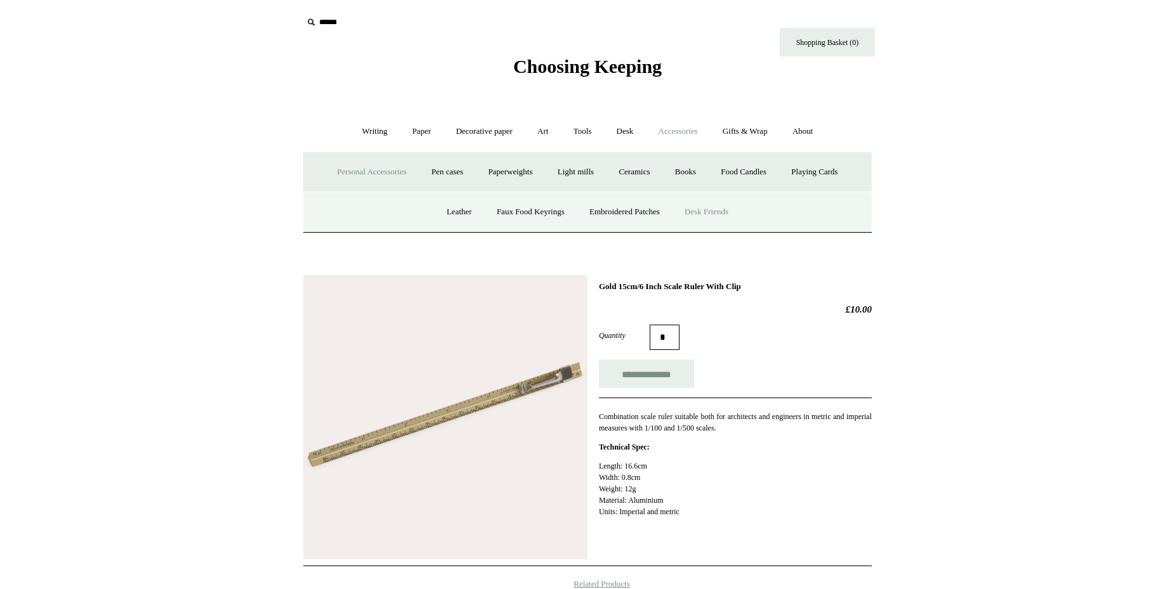
click at [724, 218] on link "Desk Friends" at bounding box center [706, 212] width 67 height 34
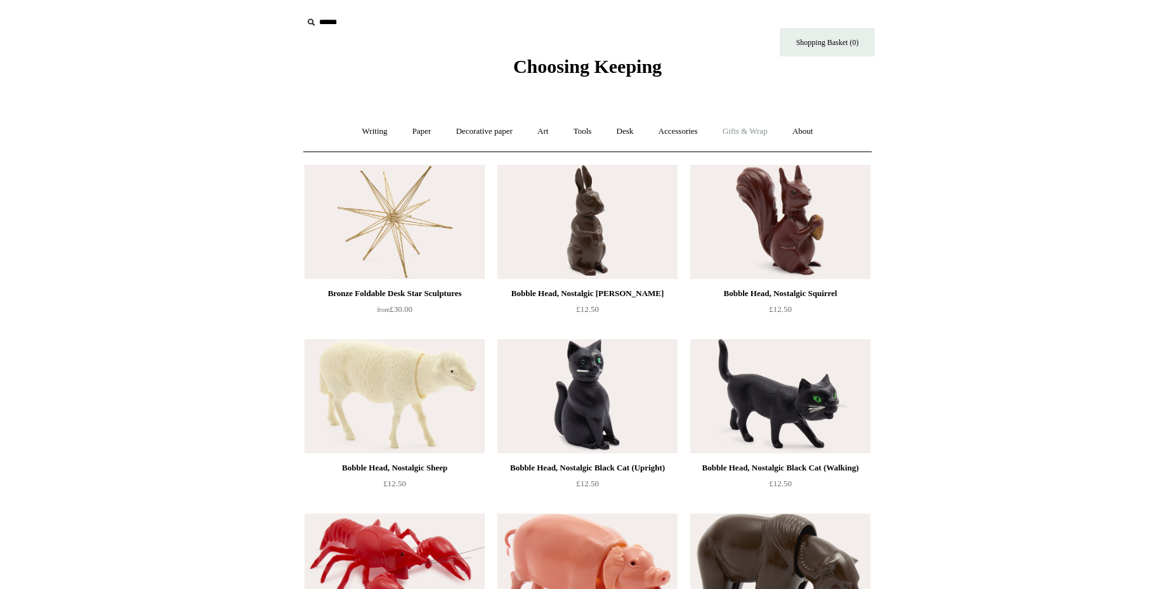
click at [747, 133] on link "Gifts & Wrap +" at bounding box center [745, 132] width 68 height 34
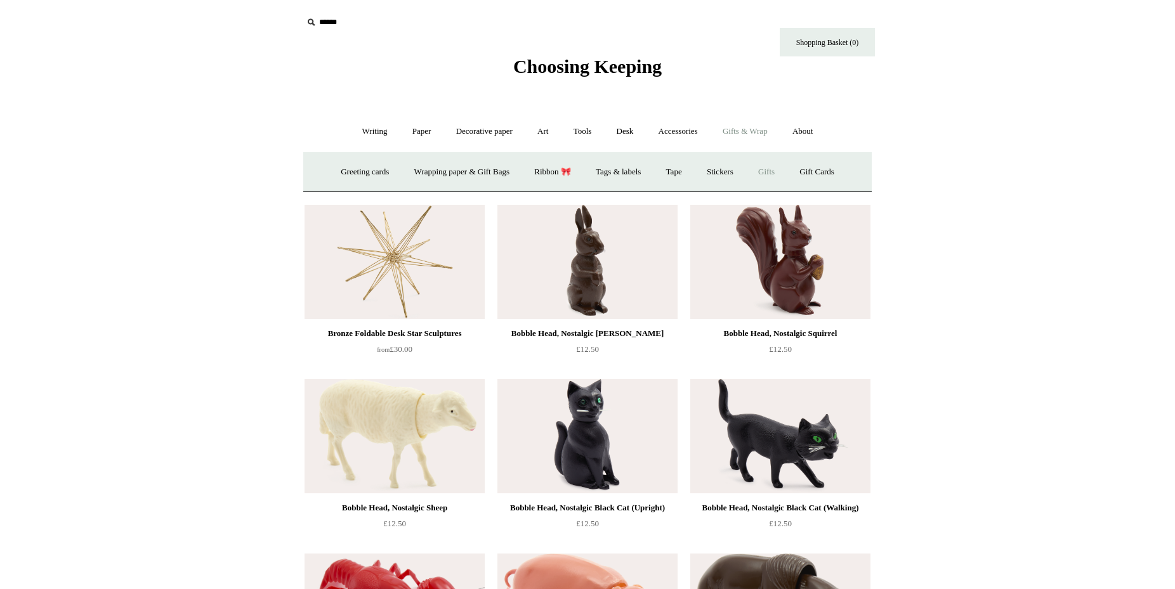
click at [773, 172] on link "Gifts +" at bounding box center [766, 172] width 39 height 34
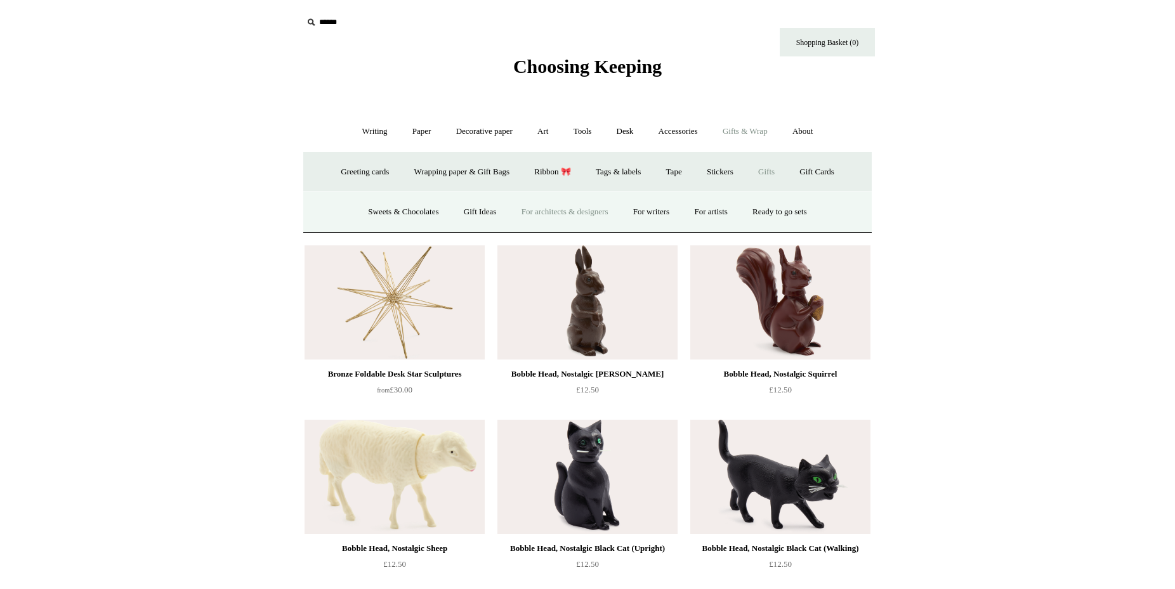
click at [583, 210] on link "For architects & designers" at bounding box center [565, 212] width 110 height 34
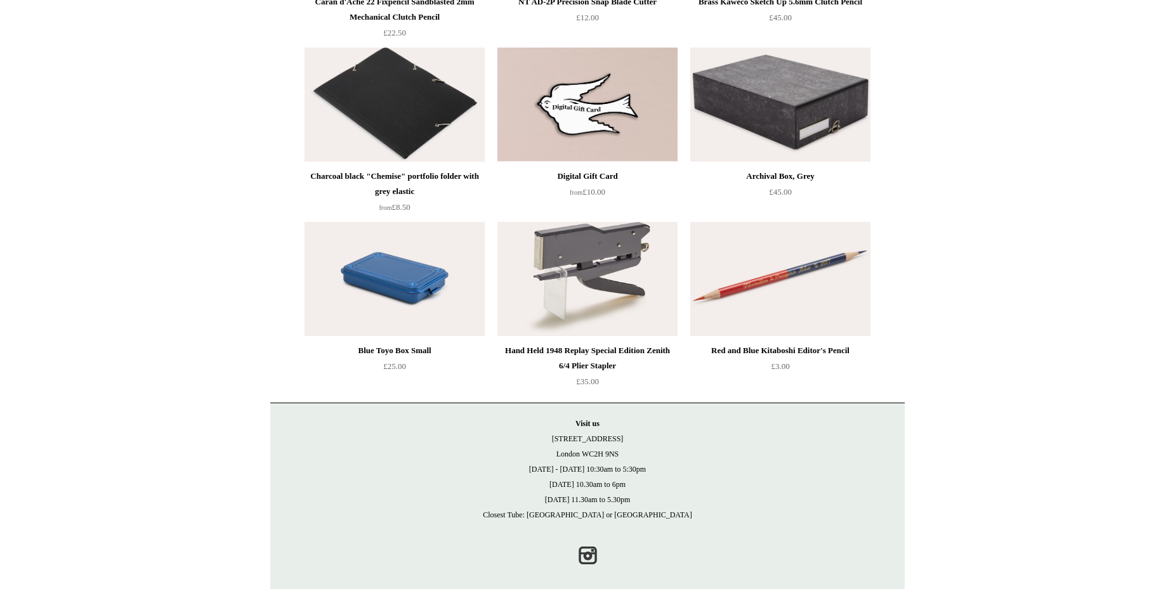
scroll to position [1165, 0]
